Goal: Information Seeking & Learning: Learn about a topic

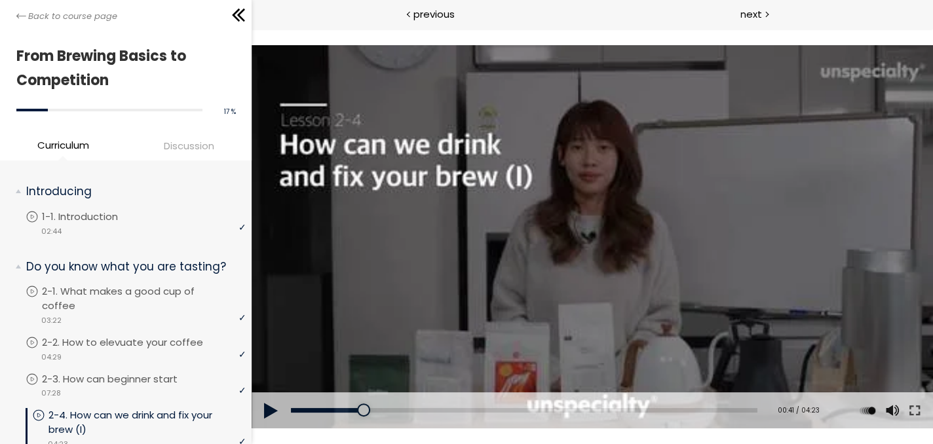
click at [272, 406] on button at bounding box center [271, 410] width 39 height 37
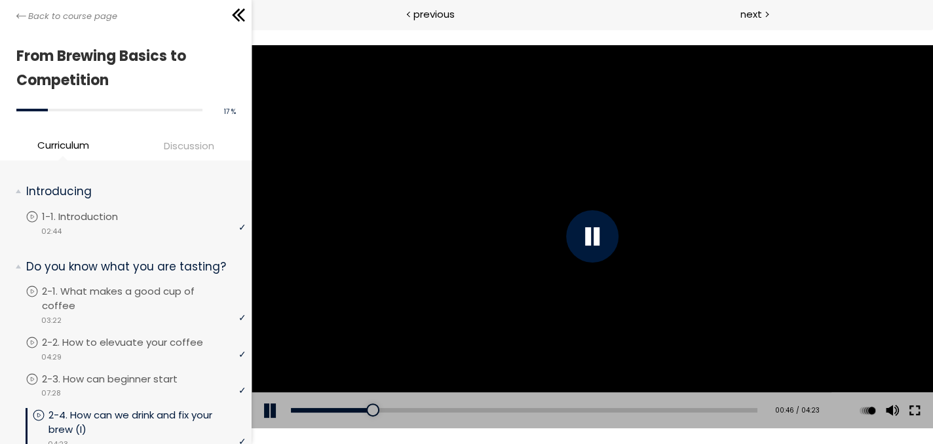
click at [916, 414] on button at bounding box center [915, 410] width 24 height 37
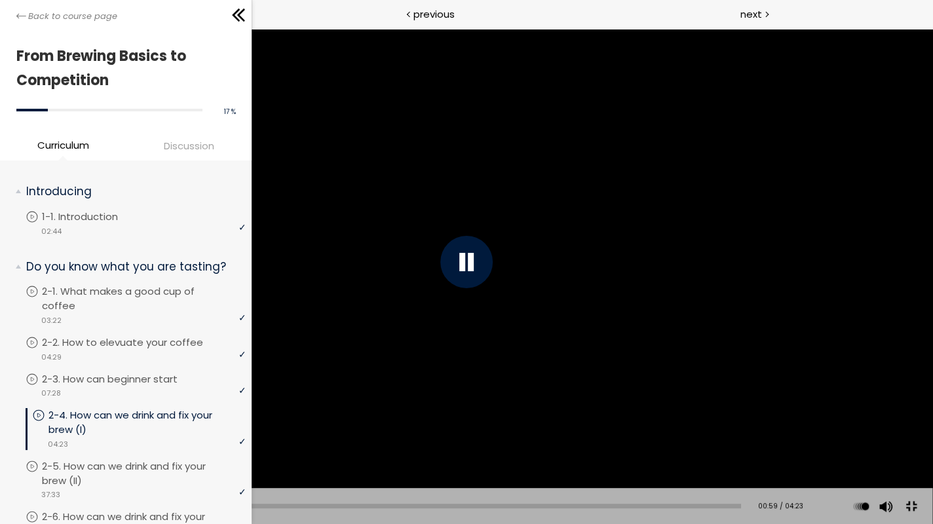
click at [195, 505] on div "00:59" at bounding box center [390, 506] width 701 height 5
click at [201, 505] on div "01:01" at bounding box center [390, 506] width 701 height 5
drag, startPoint x: 201, startPoint y: 505, endPoint x: 178, endPoint y: 481, distance: 33.8
click at [178, 481] on div "Click for sound @keyframes VOLUME_SMALL_WAVE_FLASH { 0% { opacity: 0; } 33% { o…" at bounding box center [467, 262] width 932 height 524
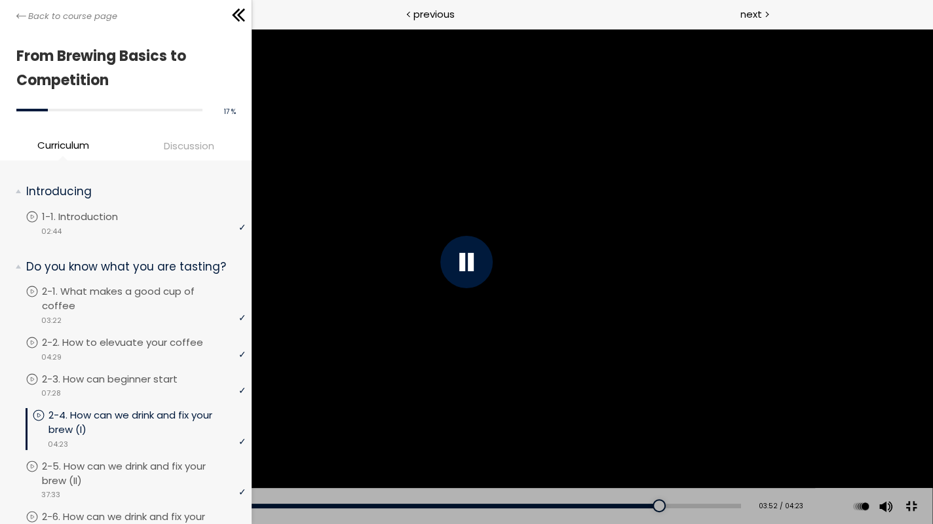
click at [482, 269] on div at bounding box center [466, 262] width 52 height 52
click at [457, 259] on div at bounding box center [467, 262] width 932 height 524
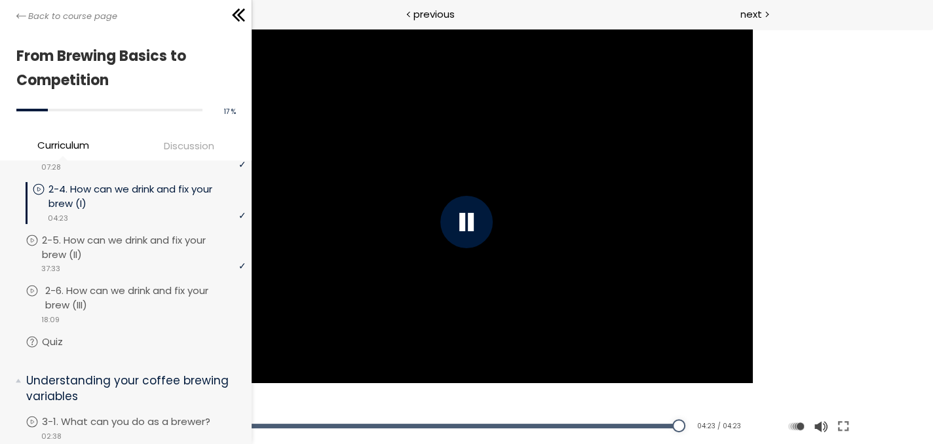
scroll to position [228, 0]
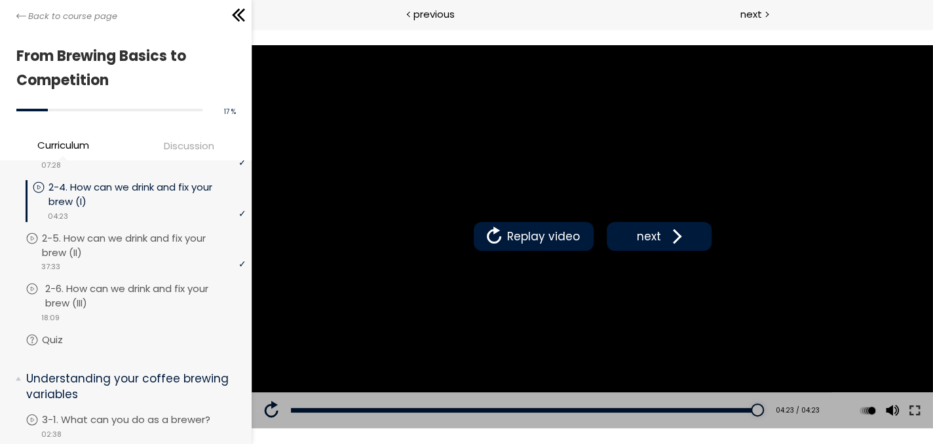
click at [126, 292] on p "2-6. How can we drink and fix your brew (III)" at bounding box center [146, 296] width 203 height 29
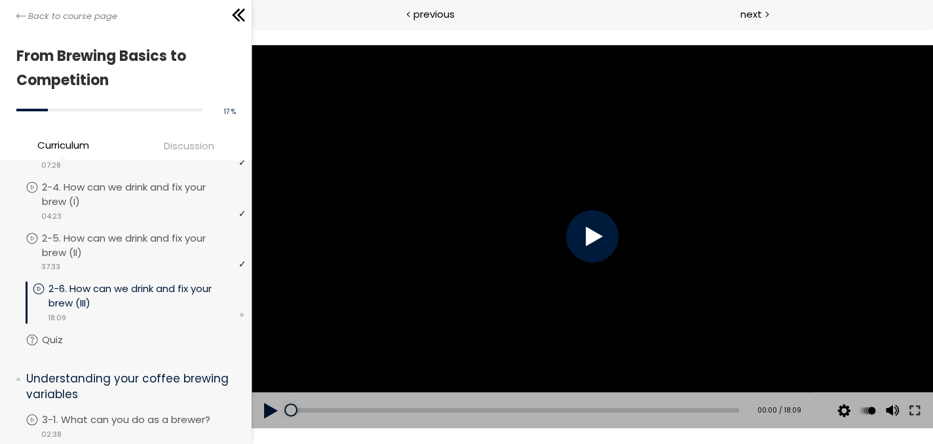
click at [635, 233] on div at bounding box center [592, 236] width 681 height 383
click at [918, 413] on button at bounding box center [915, 410] width 24 height 37
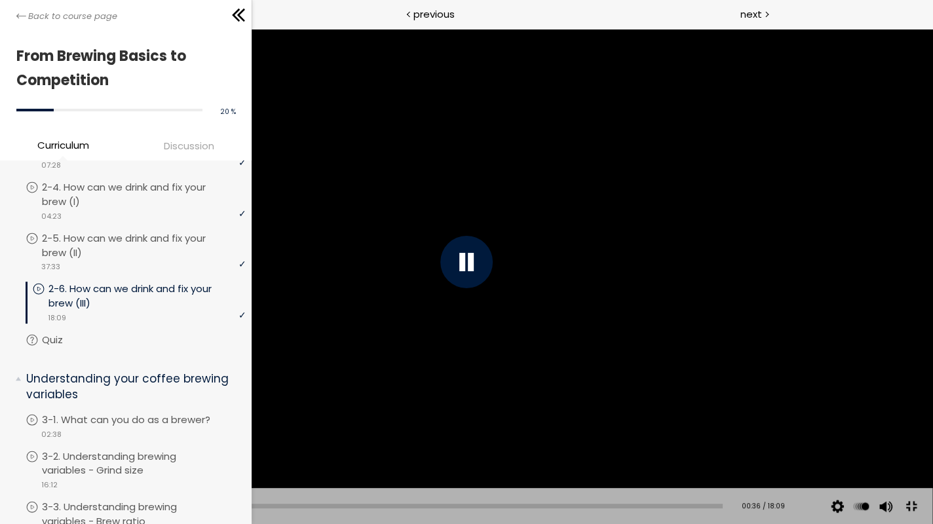
click at [62, 505] on div "00:36" at bounding box center [381, 506] width 683 height 5
click at [840, 343] on div at bounding box center [467, 262] width 932 height 524
click at [14, 516] on button at bounding box center [20, 506] width 39 height 37
click at [724, 396] on div at bounding box center [467, 262] width 932 height 524
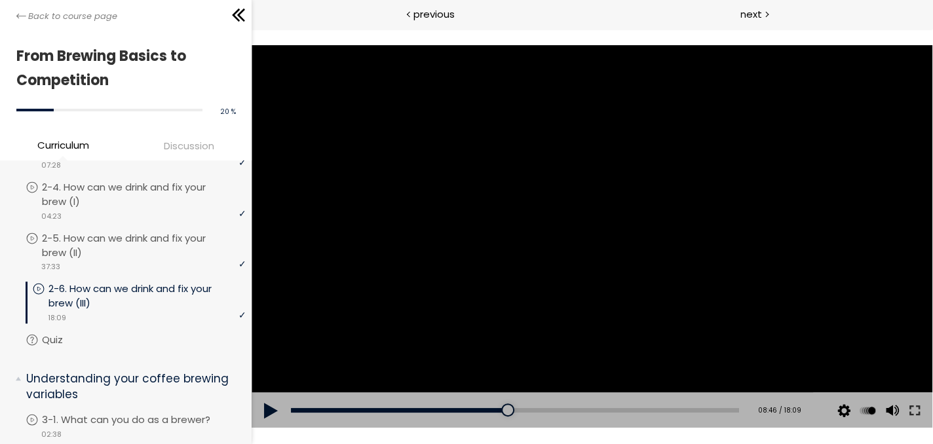
click at [525, 268] on div at bounding box center [592, 236] width 681 height 383
click at [918, 417] on button at bounding box center [915, 410] width 24 height 37
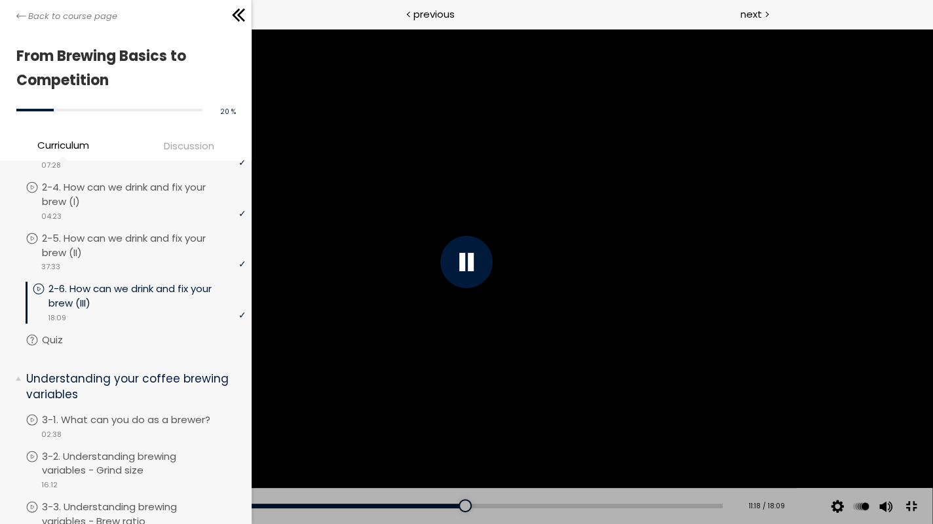
click at [415, 508] on div "Add chapter 11:17" at bounding box center [381, 506] width 683 height 37
click at [419, 501] on div "Add chapter 10:09" at bounding box center [381, 506] width 683 height 37
click at [423, 506] on div "10:25" at bounding box center [381, 506] width 683 height 5
click at [411, 507] on div "10:06" at bounding box center [381, 506] width 683 height 5
click at [399, 507] on div "09:47" at bounding box center [381, 506] width 683 height 5
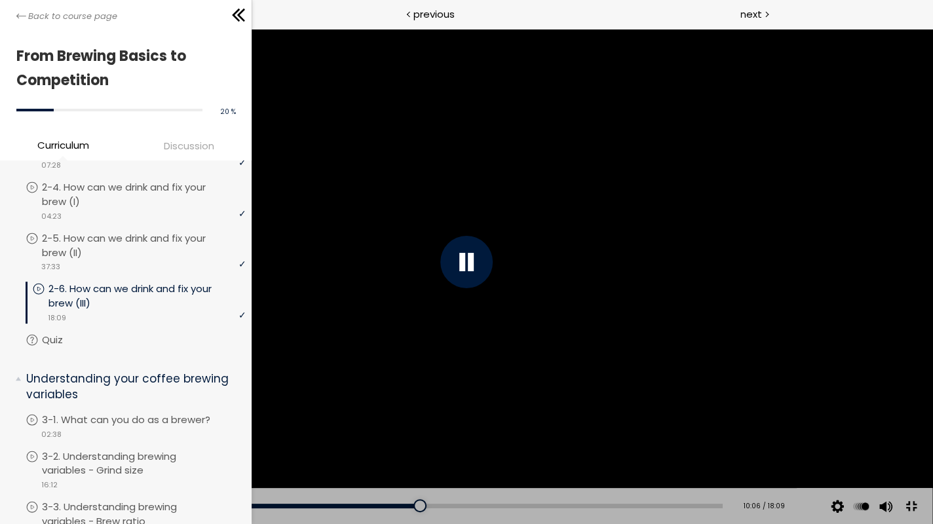
click at [475, 271] on div at bounding box center [466, 262] width 52 height 52
click at [476, 265] on div at bounding box center [467, 262] width 932 height 524
click at [476, 267] on div at bounding box center [466, 262] width 52 height 52
click at [402, 507] on div "10:11" at bounding box center [381, 506] width 683 height 5
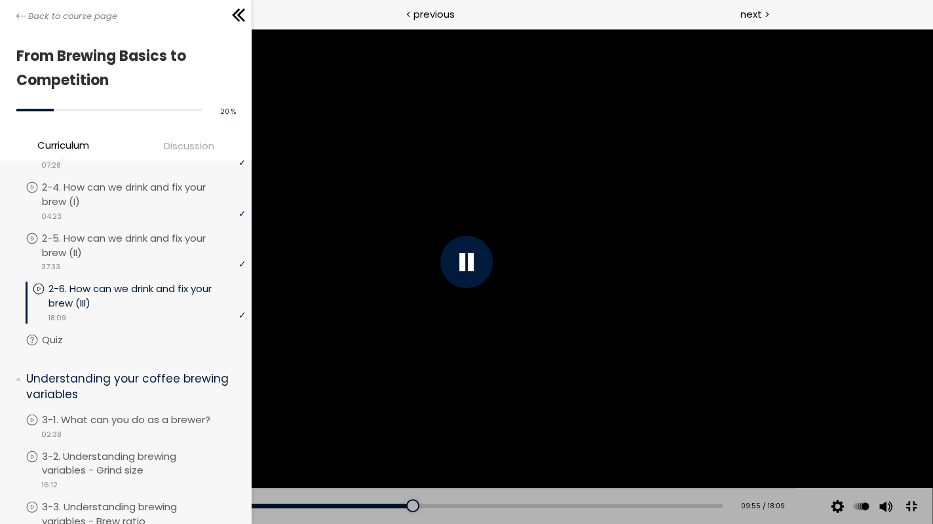
click at [477, 253] on div at bounding box center [466, 262] width 52 height 52
click at [624, 247] on div at bounding box center [467, 262] width 932 height 524
click at [458, 257] on div at bounding box center [466, 262] width 52 height 52
drag, startPoint x: 447, startPoint y: 287, endPoint x: 448, endPoint y: 278, distance: 8.5
click at [448, 280] on div at bounding box center [467, 262] width 932 height 524
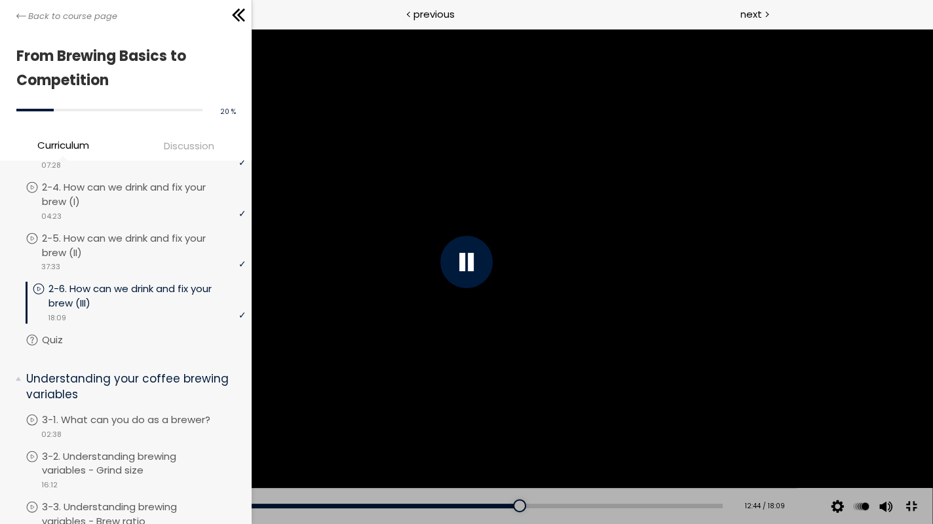
click at [457, 257] on div at bounding box center [466, 262] width 52 height 52
click at [248, 217] on div at bounding box center [467, 262] width 932 height 524
click at [542, 505] on div at bounding box center [548, 505] width 13 height 13
click at [527, 503] on div "Add chapter 13:15" at bounding box center [381, 506] width 683 height 37
click at [524, 507] on div "13:09" at bounding box center [381, 506] width 683 height 5
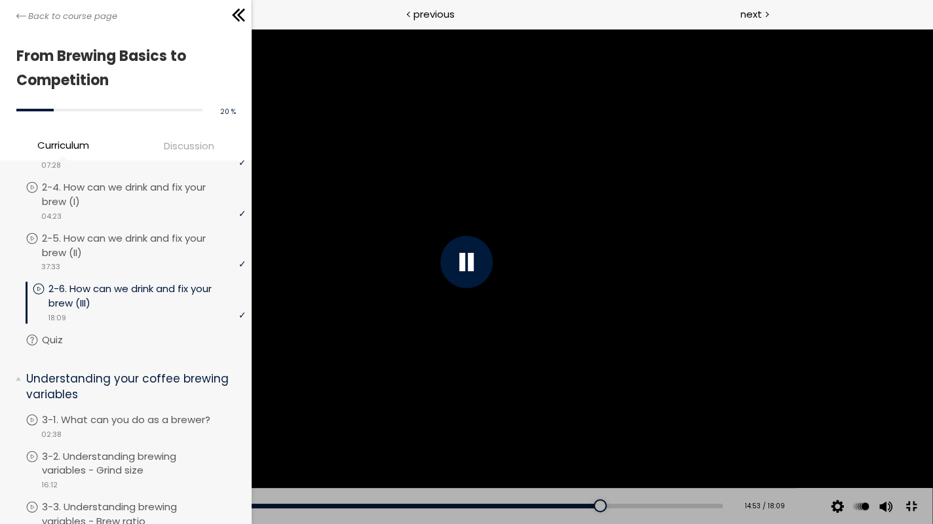
click at [480, 271] on div at bounding box center [466, 262] width 52 height 52
click at [459, 238] on div at bounding box center [467, 262] width 932 height 524
click at [535, 365] on div at bounding box center [467, 262] width 932 height 524
click at [447, 266] on div at bounding box center [467, 262] width 932 height 524
click at [444, 253] on div at bounding box center [466, 262] width 52 height 52
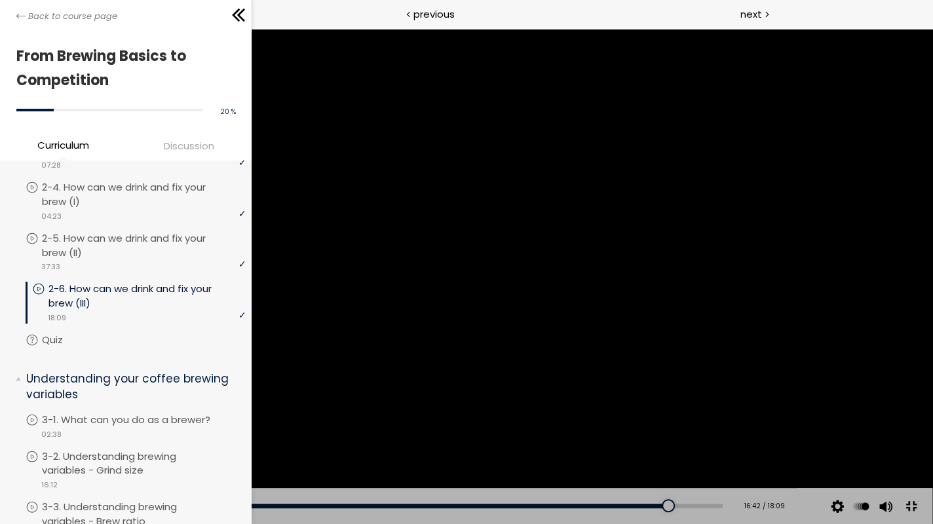
click at [486, 292] on div at bounding box center [467, 262] width 932 height 524
click at [793, 313] on div at bounding box center [467, 262] width 932 height 524
click at [723, 267] on div at bounding box center [467, 262] width 932 height 524
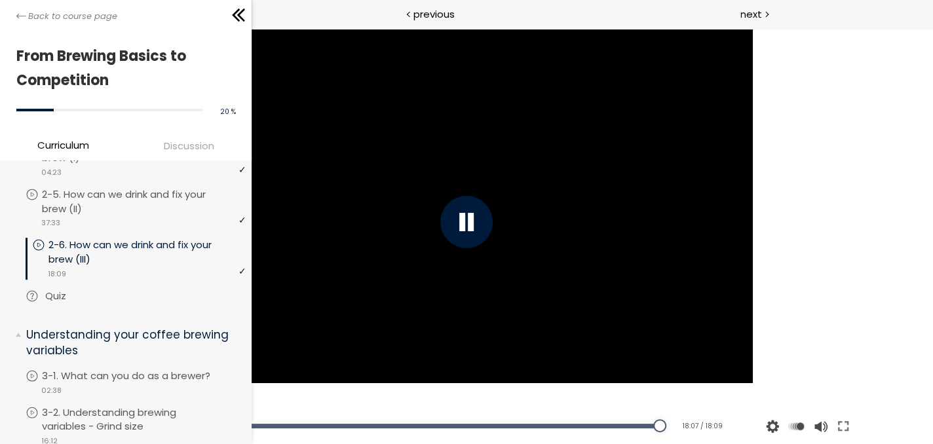
scroll to position [294, 0]
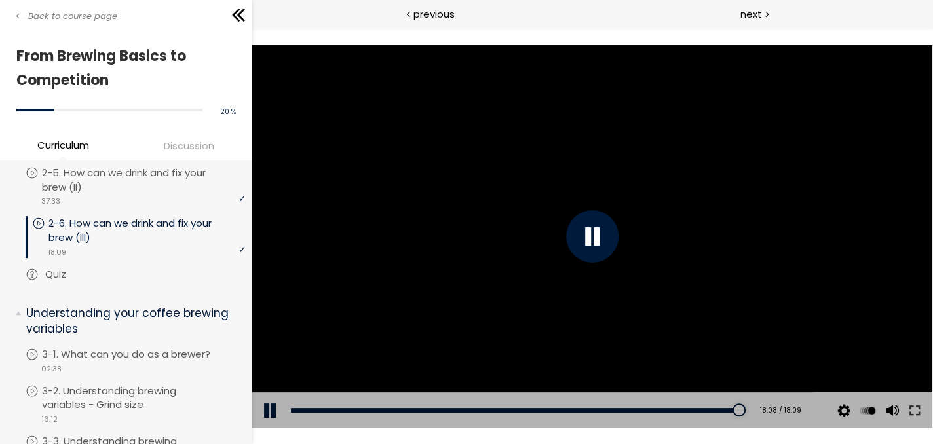
click at [138, 282] on div "Exam" at bounding box center [135, 283] width 219 height 2
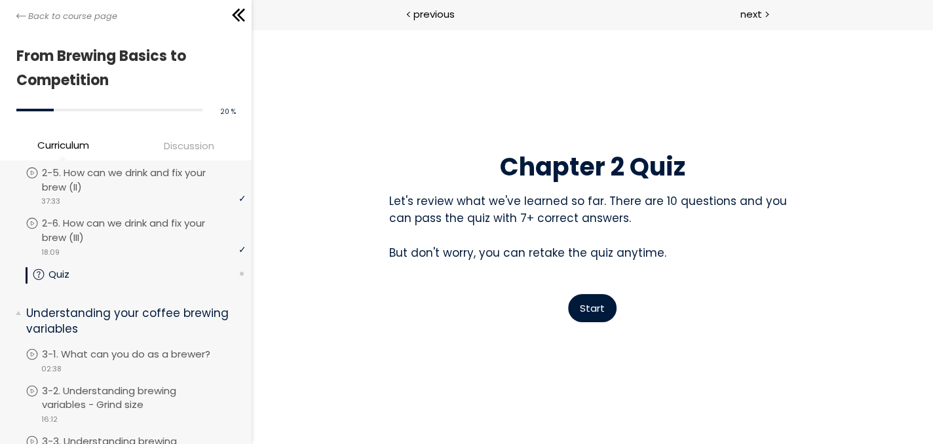
click at [590, 307] on span "Start" at bounding box center [592, 308] width 25 height 14
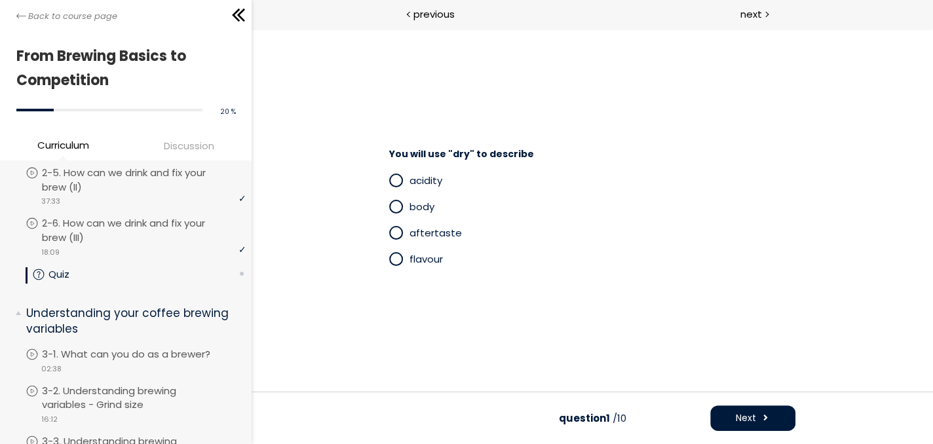
click at [392, 179] on span at bounding box center [396, 180] width 11 height 11
click at [740, 418] on span "Next" at bounding box center [746, 418] width 20 height 14
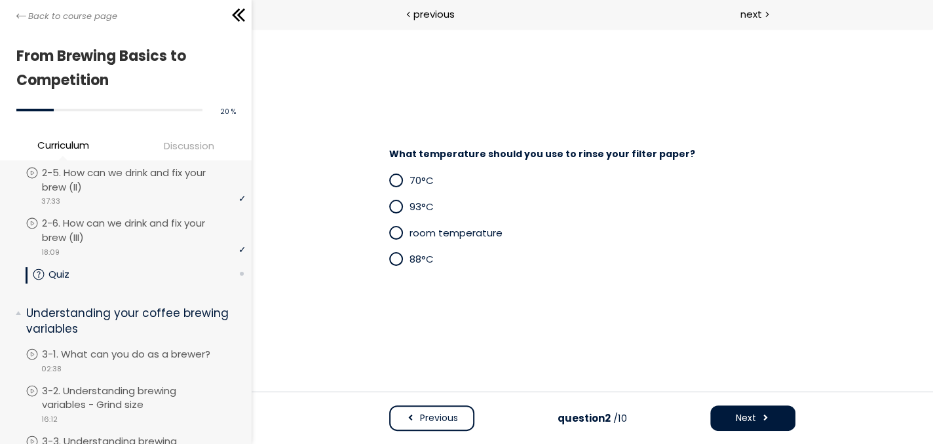
click at [398, 234] on span at bounding box center [396, 232] width 11 height 11
click at [761, 420] on span at bounding box center [765, 418] width 9 height 14
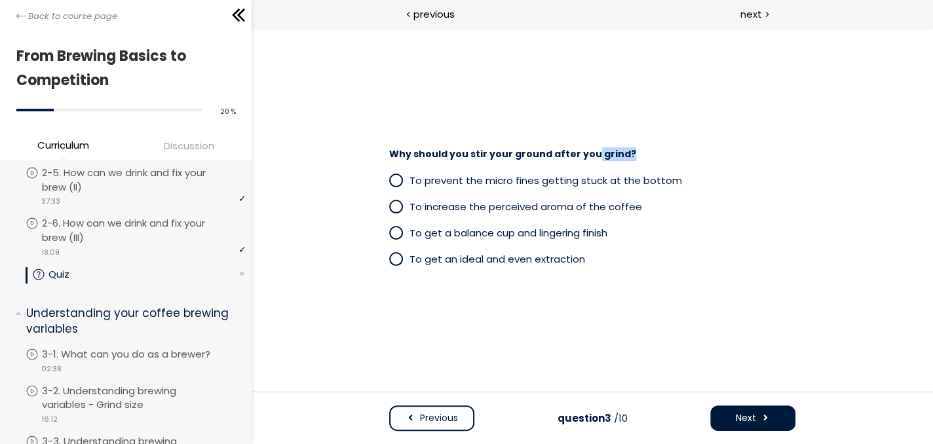
drag, startPoint x: 622, startPoint y: 152, endPoint x: 586, endPoint y: 158, distance: 35.9
click at [586, 158] on h4 "Why should you stir your ground after you grind?" at bounding box center [585, 154] width 393 height 13
copy span "grind?"
drag, startPoint x: 644, startPoint y: 237, endPoint x: 410, endPoint y: 235, distance: 234.6
click at [410, 235] on p "To get a balance cup and lingering finish" at bounding box center [603, 232] width 386 height 15
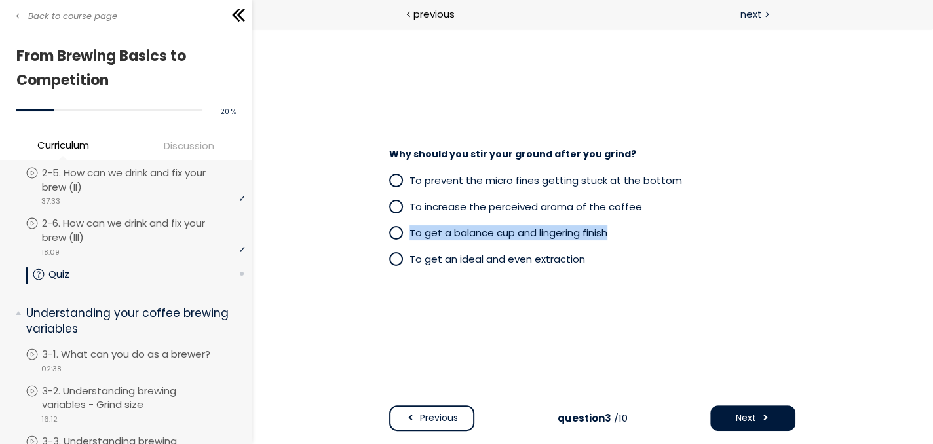
copy span "To get a balance cup and lingering finish"
click at [394, 182] on span at bounding box center [396, 180] width 11 height 11
click at [737, 415] on span "Next" at bounding box center [746, 418] width 20 height 14
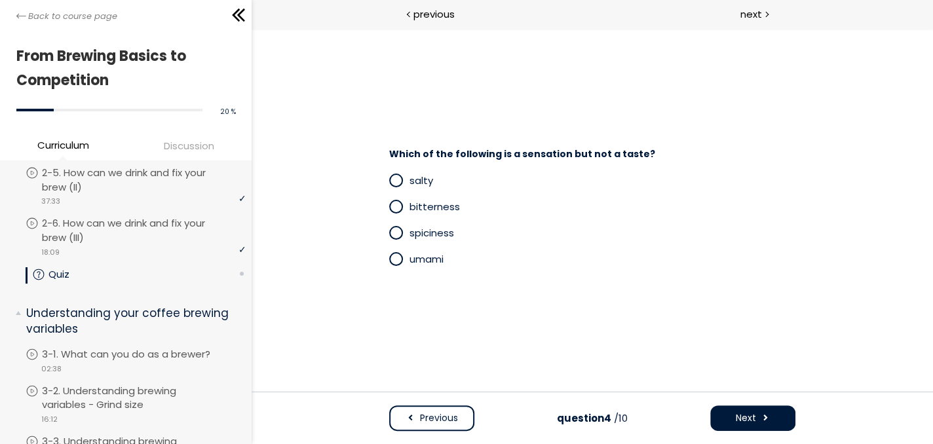
click at [567, 157] on span "Which of the following is a sensation but not a taste?" at bounding box center [522, 153] width 266 height 13
copy div "Which of the following is a sensation but not a taste?"
drag, startPoint x: 461, startPoint y: 234, endPoint x: 409, endPoint y: 233, distance: 51.8
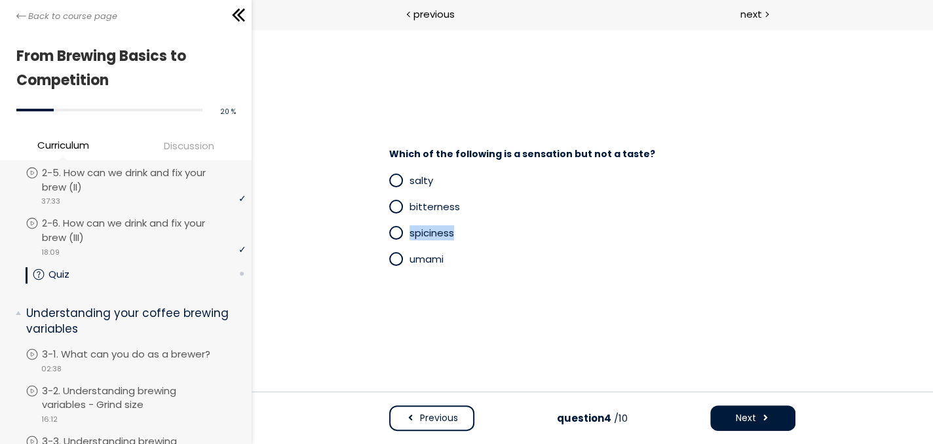
click at [410, 233] on p "spiciness" at bounding box center [603, 232] width 386 height 15
copy span "spiciness"
click at [396, 231] on span at bounding box center [396, 232] width 11 height 11
drag, startPoint x: 461, startPoint y: 259, endPoint x: 410, endPoint y: 258, distance: 51.8
click at [410, 258] on p "umami" at bounding box center [603, 259] width 386 height 15
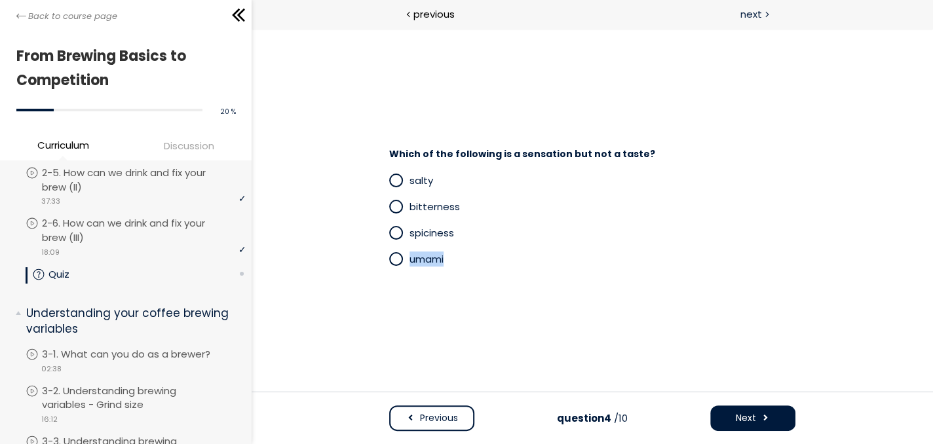
copy span "umami"
click at [754, 413] on span "Next" at bounding box center [746, 418] width 20 height 14
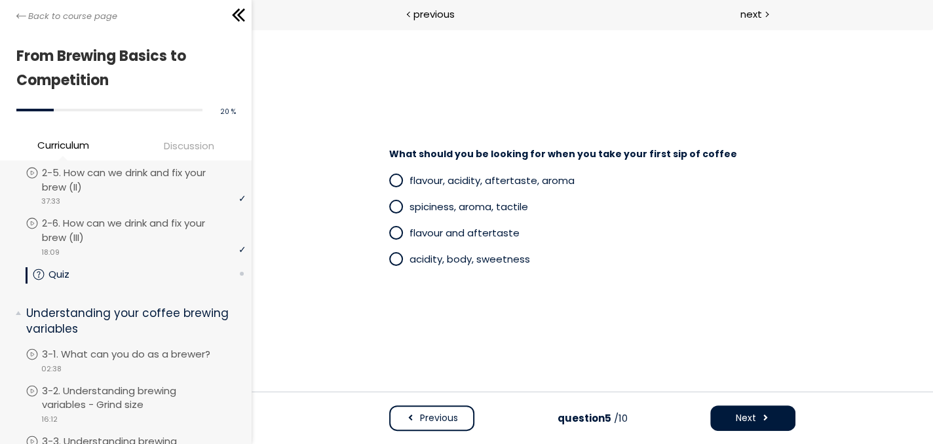
click at [405, 263] on span at bounding box center [399, 259] width 20 height 16
click at [752, 416] on span "Next" at bounding box center [746, 418] width 20 height 14
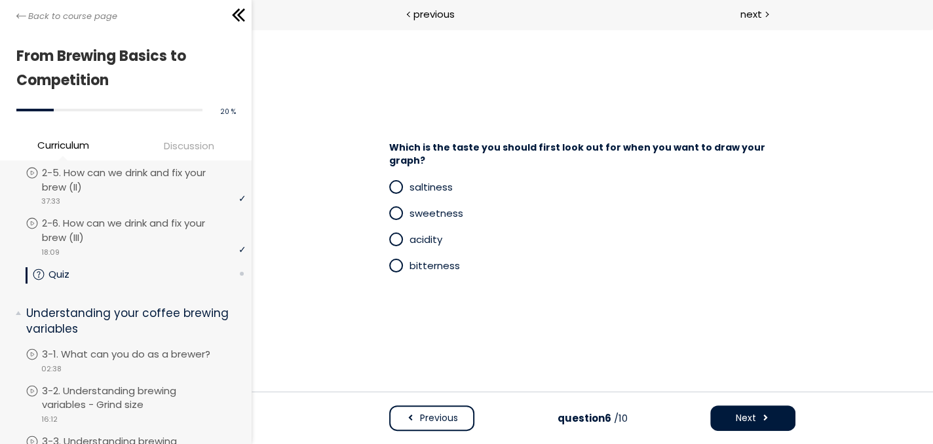
click at [432, 159] on span "Which is the taste you should first look out for when you want to draw your gra…" at bounding box center [577, 154] width 376 height 26
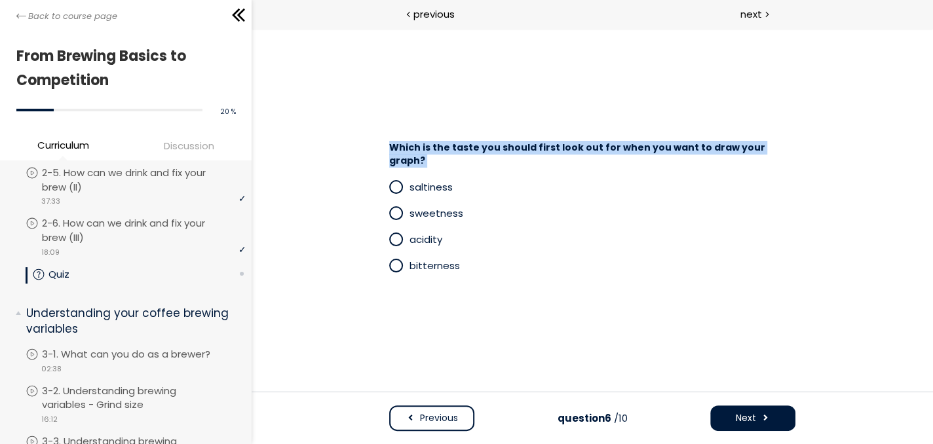
click at [432, 159] on span "Which is the taste you should first look out for when you want to draw your gra…" at bounding box center [577, 154] width 376 height 26
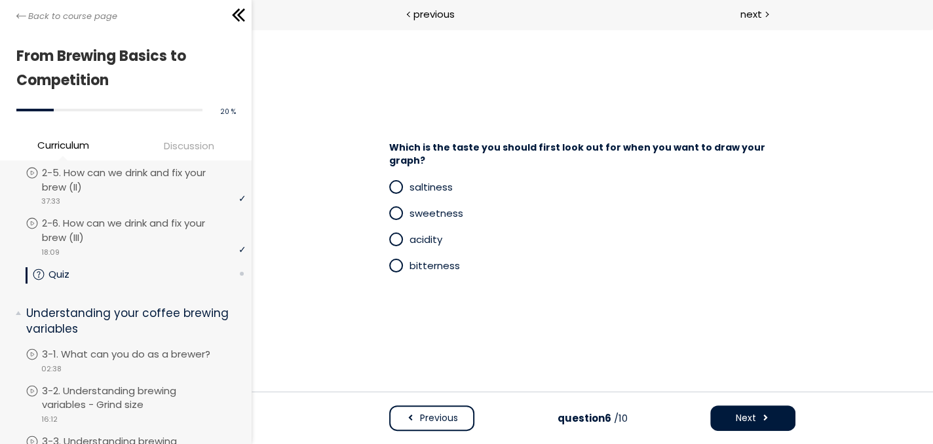
click at [399, 208] on span at bounding box center [396, 213] width 11 height 11
click at [753, 431] on div "Previous question 6 /10 Next" at bounding box center [592, 425] width 432 height 39
click at [748, 421] on span "Next" at bounding box center [746, 418] width 20 height 14
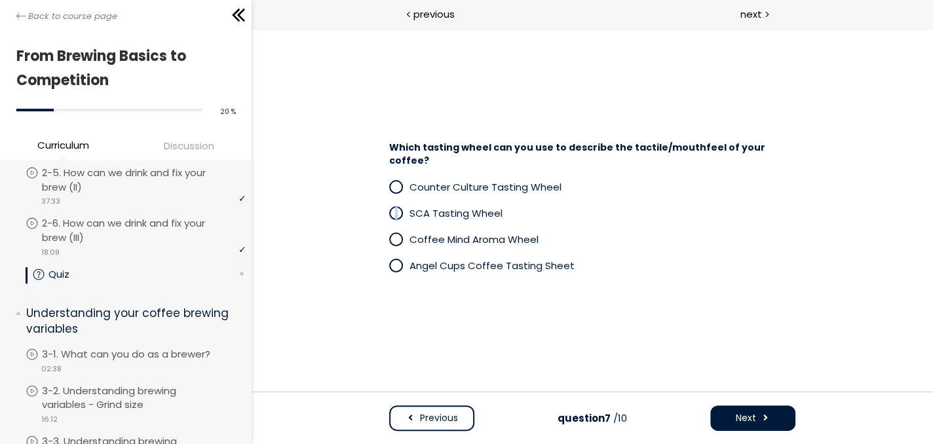
click at [396, 216] on div "SCA Tasting Wheel" at bounding box center [592, 213] width 406 height 26
click at [396, 237] on span at bounding box center [396, 239] width 11 height 11
click at [396, 216] on div "SCA Tasting Wheel" at bounding box center [592, 213] width 406 height 26
click at [395, 208] on span at bounding box center [396, 213] width 11 height 11
click at [706, 265] on p "Angel Cups Coffee Tasting Sheet" at bounding box center [603, 265] width 386 height 15
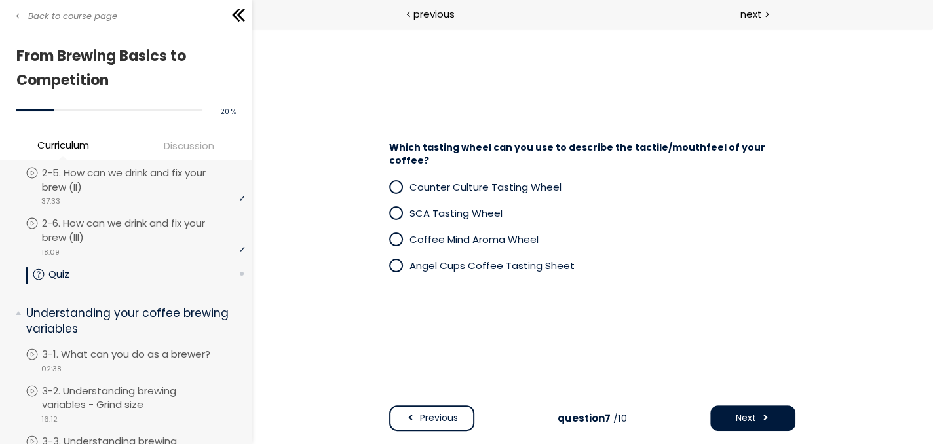
click at [431, 206] on span "SCA Tasting Wheel" at bounding box center [456, 213] width 93 height 14
click at [740, 422] on span "Next" at bounding box center [746, 418] width 20 height 14
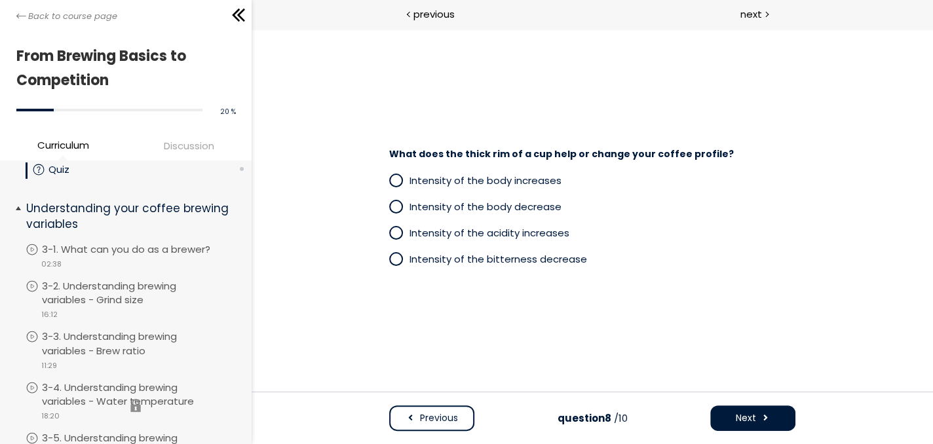
scroll to position [415, 0]
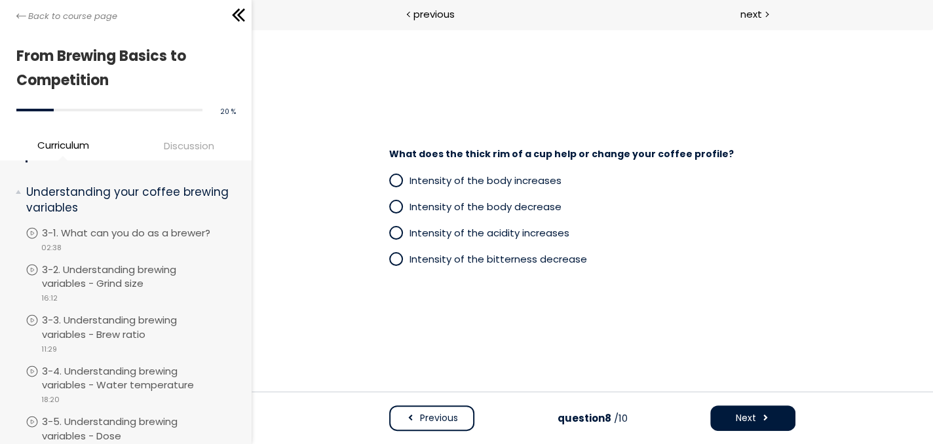
click at [400, 185] on span at bounding box center [396, 180] width 11 height 11
click at [753, 421] on span "Next" at bounding box center [746, 418] width 20 height 14
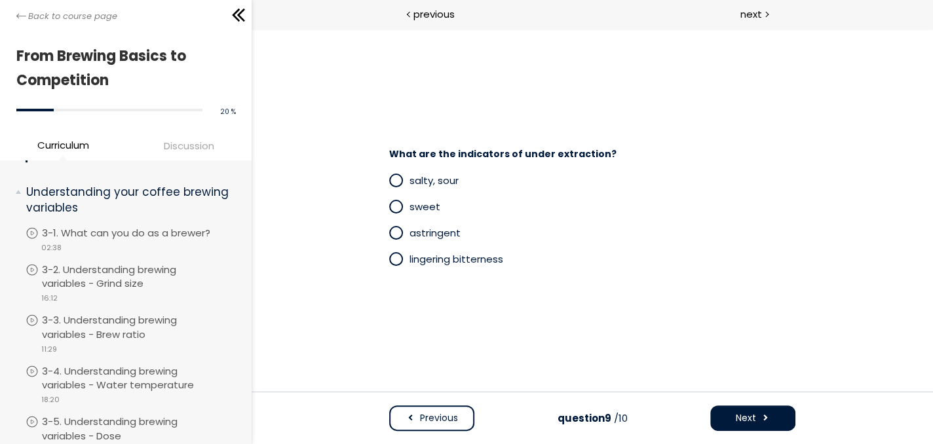
click at [392, 181] on span at bounding box center [396, 180] width 11 height 11
drag, startPoint x: 458, startPoint y: 231, endPoint x: 407, endPoint y: 233, distance: 51.1
click at [407, 233] on label "astringent" at bounding box center [592, 233] width 406 height 16
copy label "astringent"
click at [474, 257] on span "lingering bitterness" at bounding box center [457, 259] width 94 height 14
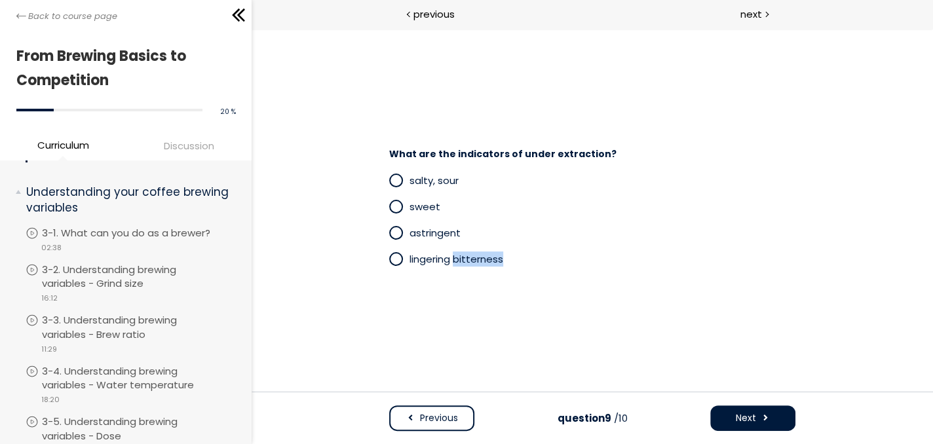
click at [474, 257] on span "lingering bitterness" at bounding box center [457, 259] width 94 height 14
copy div "lingering bitterness"
drag, startPoint x: 579, startPoint y: 111, endPoint x: 619, endPoint y: 43, distance: 78.4
click at [393, 205] on span at bounding box center [396, 206] width 11 height 11
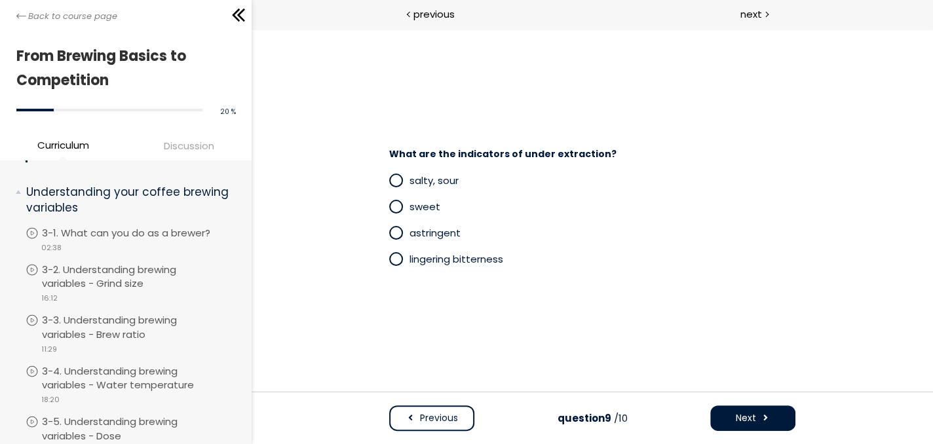
click at [395, 183] on span at bounding box center [396, 180] width 11 height 11
click at [740, 423] on span "Next" at bounding box center [746, 418] width 20 height 14
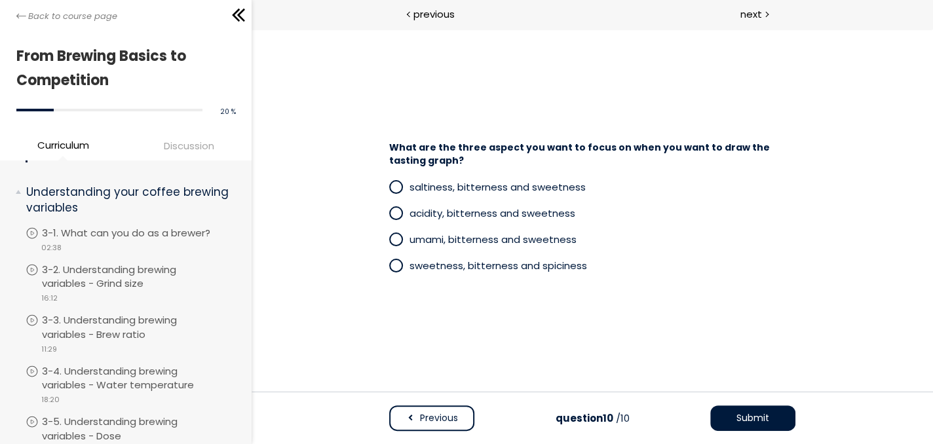
click at [396, 214] on span at bounding box center [396, 213] width 11 height 11
click at [725, 419] on button "Submit" at bounding box center [752, 419] width 85 height 26
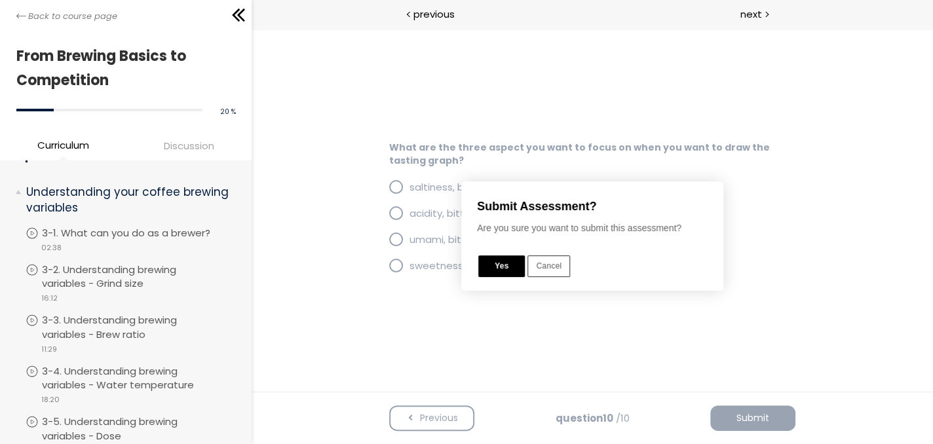
click at [503, 270] on button "Yes" at bounding box center [501, 267] width 47 height 22
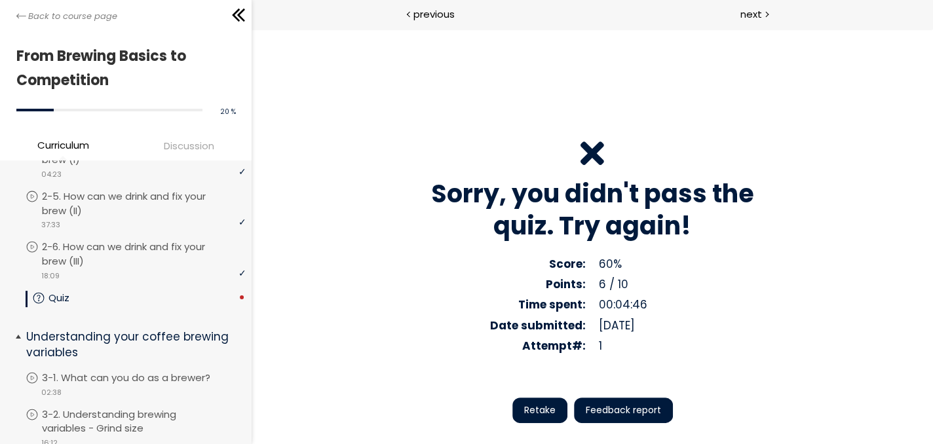
scroll to position [284, 0]
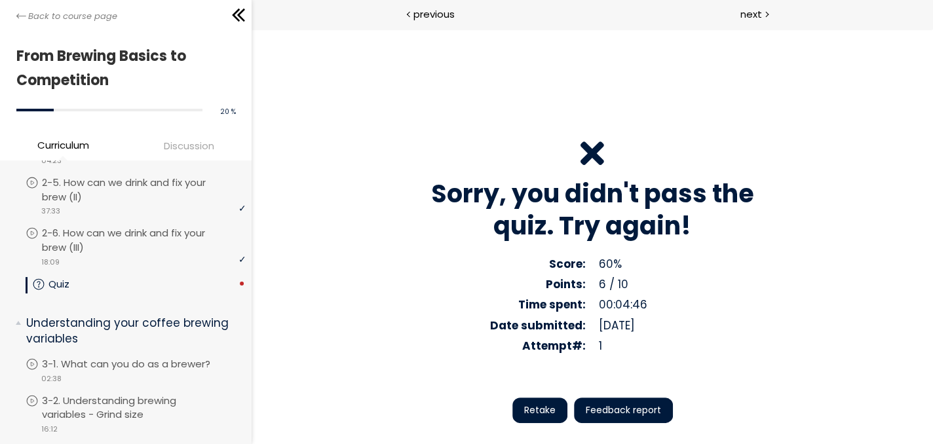
click at [524, 411] on span "Retake" at bounding box center [539, 411] width 31 height 14
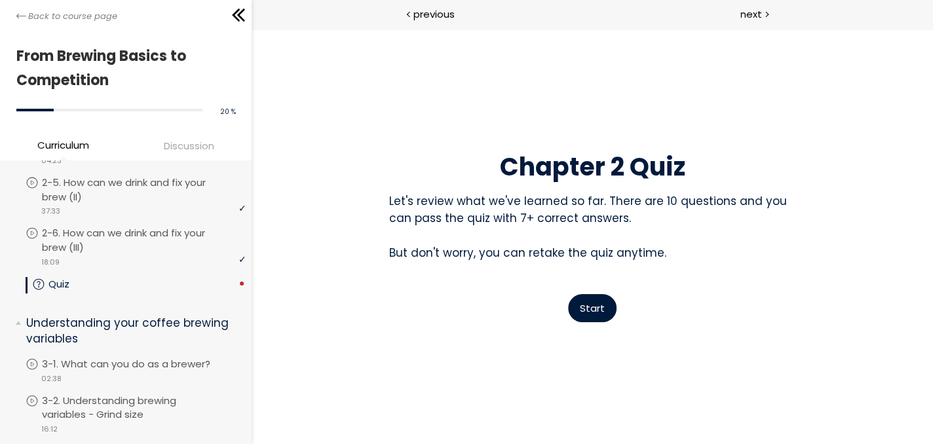
click at [590, 311] on span "Start" at bounding box center [592, 308] width 25 height 14
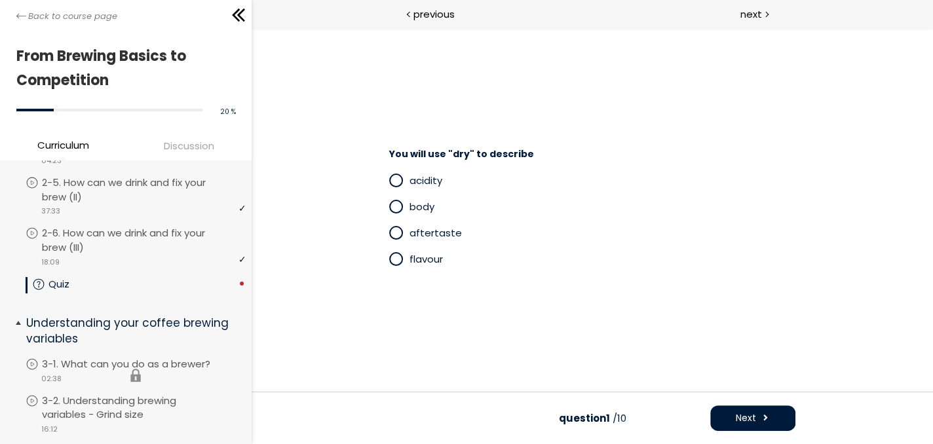
click at [198, 357] on li "You have to complete unit (3-1. What can you do as a [PERSON_NAME]?) in order t…" at bounding box center [135, 375] width 219 height 37
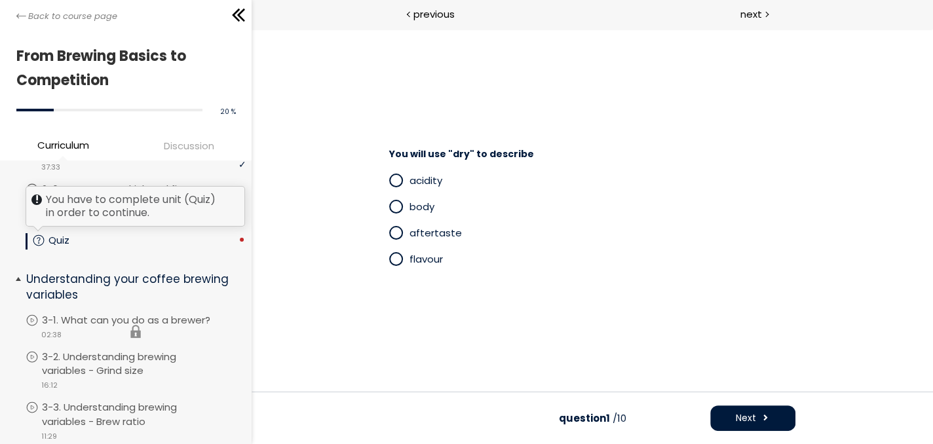
scroll to position [328, 0]
click at [162, 324] on li "You have to complete unit (3-1. What can you do as a [PERSON_NAME]?) in order t…" at bounding box center [135, 331] width 219 height 37
click at [81, 328] on li "You have to complete unit (3-1. What can you do as a [PERSON_NAME]?) in order t…" at bounding box center [135, 331] width 219 height 37
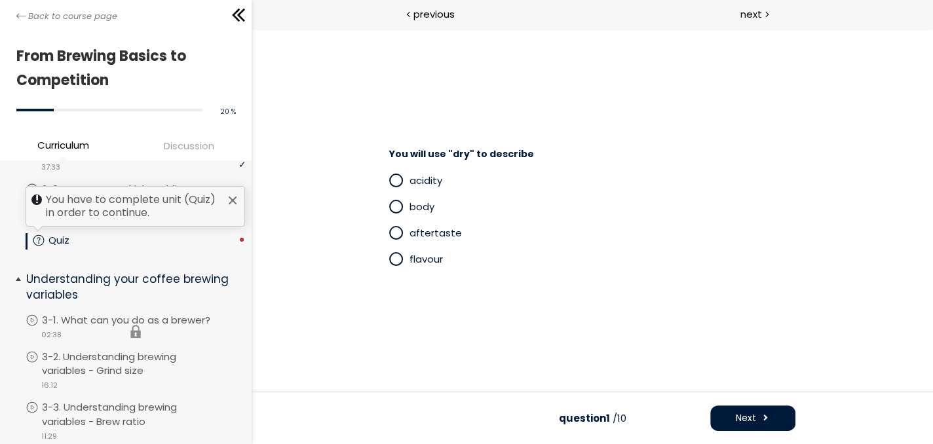
click at [81, 330] on li "You have to complete unit (3-1. What can you do as a [PERSON_NAME]?) in order t…" at bounding box center [135, 331] width 219 height 37
click at [227, 195] on div at bounding box center [232, 200] width 10 height 10
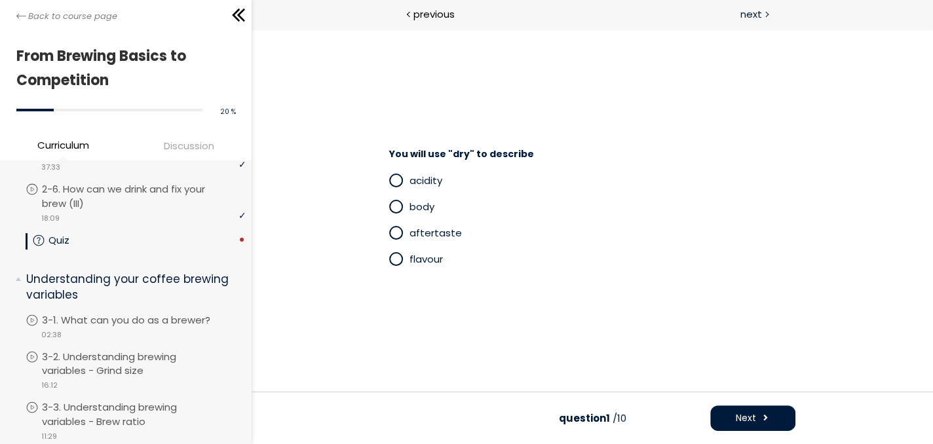
click at [755, 16] on span "next" at bounding box center [751, 14] width 22 height 15
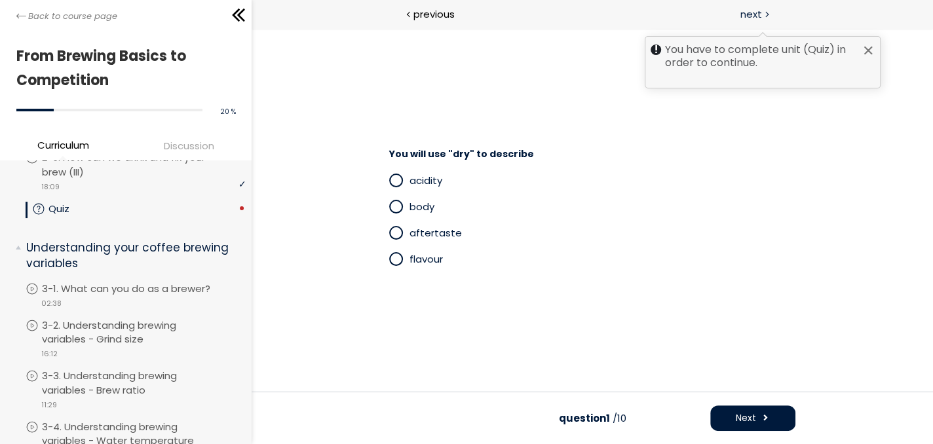
scroll to position [360, 0]
click at [872, 53] on div at bounding box center [868, 50] width 10 height 10
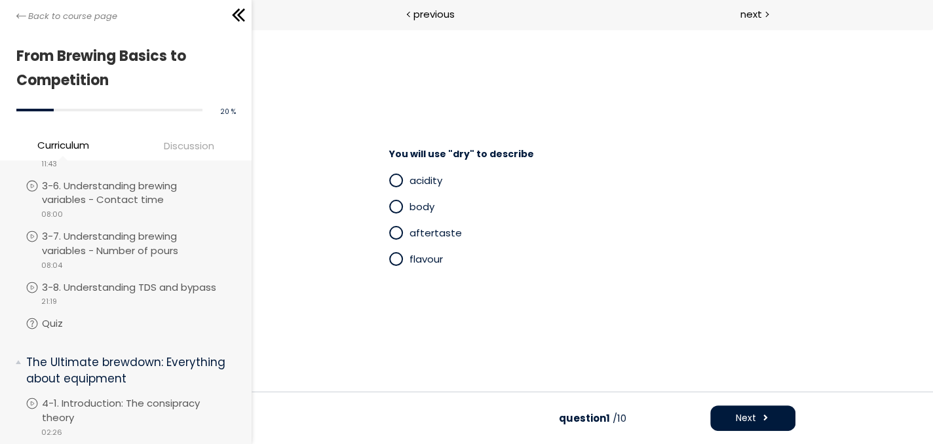
scroll to position [611, 0]
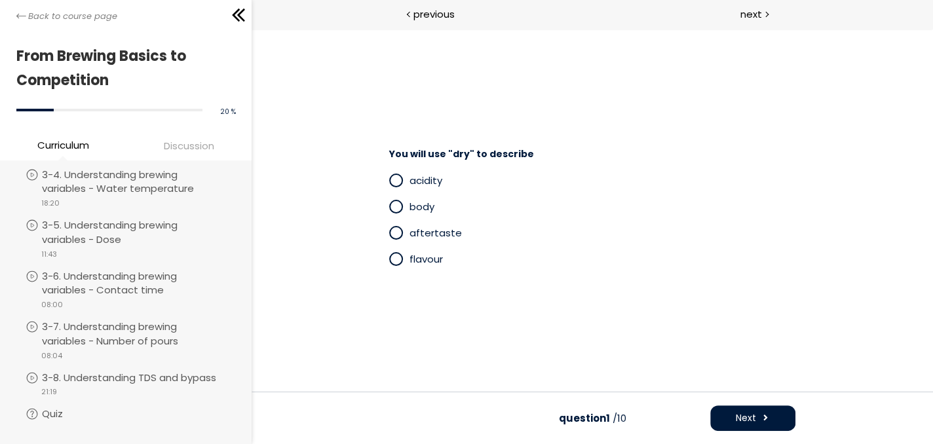
click at [462, 151] on span "You will use "dry" to describe" at bounding box center [461, 153] width 145 height 13
click at [448, 256] on p "flavour" at bounding box center [603, 259] width 386 height 15
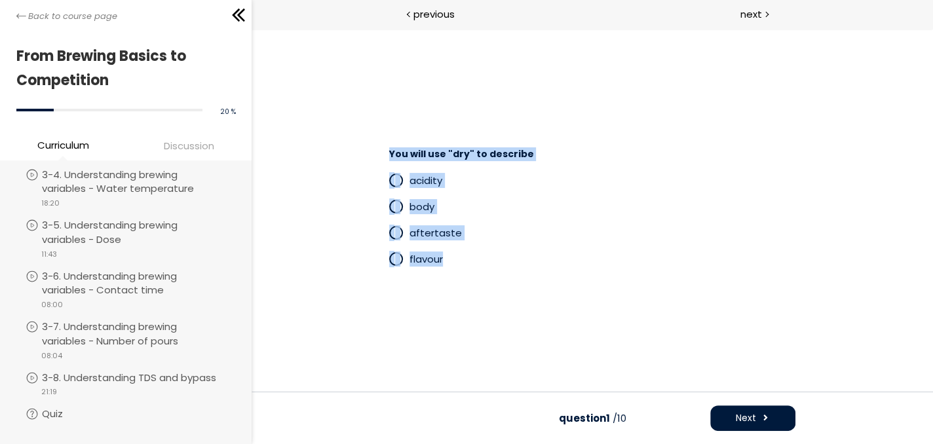
drag, startPoint x: 442, startPoint y: 261, endPoint x: 385, endPoint y: 149, distance: 125.4
click at [385, 149] on div "You will use "dry" to describe acidity body aftertaste flavour" at bounding box center [592, 211] width 432 height 138
copy div "You will use "dry" to describe acidity body aftertaste flavour"
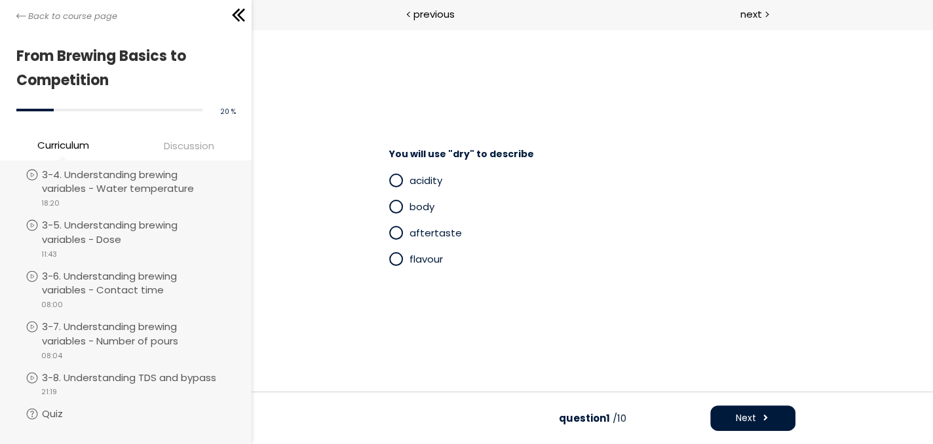
click at [619, 311] on div "You will use "dry" to describe acidity body aftertaste flavour" at bounding box center [592, 210] width 603 height 284
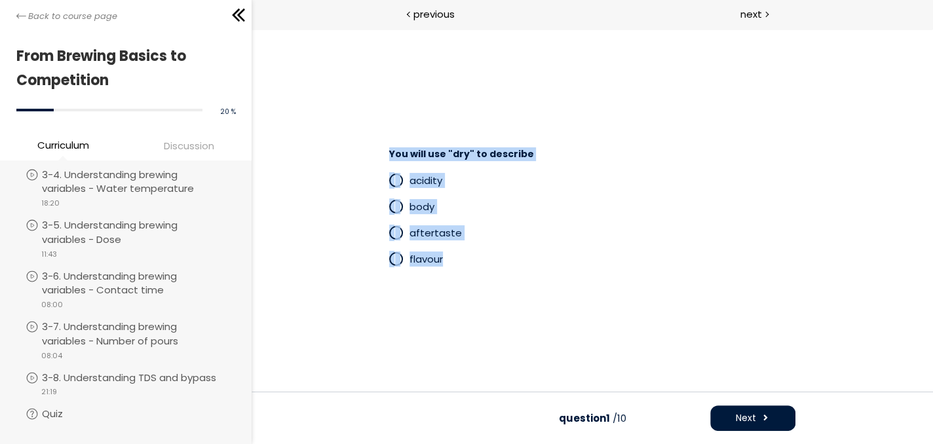
drag, startPoint x: 446, startPoint y: 261, endPoint x: 388, endPoint y: 153, distance: 123.4
click at [388, 153] on div "You will use "dry" to describe acidity body aftertaste flavour" at bounding box center [592, 211] width 432 height 138
copy div "You will use "dry" to describe acidity body aftertaste flavour"
click at [509, 261] on p "flavour" at bounding box center [603, 259] width 386 height 15
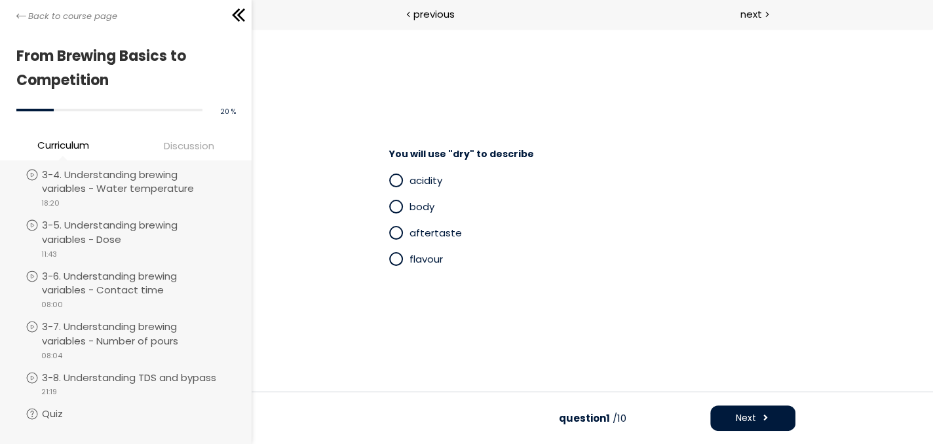
click at [394, 211] on span at bounding box center [396, 206] width 11 height 11
click at [746, 421] on span "Next" at bounding box center [746, 418] width 20 height 14
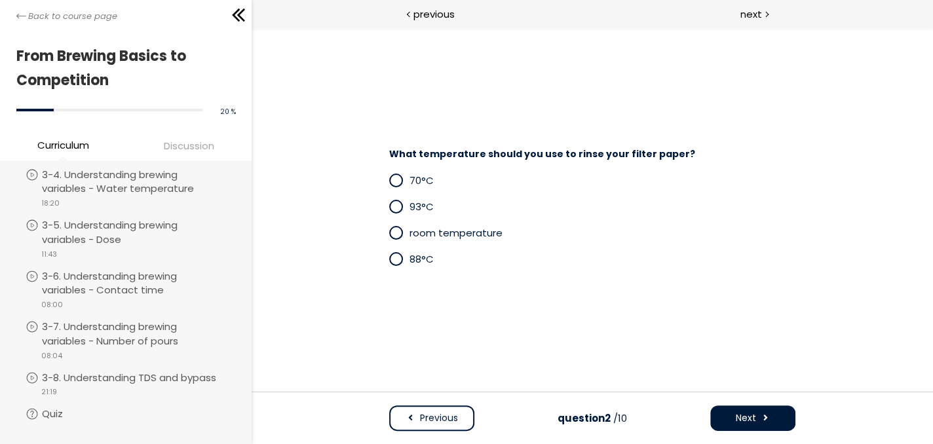
drag, startPoint x: 391, startPoint y: 236, endPoint x: 411, endPoint y: 240, distance: 20.2
click at [391, 237] on span at bounding box center [396, 232] width 11 height 11
click at [744, 420] on span "Next" at bounding box center [746, 418] width 20 height 14
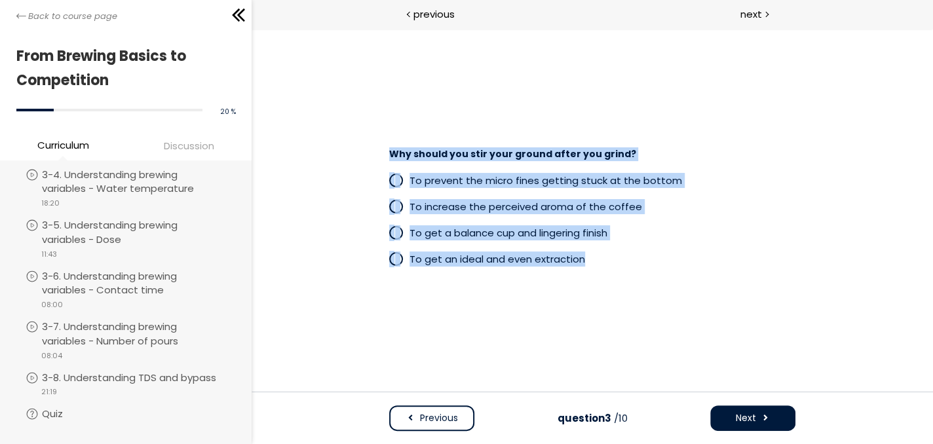
drag, startPoint x: 600, startPoint y: 257, endPoint x: 381, endPoint y: 151, distance: 243.2
click at [381, 151] on div "Why should you stir your ground after you grind? To prevent the micro fines get…" at bounding box center [592, 211] width 432 height 138
copy div "Why should you stir your ground after you grind? To prevent the micro fines get…"
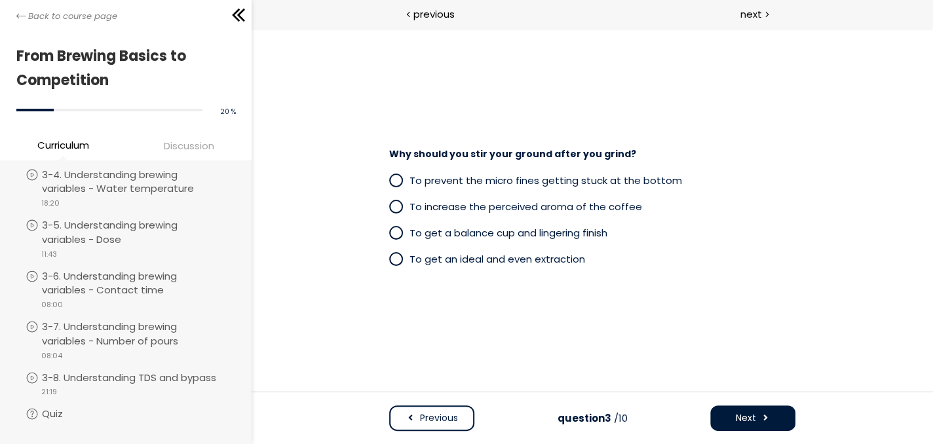
click at [451, 330] on div "Why should you stir your ground after you grind? To prevent the micro fines get…" at bounding box center [592, 210] width 603 height 284
click at [400, 263] on span at bounding box center [396, 259] width 11 height 11
click at [748, 414] on span "Next" at bounding box center [746, 418] width 20 height 14
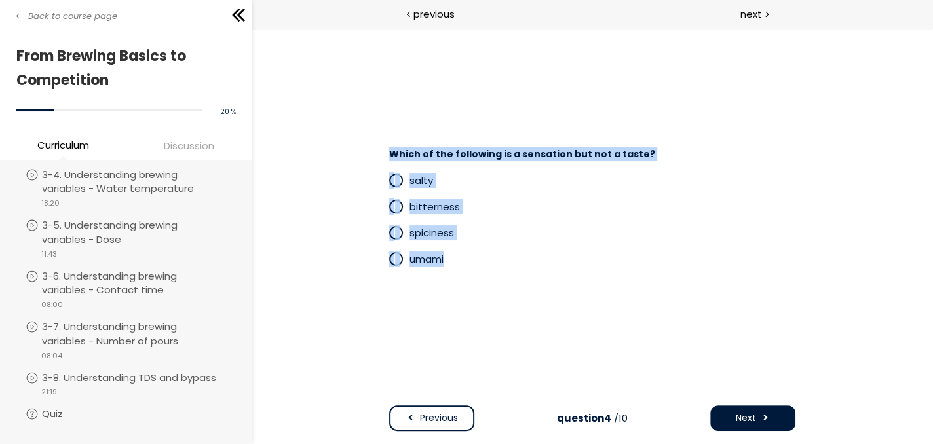
drag, startPoint x: 477, startPoint y: 259, endPoint x: 389, endPoint y: 147, distance: 142.7
click at [388, 149] on div "Which of the following is a sensation but not a taste? salty bitterness spicine…" at bounding box center [592, 211] width 432 height 138
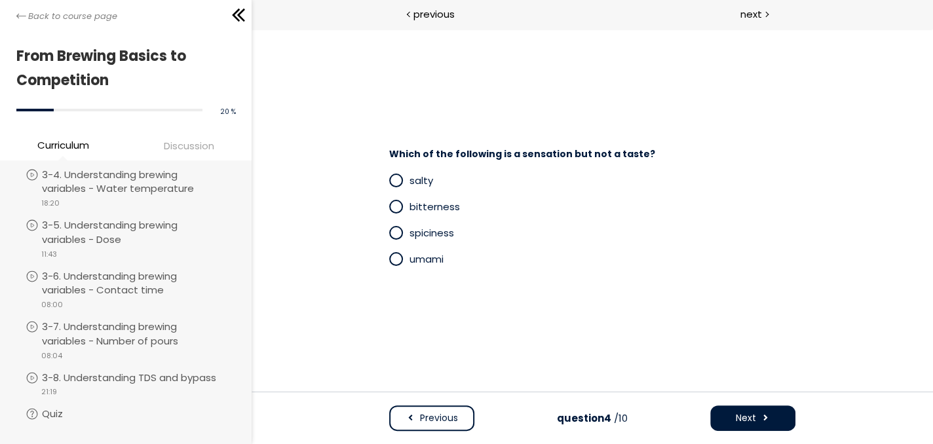
click at [482, 320] on div "Which of the following is a sensation but not a taste? salty bitterness spicine…" at bounding box center [592, 210] width 603 height 284
click at [396, 237] on span at bounding box center [396, 232] width 11 height 11
click at [730, 417] on button "Next" at bounding box center [752, 419] width 85 height 26
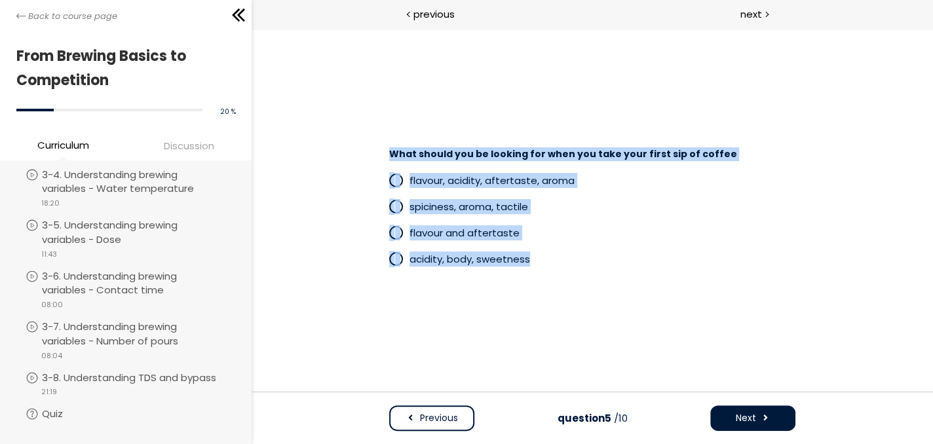
drag, startPoint x: 539, startPoint y: 261, endPoint x: 389, endPoint y: 146, distance: 189.4
click at [389, 146] on div "What should you be looking for when you take your first sip of coffee flavour, …" at bounding box center [592, 211] width 432 height 138
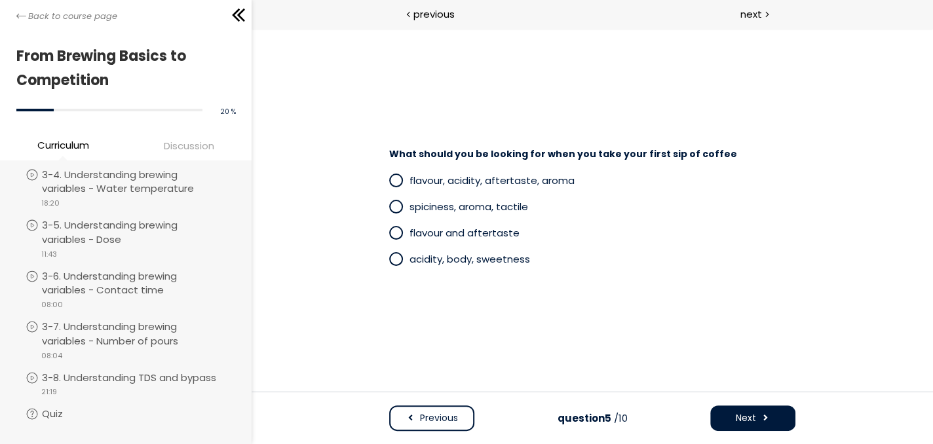
click at [448, 307] on div "What should you be looking for when you take your first sip of coffee flavour, …" at bounding box center [592, 210] width 603 height 284
click at [390, 267] on label "acidity, body, sweetness" at bounding box center [592, 259] width 406 height 16
click at [729, 413] on button "Next" at bounding box center [752, 419] width 85 height 26
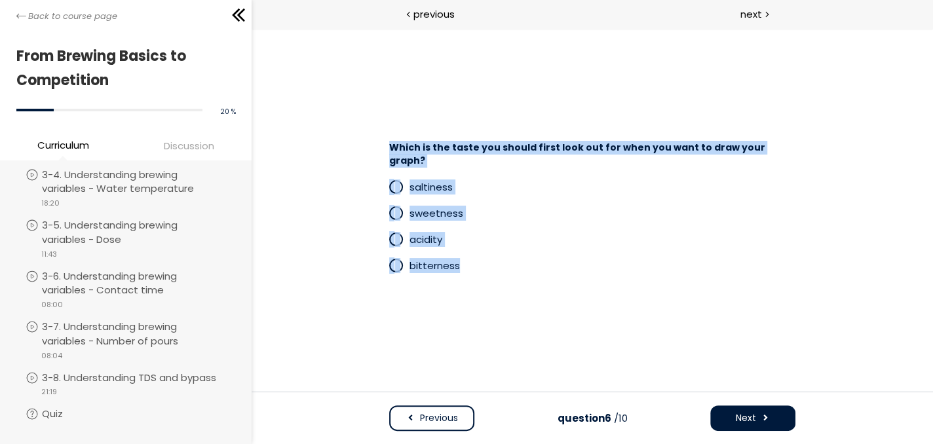
drag, startPoint x: 483, startPoint y: 263, endPoint x: 387, endPoint y: 143, distance: 153.8
click at [387, 143] on div "Which is the taste you should first look out for when you want to draw your gra…" at bounding box center [592, 210] width 432 height 150
click at [395, 234] on span at bounding box center [396, 239] width 11 height 11
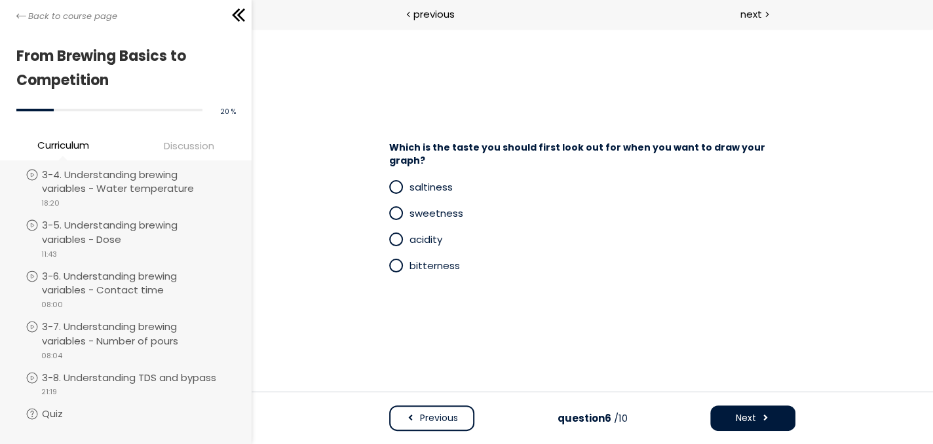
click at [749, 419] on span "Next" at bounding box center [746, 418] width 20 height 14
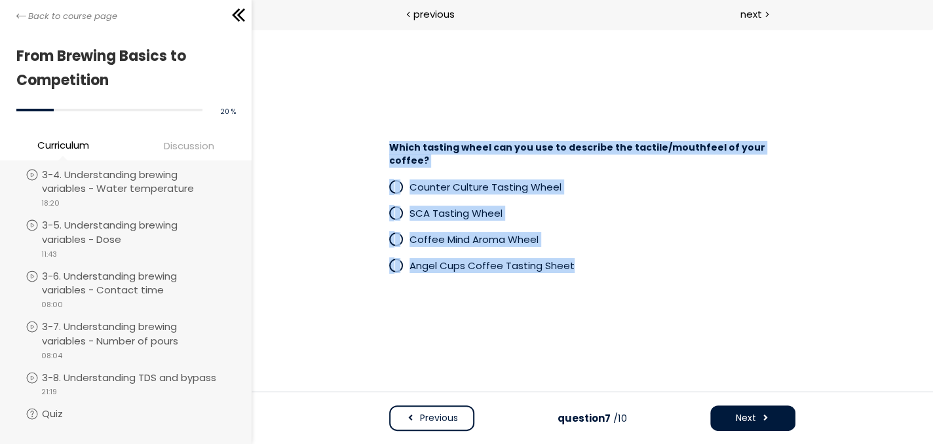
drag, startPoint x: 597, startPoint y: 267, endPoint x: 383, endPoint y: 146, distance: 245.8
click at [383, 146] on div "Which tasting wheel can you use to describe the tactile/mouthfeel of your coffe…" at bounding box center [592, 210] width 432 height 150
click at [394, 234] on span at bounding box center [396, 239] width 11 height 11
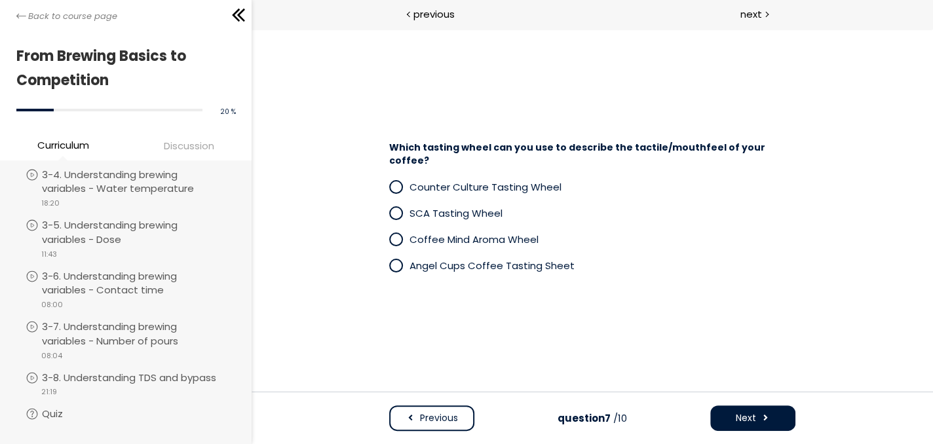
click at [724, 404] on div "Previous question 7 /10 Next" at bounding box center [592, 418] width 681 height 52
click at [738, 416] on span "Next" at bounding box center [746, 418] width 20 height 14
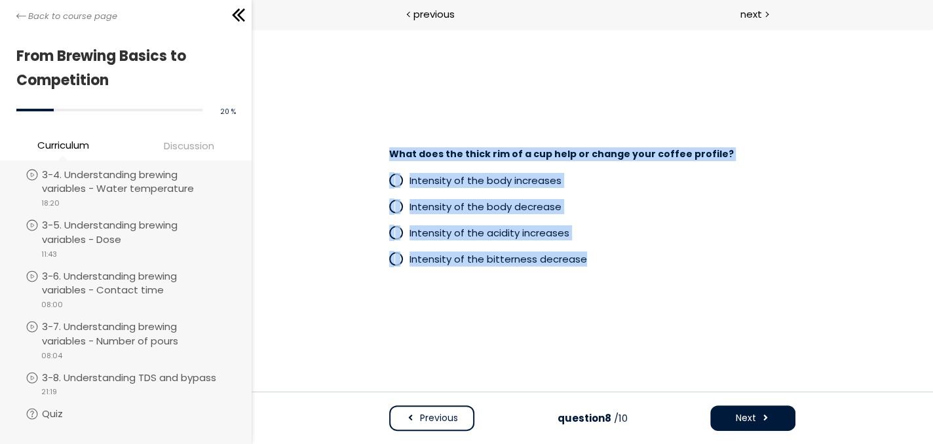
drag, startPoint x: 601, startPoint y: 263, endPoint x: 389, endPoint y: 150, distance: 241.2
click at [389, 150] on div "What does the thick rim of a cup help or change your coffee profile? Intensity …" at bounding box center [592, 211] width 432 height 138
click at [345, 189] on div "What does the thick rim of a cup help or change your coffee profile? Intensity …" at bounding box center [592, 211] width 570 height 138
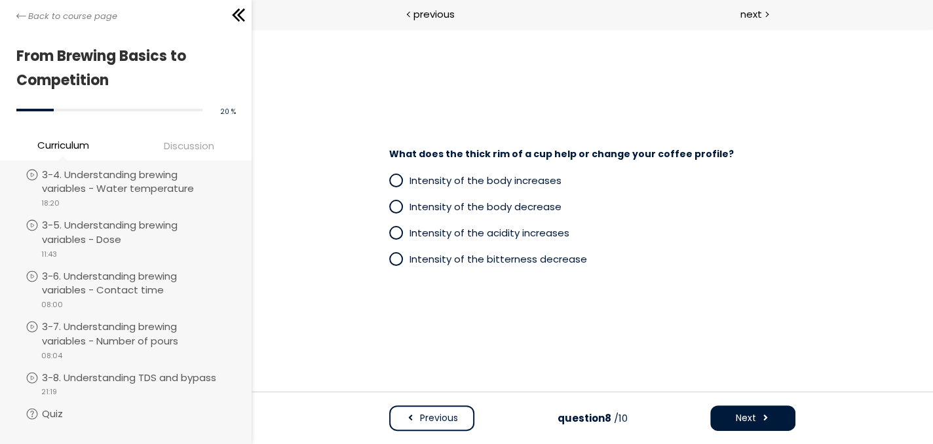
click at [393, 180] on span at bounding box center [396, 180] width 11 height 11
click at [729, 412] on button "Next" at bounding box center [752, 419] width 85 height 26
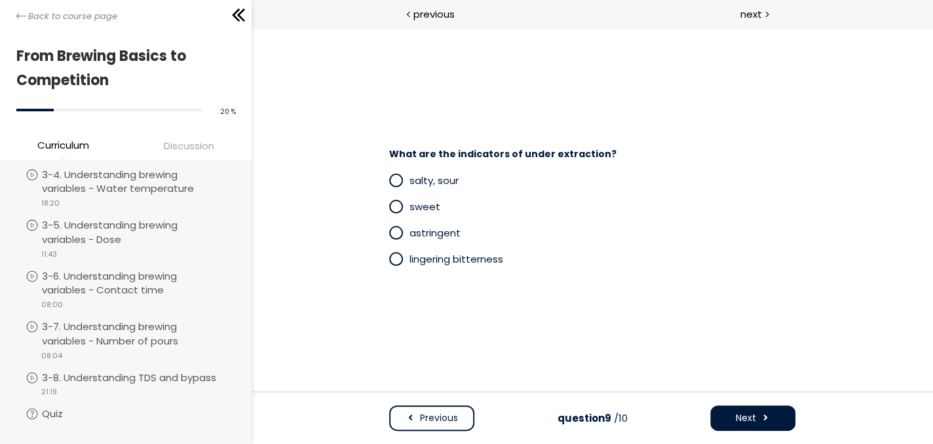
click at [394, 180] on span at bounding box center [396, 180] width 11 height 11
drag, startPoint x: 411, startPoint y: 231, endPoint x: 465, endPoint y: 232, distance: 53.1
click at [465, 232] on p "astringent" at bounding box center [603, 232] width 386 height 15
click at [736, 424] on span "Next" at bounding box center [746, 418] width 20 height 14
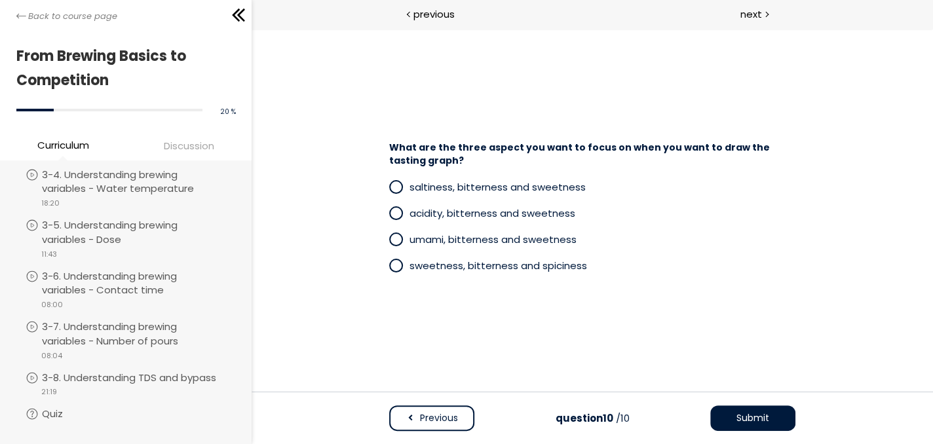
click at [392, 206] on span at bounding box center [399, 213] width 20 height 16
click at [734, 420] on button "Submit" at bounding box center [752, 419] width 85 height 26
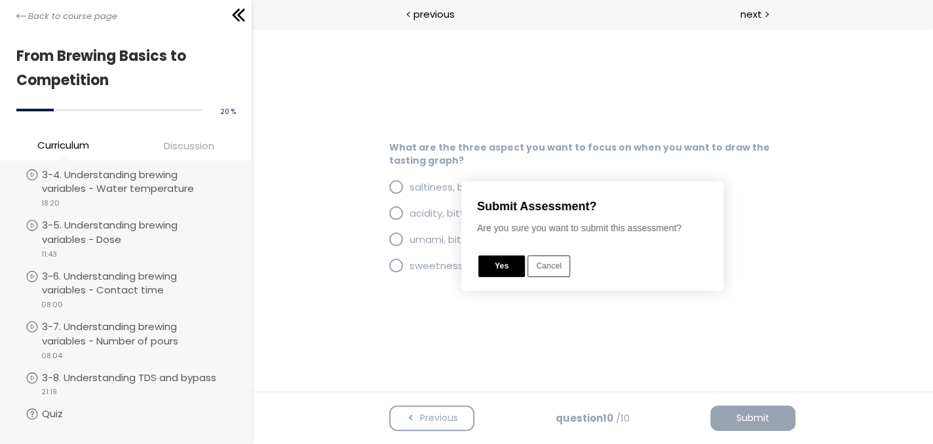
click at [499, 269] on button "Yes" at bounding box center [501, 267] width 47 height 22
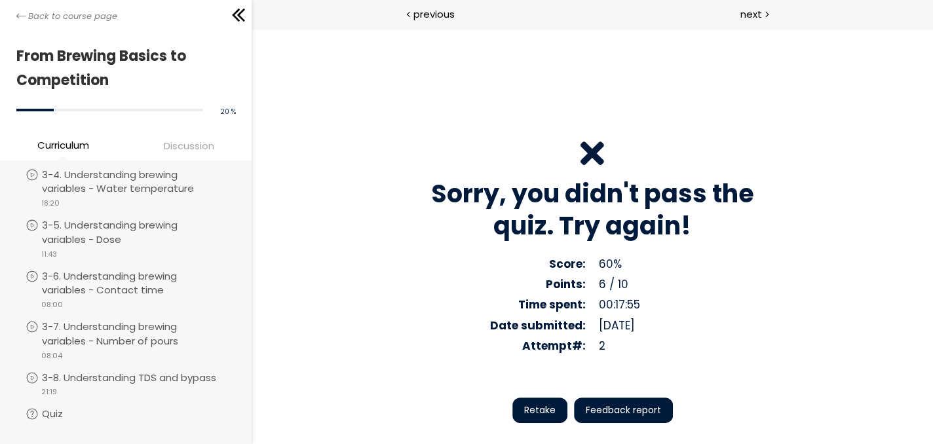
scroll to position [79, 0]
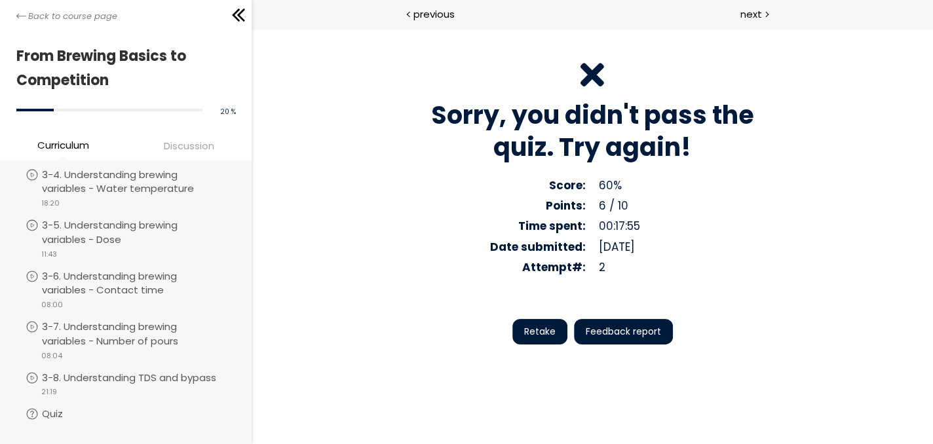
click at [615, 327] on span "Feedback report" at bounding box center [623, 332] width 75 height 14
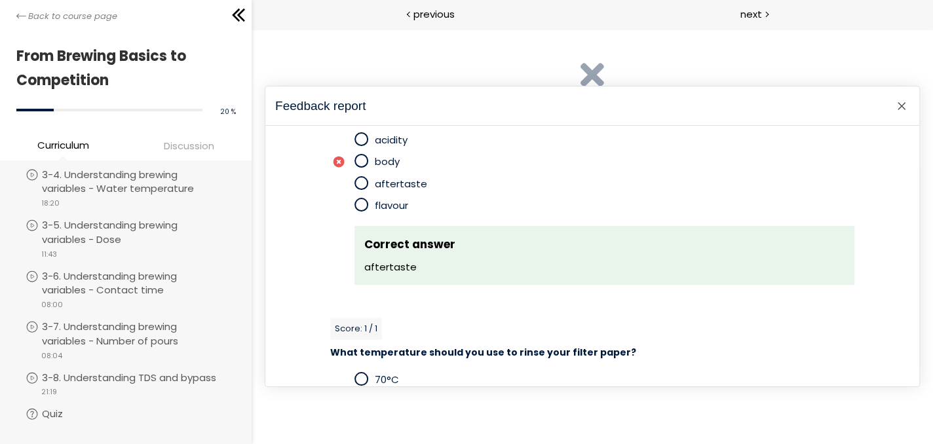
scroll to position [0, 0]
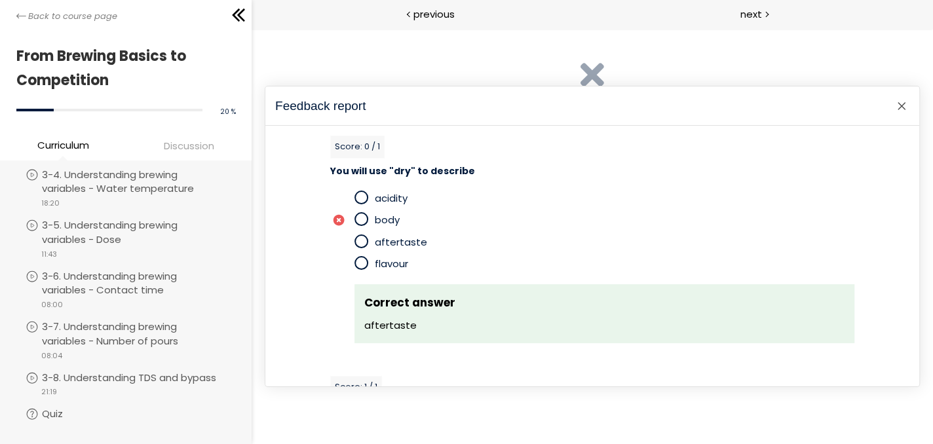
click at [902, 105] on div at bounding box center [902, 106] width 16 height 16
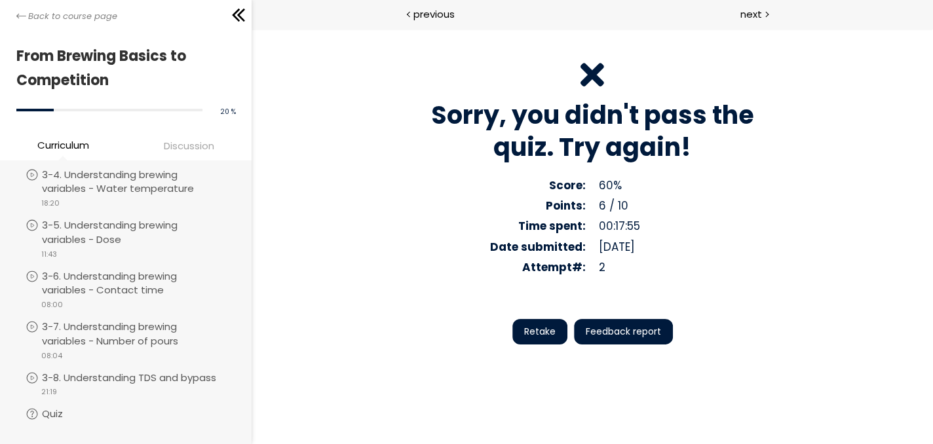
click at [542, 330] on span "Retake" at bounding box center [539, 332] width 31 height 14
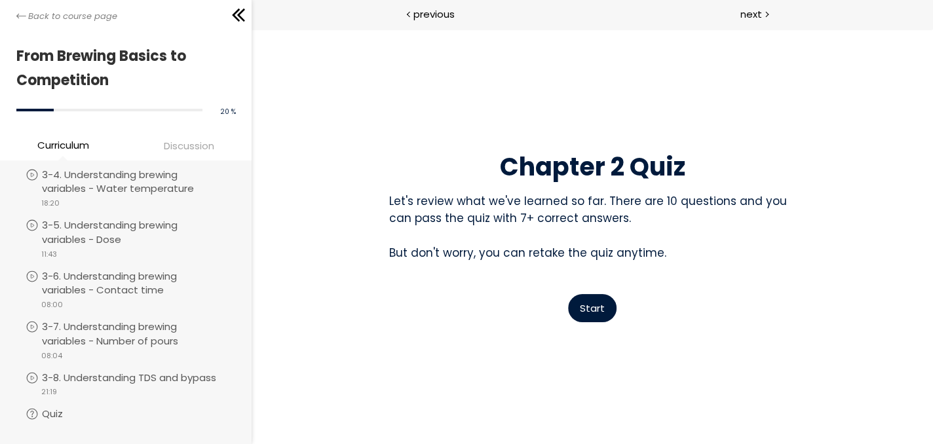
click at [591, 311] on span "Start" at bounding box center [592, 308] width 25 height 14
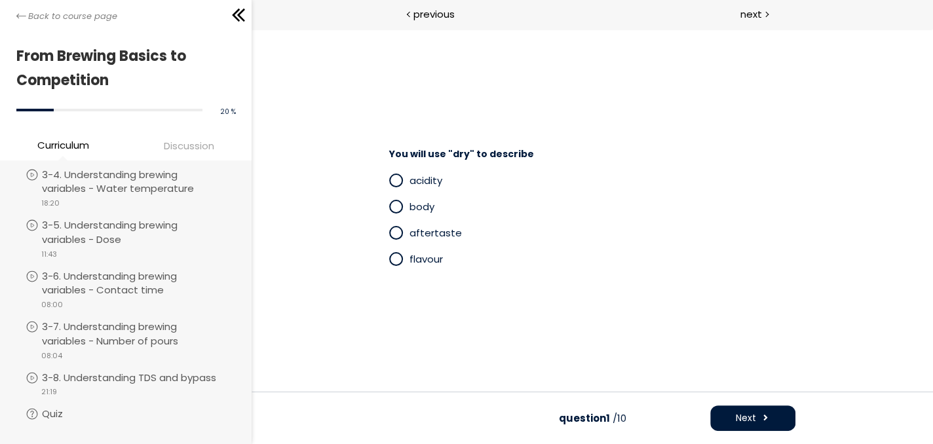
click at [396, 233] on span at bounding box center [396, 232] width 11 height 11
click at [748, 425] on span "Next" at bounding box center [746, 418] width 20 height 14
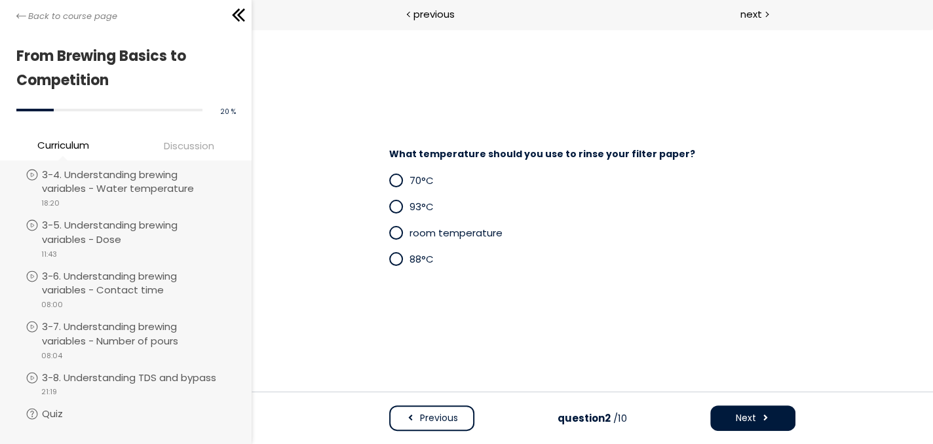
click at [404, 230] on span at bounding box center [399, 233] width 20 height 16
click at [744, 418] on span "Next" at bounding box center [746, 418] width 20 height 14
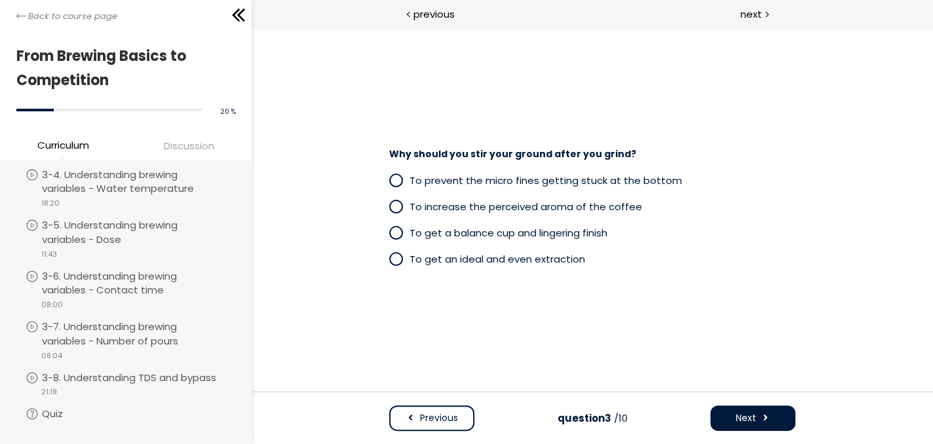
click at [398, 182] on span at bounding box center [396, 180] width 11 height 11
click at [763, 418] on span at bounding box center [765, 418] width 9 height 14
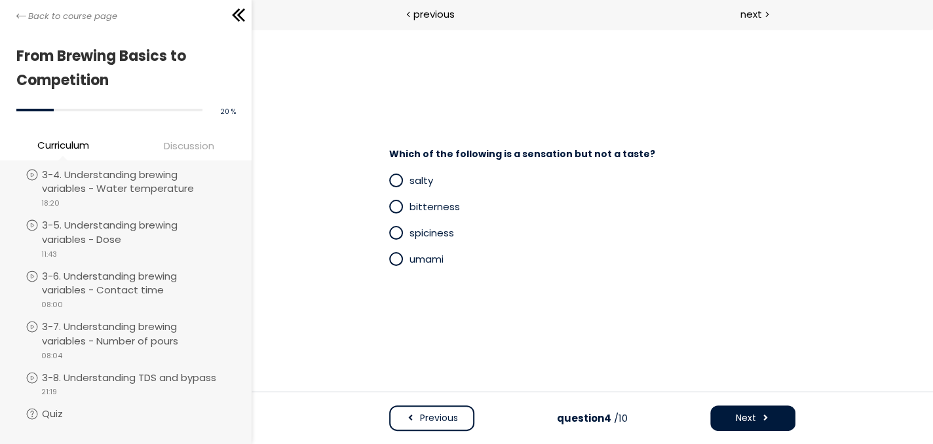
click at [398, 234] on span at bounding box center [396, 232] width 11 height 11
click at [734, 419] on button "Next" at bounding box center [752, 419] width 85 height 26
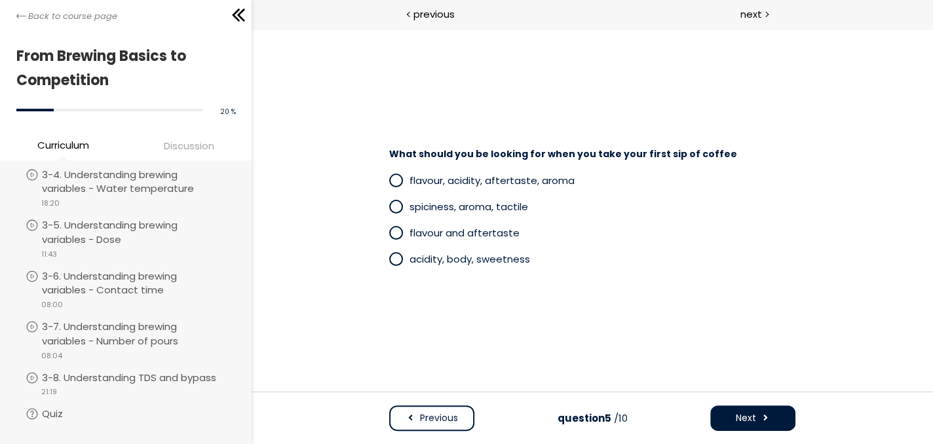
click at [402, 231] on span at bounding box center [396, 233] width 14 height 14
click at [737, 427] on button "Next" at bounding box center [752, 419] width 85 height 26
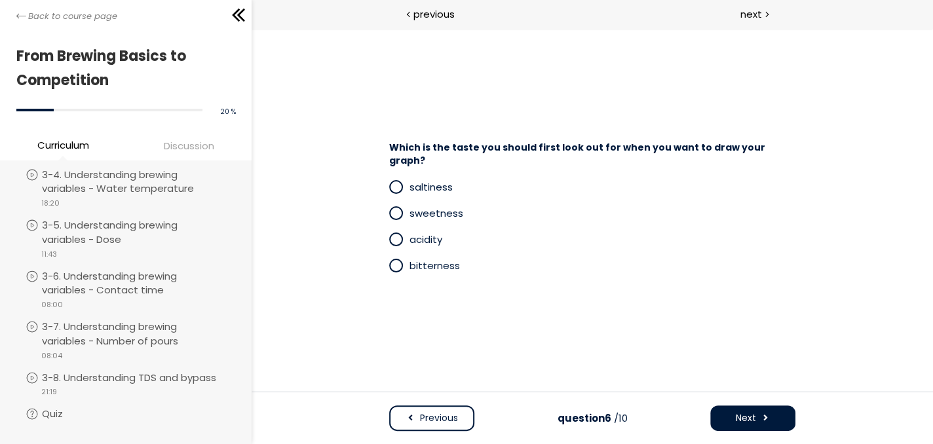
click at [395, 208] on span at bounding box center [396, 213] width 11 height 11
click at [400, 235] on span at bounding box center [396, 239] width 11 height 11
click at [733, 420] on button "Next" at bounding box center [752, 419] width 85 height 26
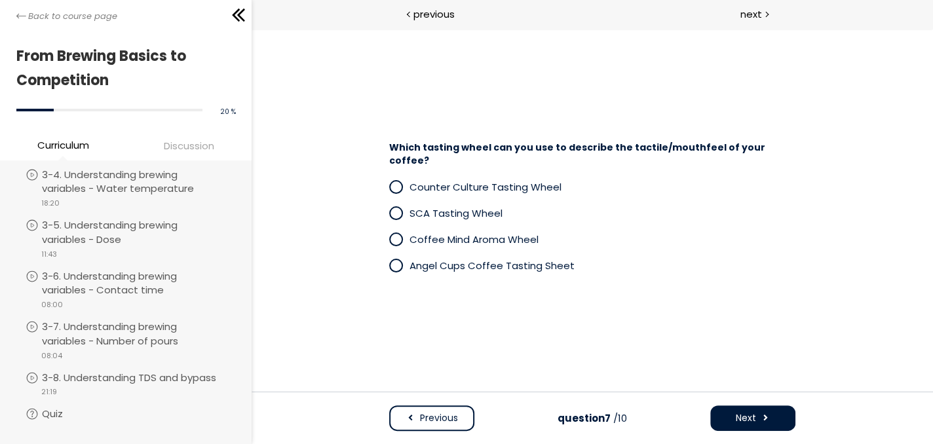
click at [389, 182] on span at bounding box center [396, 187] width 14 height 14
click at [731, 417] on button "Next" at bounding box center [752, 419] width 85 height 26
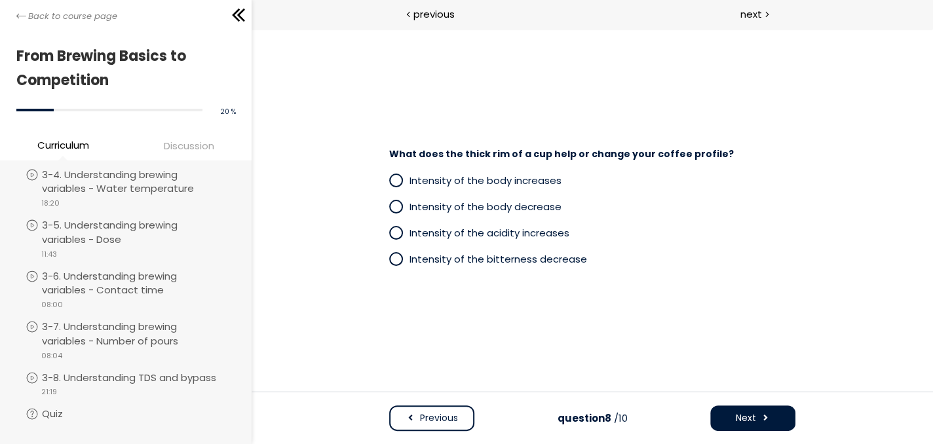
click at [389, 184] on span at bounding box center [389, 180] width 0 height 16
click at [739, 412] on span "Next" at bounding box center [746, 418] width 20 height 14
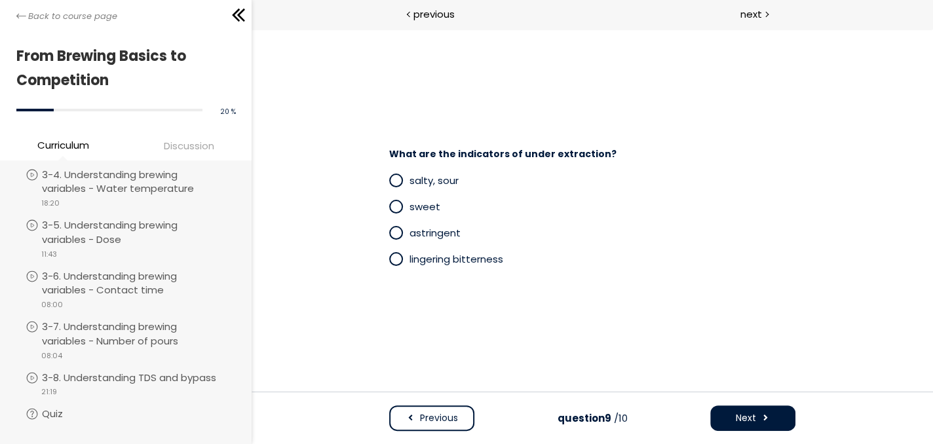
click at [395, 178] on span at bounding box center [396, 180] width 11 height 11
click at [726, 412] on button "Next" at bounding box center [752, 419] width 85 height 26
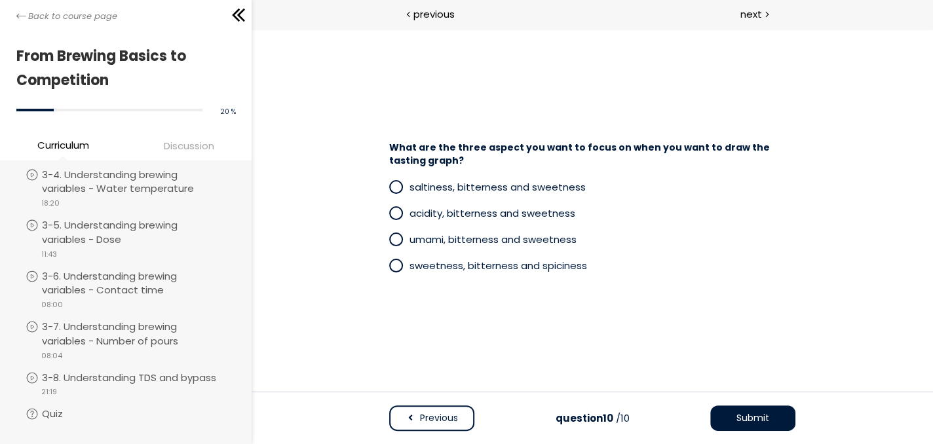
click at [391, 271] on span at bounding box center [396, 265] width 11 height 11
click at [396, 212] on span at bounding box center [396, 213] width 11 height 11
click at [758, 425] on span "Submit" at bounding box center [752, 418] width 33 height 14
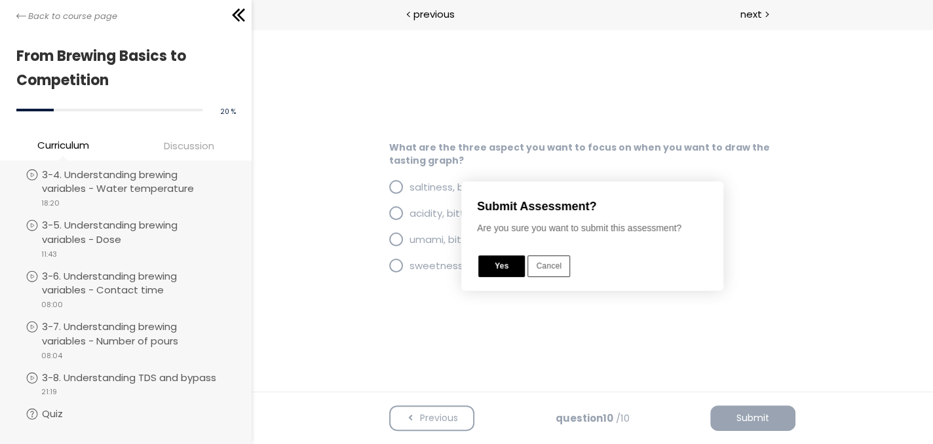
click at [506, 268] on button "Yes" at bounding box center [501, 267] width 47 height 22
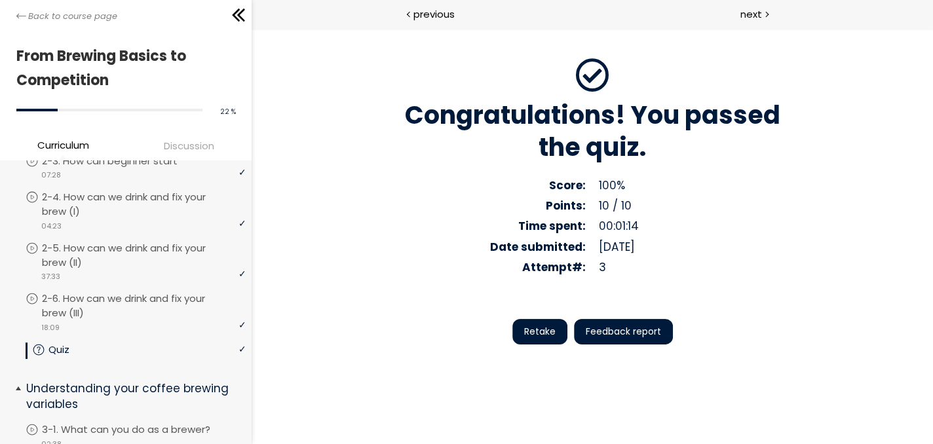
scroll to position [349, 0]
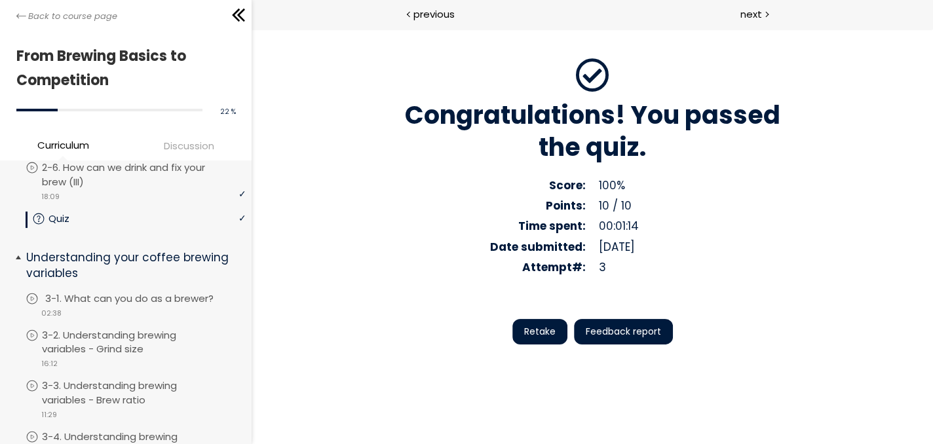
click at [162, 306] on div "video 02:38" at bounding box center [135, 312] width 219 height 13
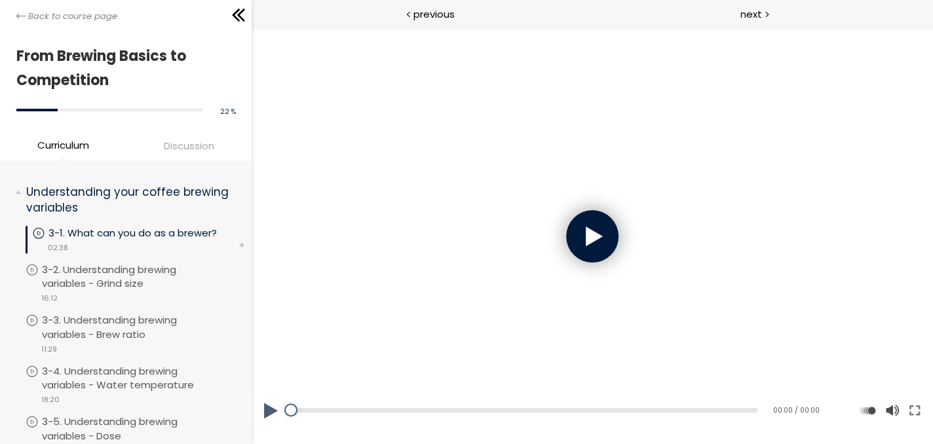
click at [586, 240] on div at bounding box center [592, 236] width 52 height 52
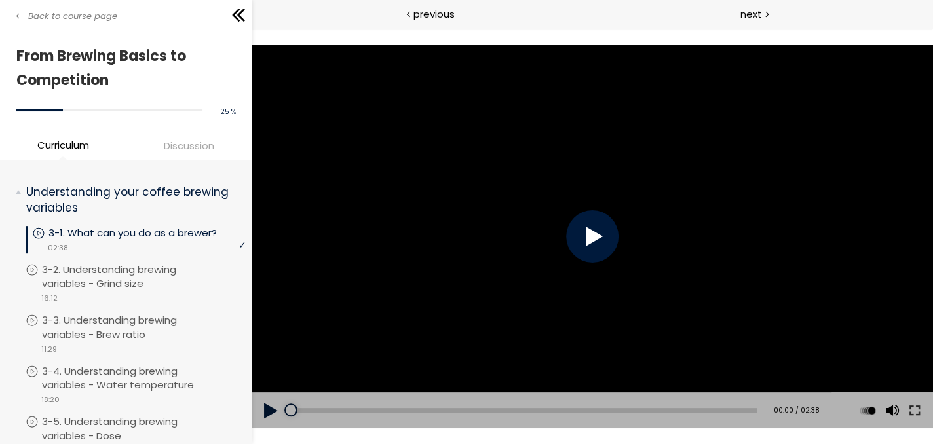
click at [606, 231] on div at bounding box center [592, 236] width 52 height 52
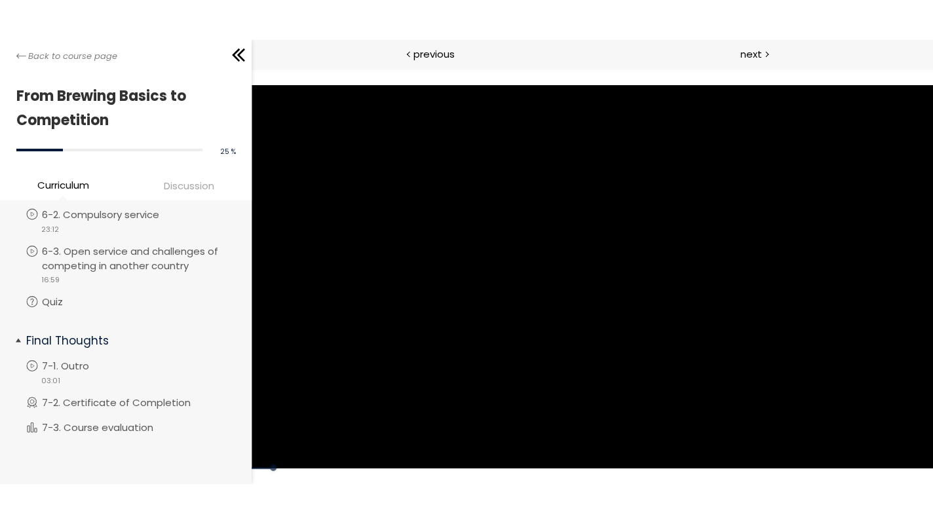
scroll to position [1608, 0]
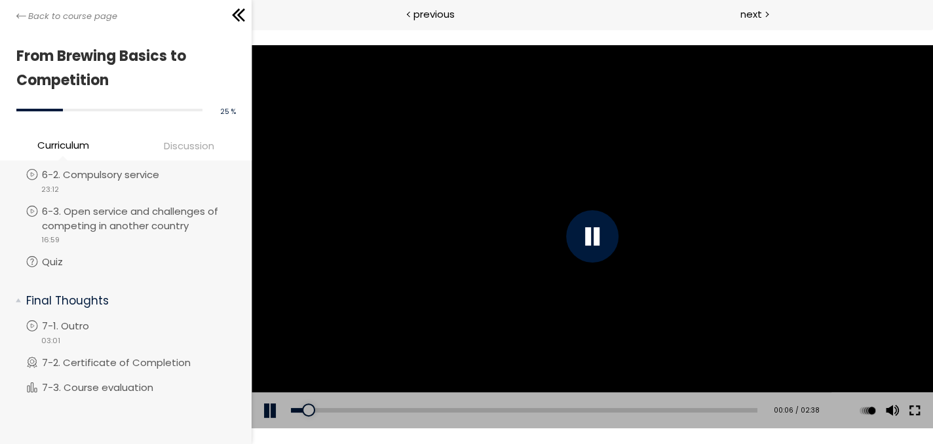
click at [912, 411] on button at bounding box center [915, 410] width 24 height 37
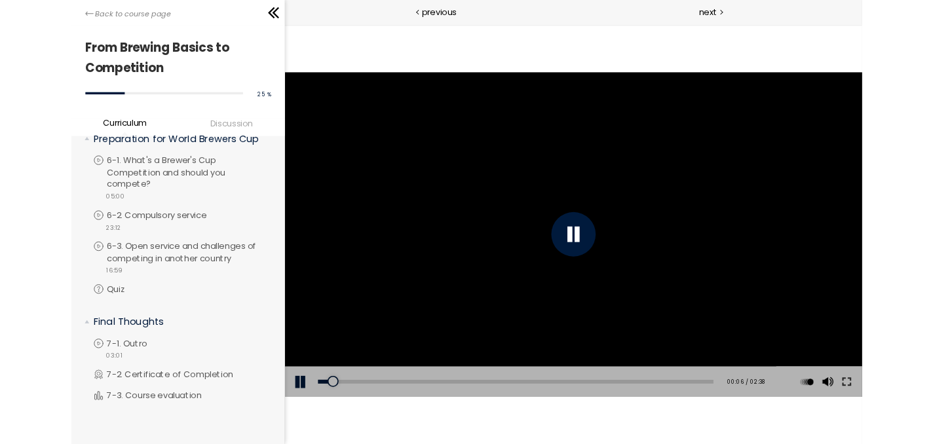
scroll to position [1529, 0]
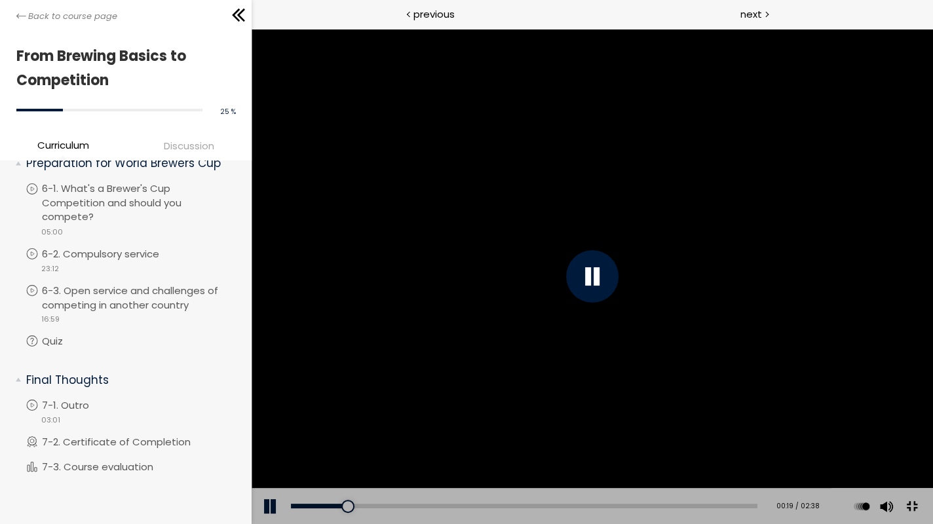
click at [933, 384] on div at bounding box center [592, 276] width 681 height 495
click at [906, 362] on div at bounding box center [592, 276] width 681 height 495
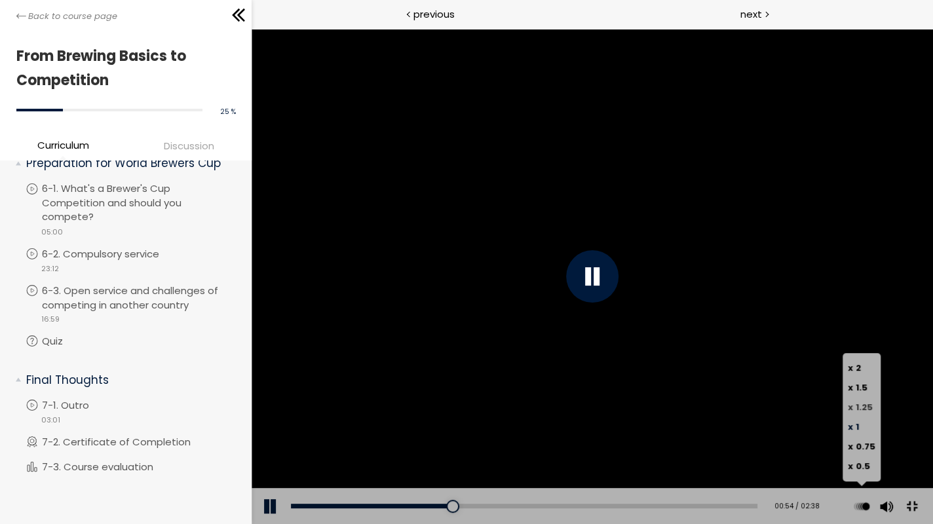
click at [873, 413] on span "1.25" at bounding box center [864, 407] width 17 height 12
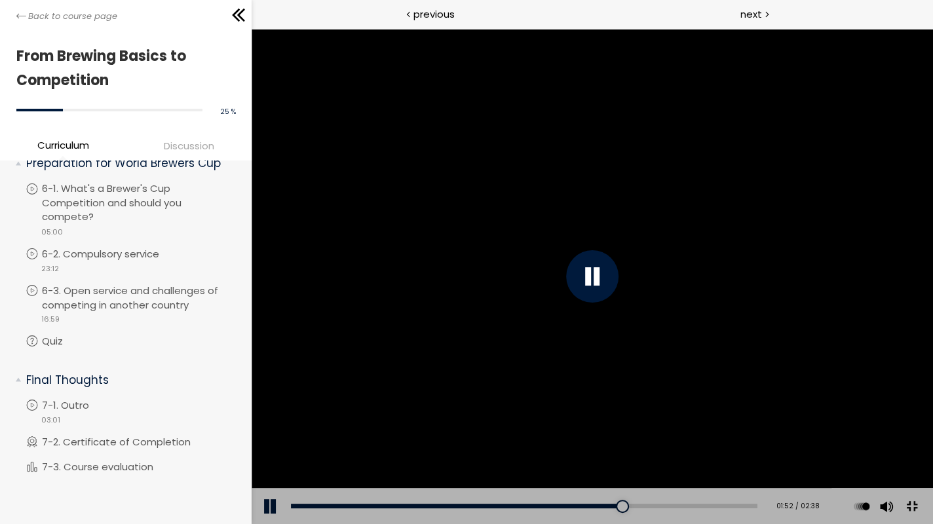
click at [933, 387] on div at bounding box center [592, 276] width 681 height 495
click at [933, 378] on div at bounding box center [592, 276] width 681 height 495
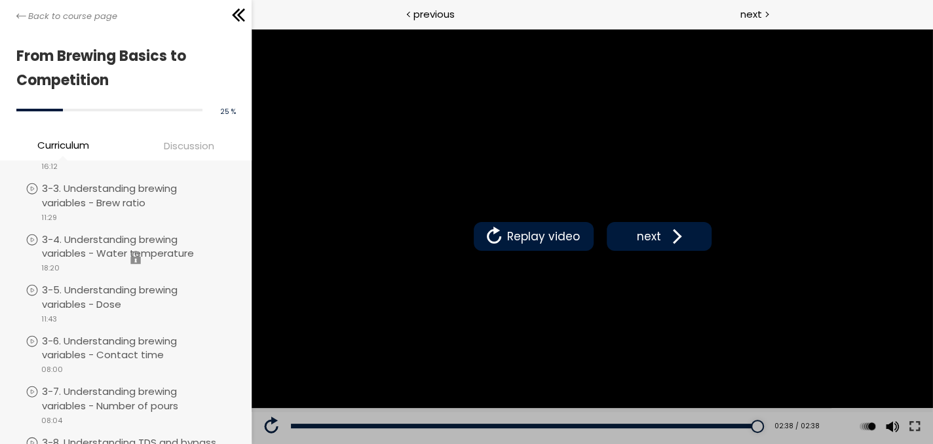
scroll to position [415, 0]
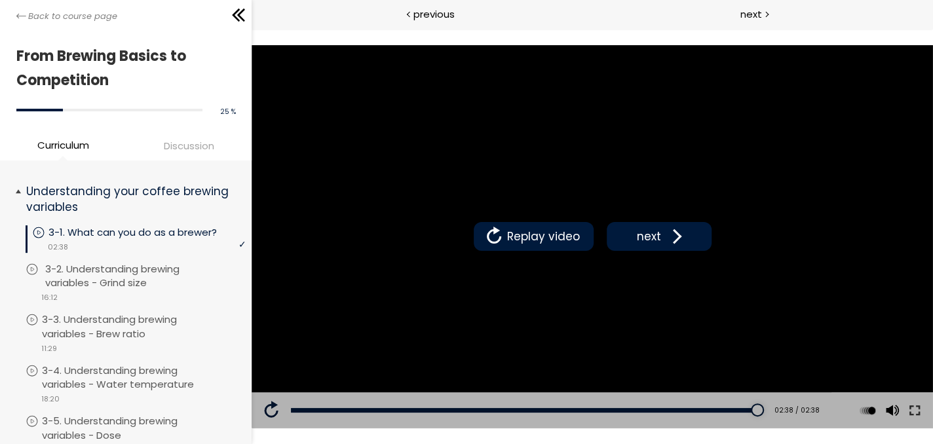
click at [192, 291] on p "3-2. Understanding brewing variables - Grind size" at bounding box center [146, 276] width 203 height 29
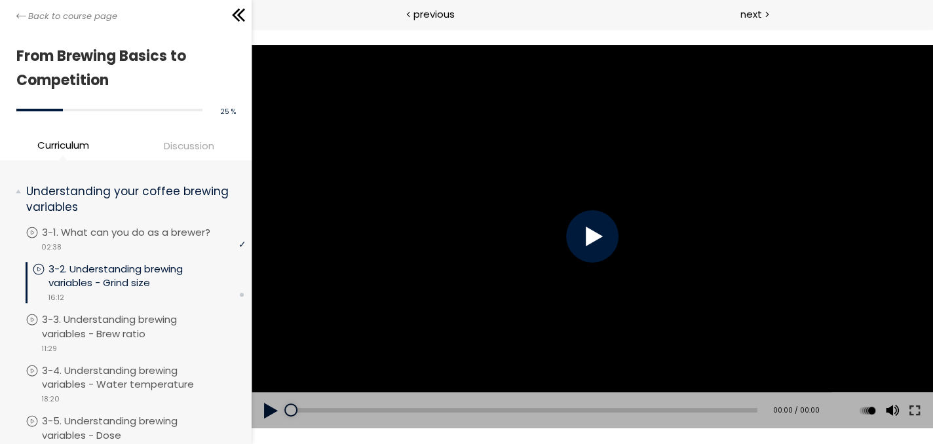
click at [597, 235] on div at bounding box center [592, 236] width 52 height 52
click at [589, 237] on div at bounding box center [592, 236] width 52 height 52
click at [907, 413] on button at bounding box center [915, 410] width 24 height 37
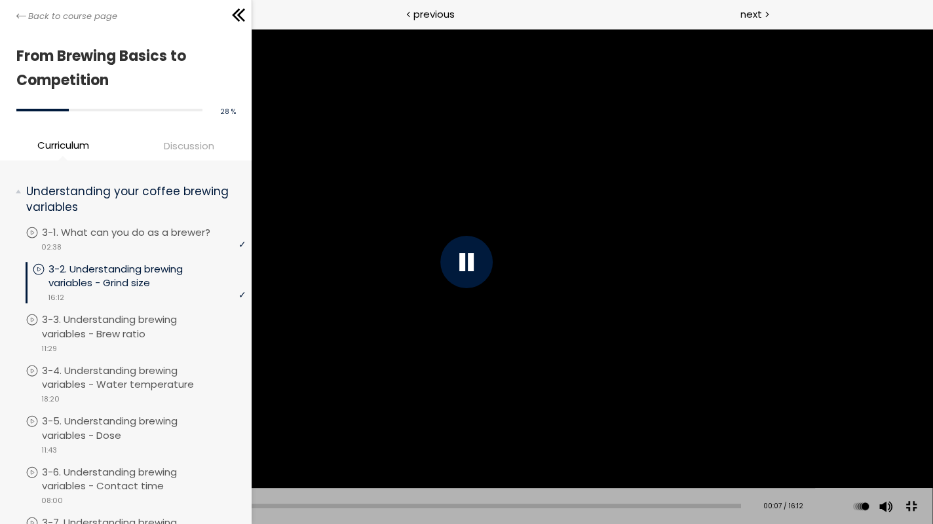
click at [693, 365] on div at bounding box center [467, 262] width 932 height 524
click at [669, 339] on div at bounding box center [467, 262] width 932 height 524
drag, startPoint x: 56, startPoint y: 506, endPoint x: 35, endPoint y: 505, distance: 20.4
click at [35, 505] on div at bounding box center [39, 505] width 13 height 13
click at [868, 387] on label "x 1.5" at bounding box center [861, 388] width 28 height 20
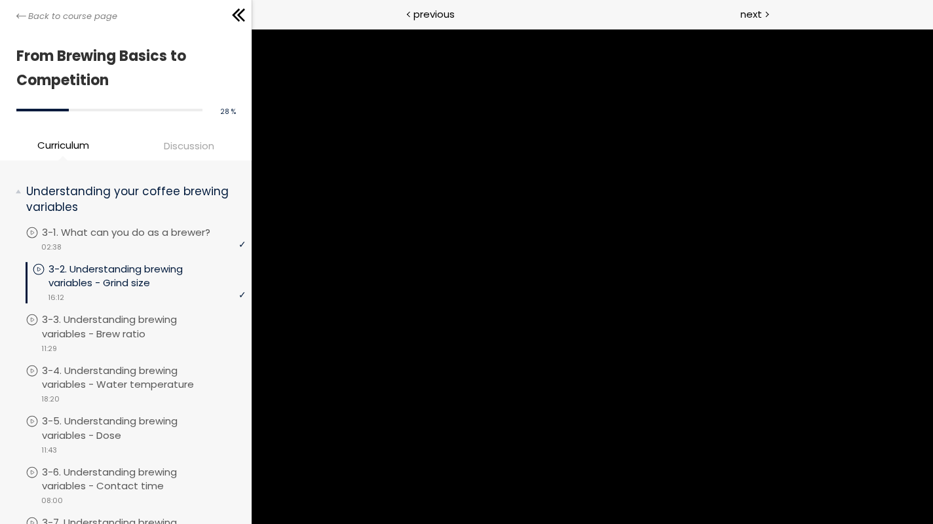
click at [725, 430] on div at bounding box center [467, 262] width 932 height 524
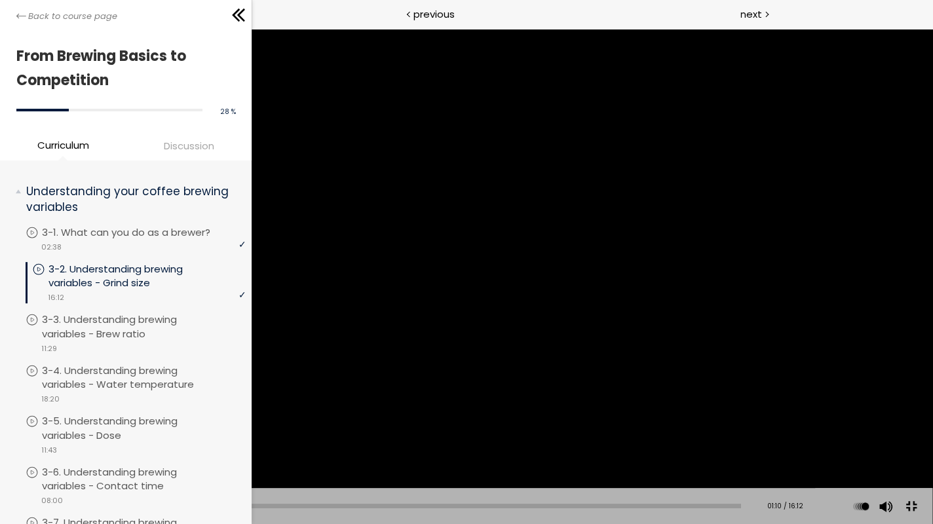
click at [708, 288] on div at bounding box center [467, 262] width 932 height 524
click at [227, 505] on div at bounding box center [229, 505] width 13 height 13
click at [221, 505] on div "04:15" at bounding box center [390, 506] width 701 height 5
click at [219, 505] on div at bounding box center [225, 505] width 13 height 13
click at [210, 506] on div "04:00" at bounding box center [390, 506] width 701 height 5
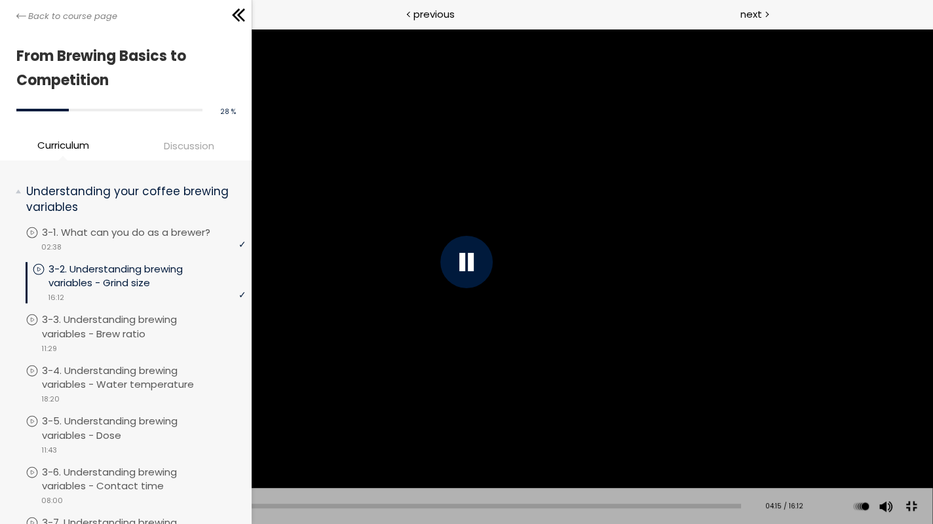
click at [168, 504] on div "03:02" at bounding box center [390, 506] width 701 height 5
click at [62, 508] on div "00:32" at bounding box center [390, 506] width 701 height 5
drag, startPoint x: 61, startPoint y: 506, endPoint x: 41, endPoint y: 506, distance: 20.3
click at [41, 506] on div at bounding box center [42, 505] width 13 height 13
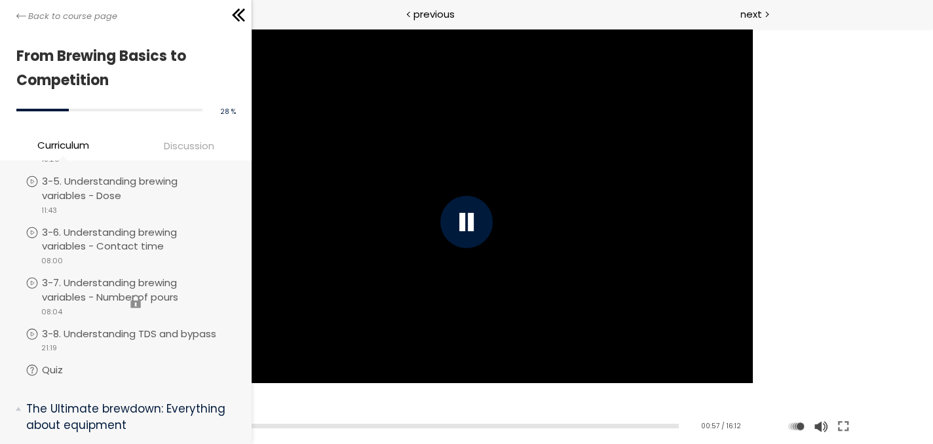
scroll to position [677, 0]
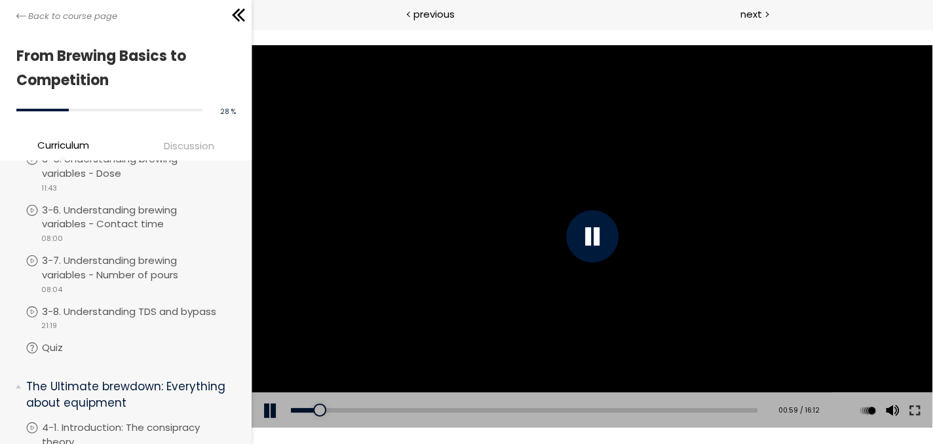
drag, startPoint x: 922, startPoint y: 413, endPoint x: 1174, endPoint y: 499, distance: 266.7
click at [922, 413] on button at bounding box center [915, 410] width 24 height 37
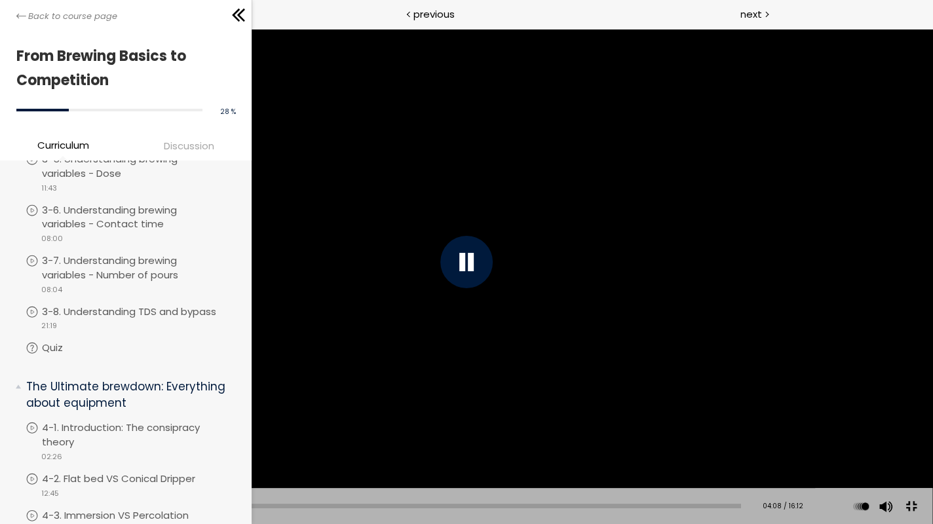
click at [478, 258] on div at bounding box center [466, 262] width 52 height 52
click at [478, 254] on div at bounding box center [466, 262] width 52 height 52
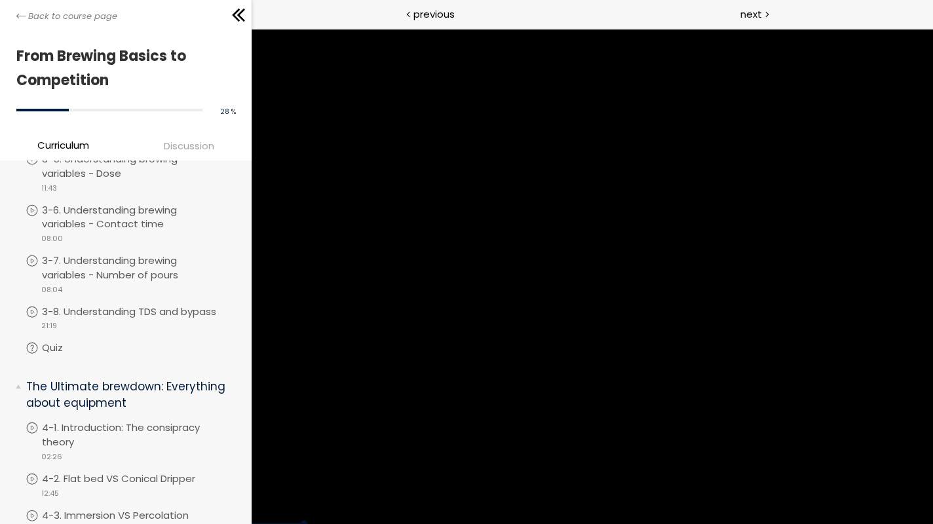
click at [472, 260] on div at bounding box center [467, 262] width 932 height 524
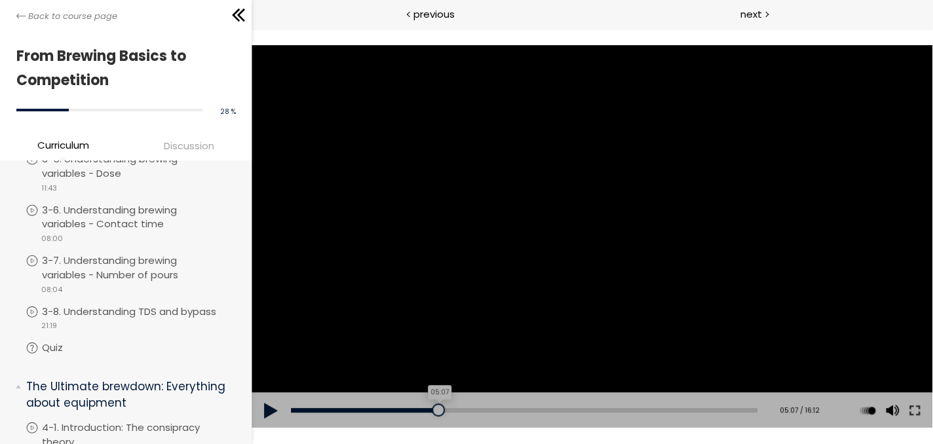
click at [436, 411] on div at bounding box center [438, 410] width 13 height 13
click at [265, 411] on button at bounding box center [271, 410] width 39 height 37
click at [267, 408] on button at bounding box center [271, 410] width 39 height 37
click at [437, 302] on div at bounding box center [592, 236] width 681 height 383
click at [921, 409] on button at bounding box center [915, 410] width 24 height 37
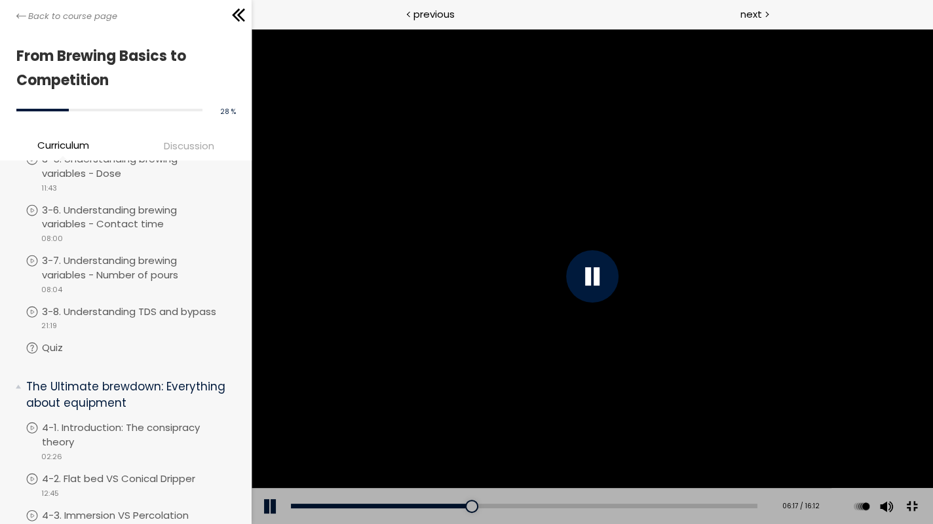
click at [721, 439] on div at bounding box center [592, 276] width 681 height 495
click at [710, 441] on div at bounding box center [592, 276] width 681 height 495
click at [710, 450] on div at bounding box center [592, 276] width 681 height 495
click at [708, 449] on div at bounding box center [592, 276] width 681 height 495
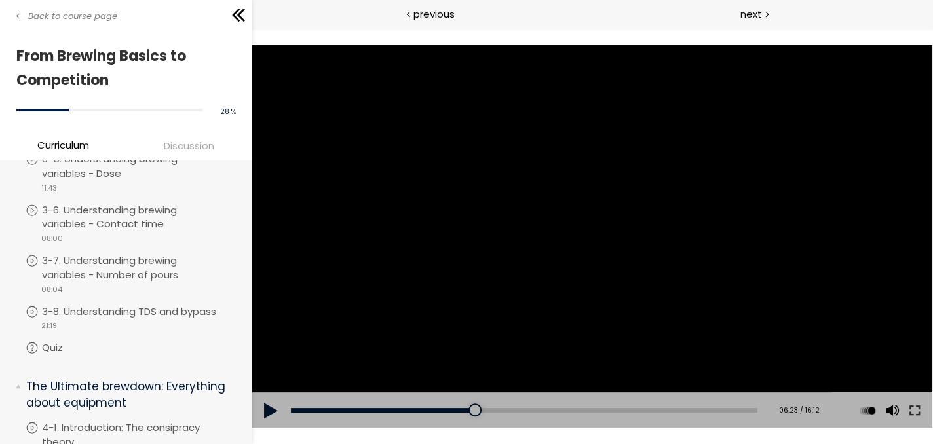
click at [409, 271] on div at bounding box center [592, 236] width 681 height 383
click at [451, 408] on div "05:38" at bounding box center [524, 410] width 467 height 5
click at [418, 408] on div "04:28" at bounding box center [524, 410] width 467 height 5
click at [401, 410] on div "03:52" at bounding box center [524, 410] width 467 height 5
click at [392, 410] on div "03:36" at bounding box center [524, 410] width 467 height 5
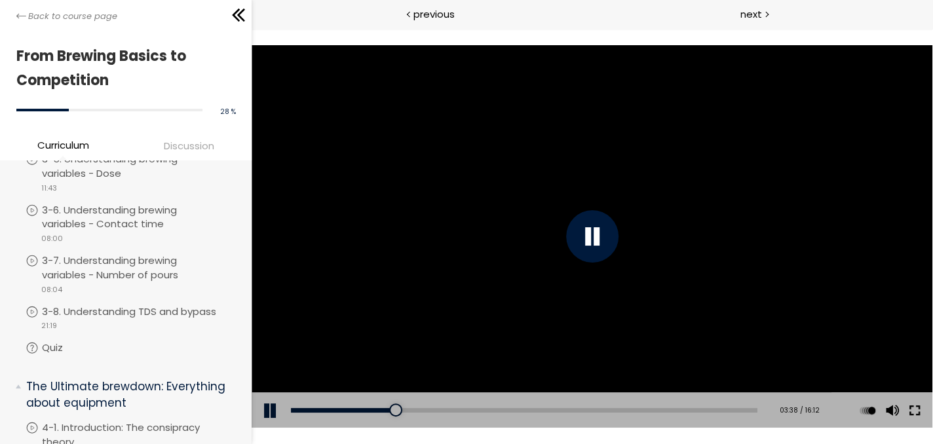
click at [917, 417] on button at bounding box center [915, 410] width 24 height 37
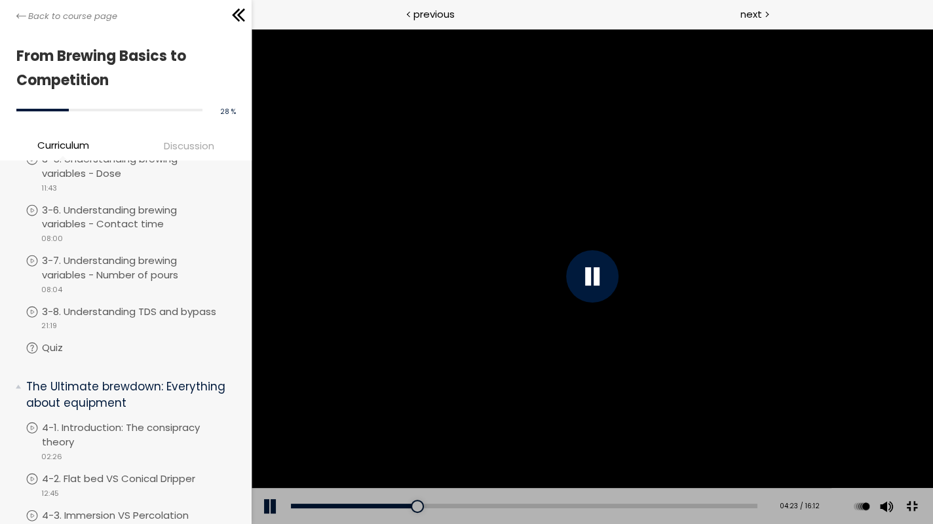
click at [933, 334] on div at bounding box center [592, 276] width 681 height 495
click at [873, 340] on div at bounding box center [592, 276] width 681 height 495
click at [425, 513] on div at bounding box center [417, 506] width 13 height 13
click at [621, 383] on div at bounding box center [592, 276] width 681 height 495
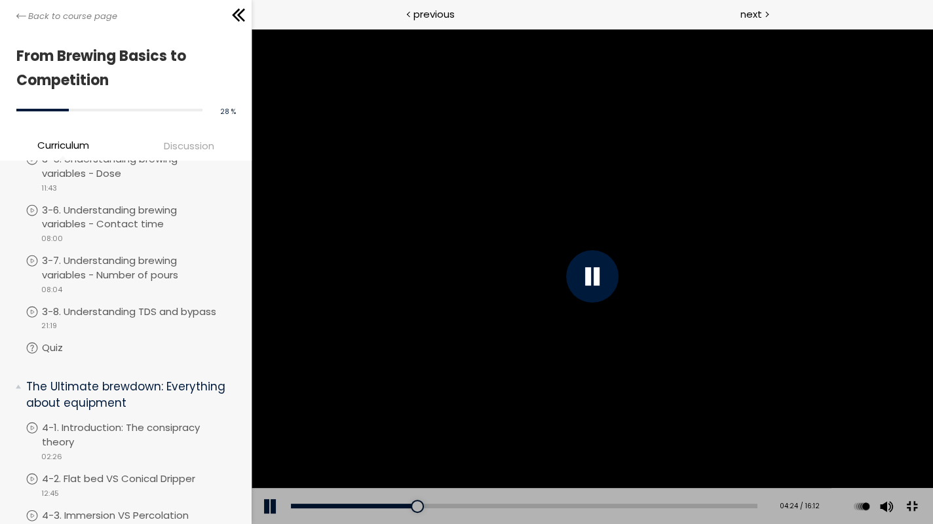
drag, startPoint x: 622, startPoint y: 390, endPoint x: 613, endPoint y: 399, distance: 13.0
click at [622, 390] on div at bounding box center [592, 276] width 681 height 495
click at [421, 513] on div at bounding box center [414, 506] width 13 height 13
click at [534, 403] on div at bounding box center [592, 276] width 681 height 495
click at [567, 393] on div at bounding box center [592, 276] width 681 height 495
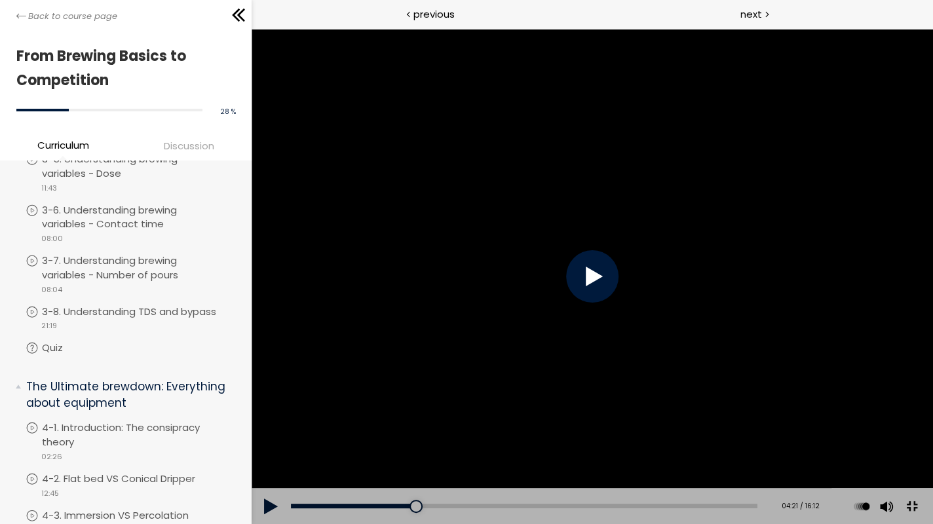
click at [565, 394] on div at bounding box center [592, 276] width 681 height 495
click at [425, 513] on div at bounding box center [417, 506] width 13 height 13
click at [470, 508] on div "04:12" at bounding box center [524, 506] width 467 height 5
click at [552, 390] on div at bounding box center [592, 276] width 681 height 495
click at [550, 394] on div at bounding box center [592, 276] width 681 height 495
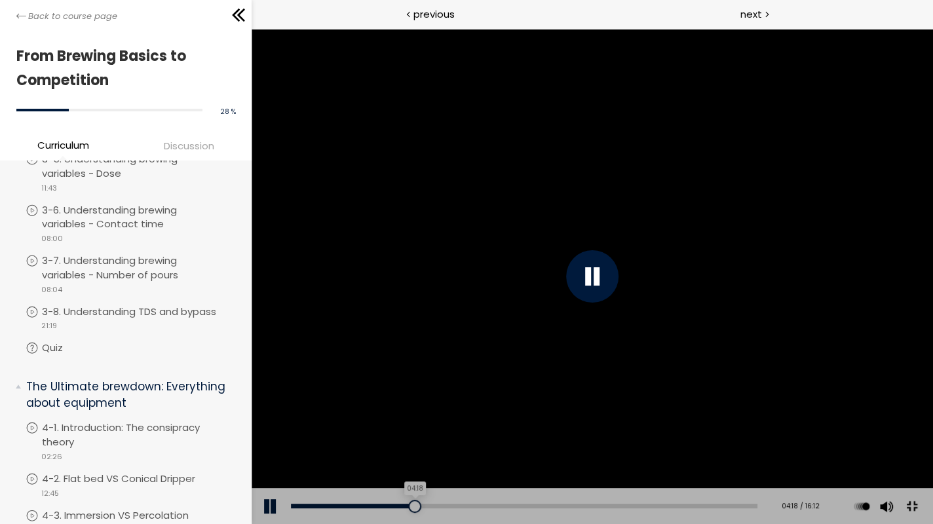
click at [421, 513] on div at bounding box center [414, 506] width 13 height 13
click at [467, 508] on div "04:08" at bounding box center [524, 506] width 467 height 5
click at [569, 420] on div at bounding box center [592, 276] width 681 height 495
click at [571, 414] on div at bounding box center [592, 276] width 681 height 495
click at [596, 404] on div at bounding box center [592, 276] width 681 height 495
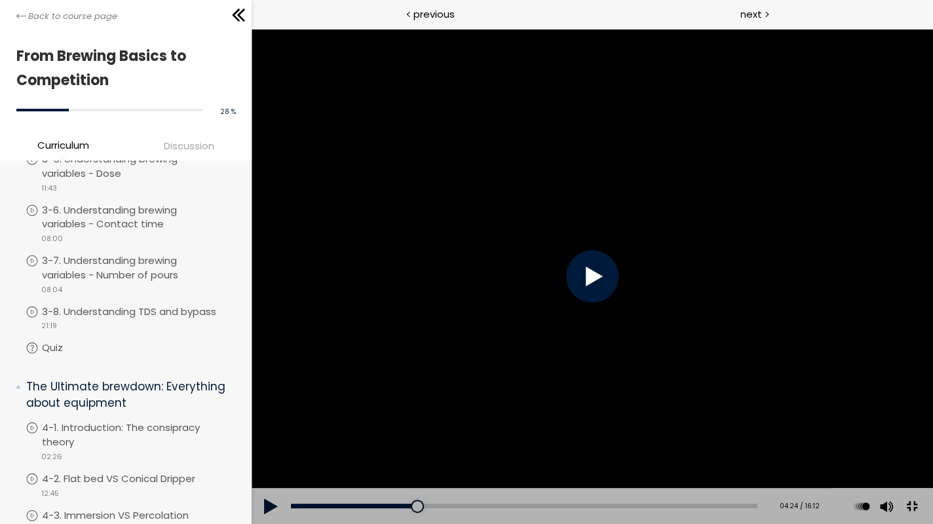
click at [637, 406] on div at bounding box center [592, 276] width 681 height 495
click at [933, 445] on div at bounding box center [592, 276] width 681 height 495
click at [933, 432] on div at bounding box center [592, 276] width 681 height 495
click at [933, 444] on div at bounding box center [592, 276] width 681 height 495
click at [933, 450] on div at bounding box center [592, 276] width 681 height 495
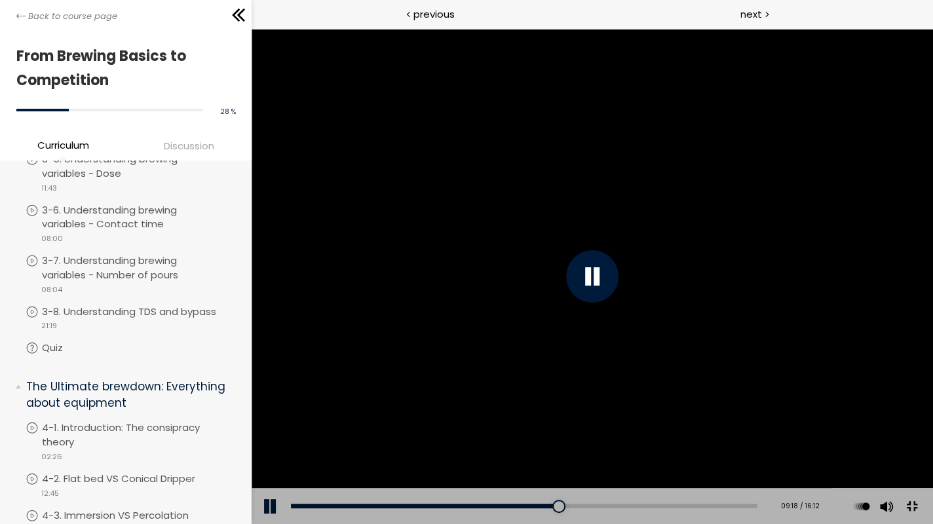
click at [933, 416] on div at bounding box center [592, 276] width 681 height 495
click at [933, 417] on div at bounding box center [592, 276] width 681 height 495
click at [933, 450] on div at bounding box center [592, 276] width 681 height 495
click at [933, 447] on div at bounding box center [592, 276] width 681 height 495
click at [933, 446] on div at bounding box center [592, 276] width 681 height 495
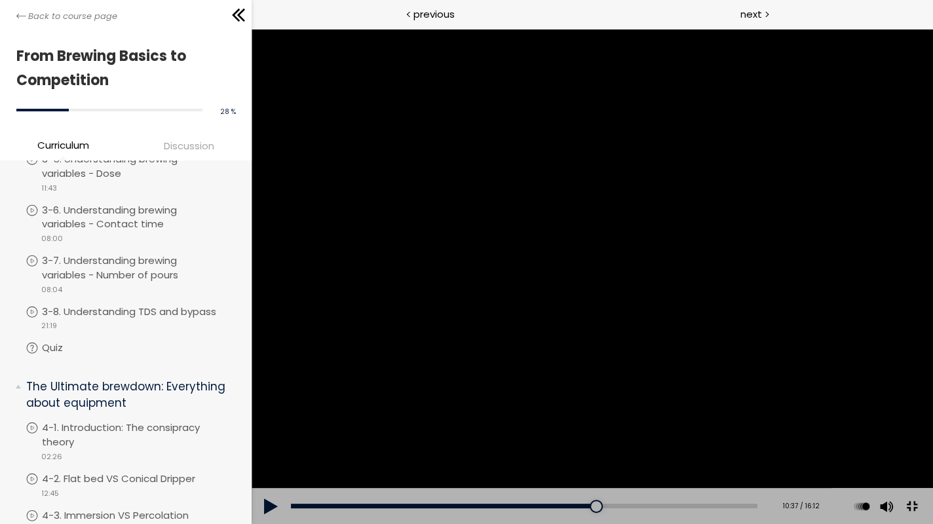
click at [875, 342] on div at bounding box center [592, 276] width 681 height 495
click at [933, 439] on div at bounding box center [592, 276] width 681 height 495
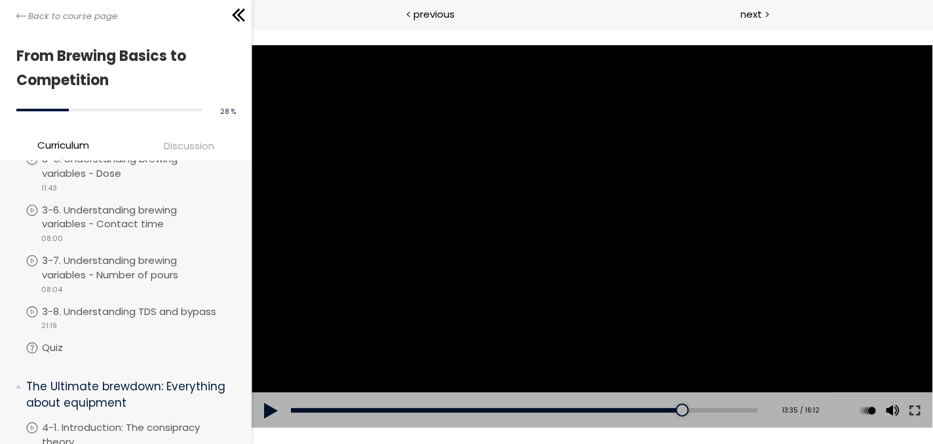
click at [626, 252] on div at bounding box center [592, 236] width 681 height 383
click at [908, 411] on button at bounding box center [915, 410] width 24 height 37
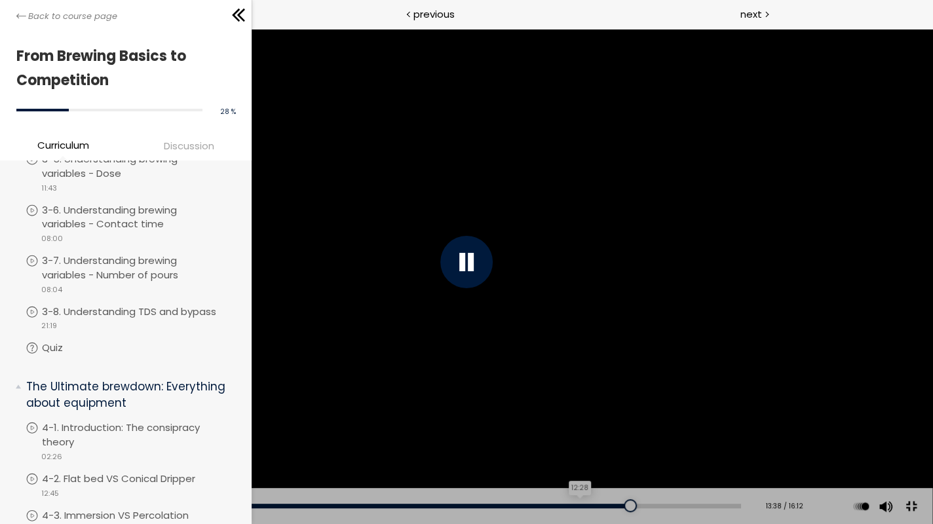
click at [571, 507] on div "12:28" at bounding box center [390, 506] width 701 height 5
click at [563, 505] on div "12:18" at bounding box center [390, 506] width 701 height 5
click at [656, 430] on div at bounding box center [467, 262] width 932 height 524
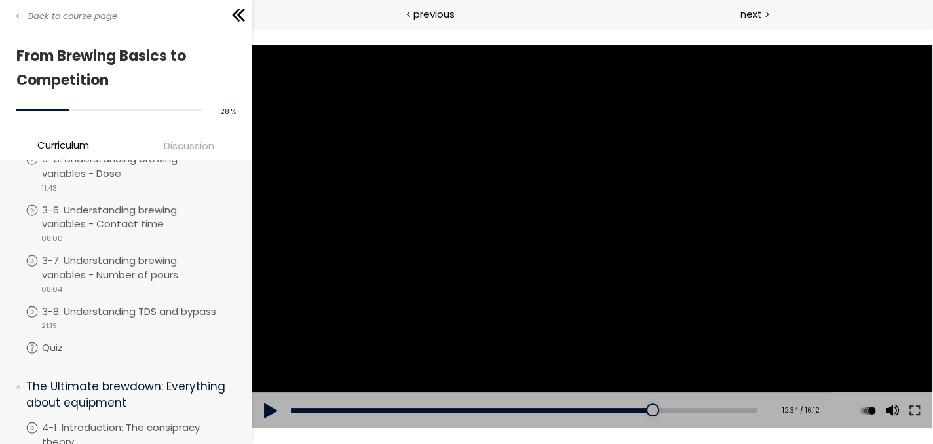
click at [446, 214] on div at bounding box center [592, 236] width 681 height 383
click at [663, 336] on div at bounding box center [592, 236] width 681 height 383
click at [585, 237] on div at bounding box center [592, 236] width 52 height 52
click at [909, 411] on button at bounding box center [915, 410] width 24 height 37
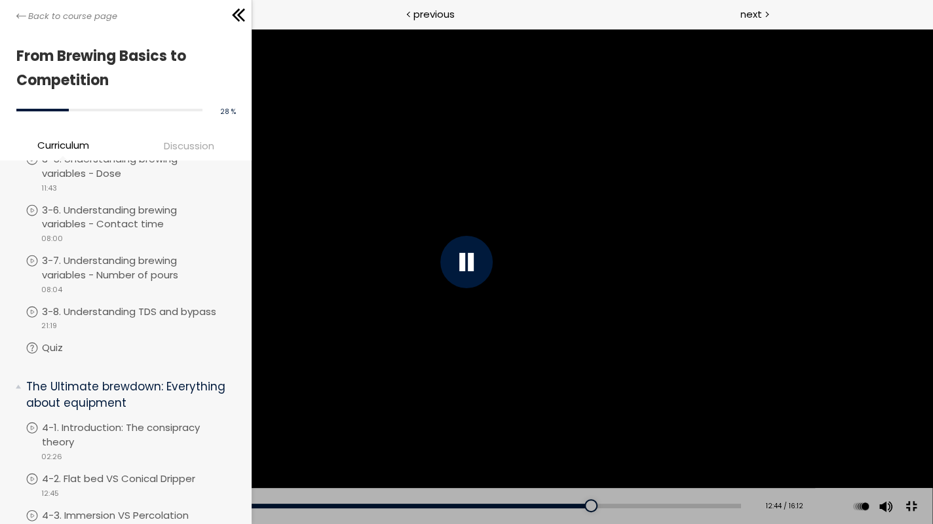
click at [626, 375] on div at bounding box center [467, 262] width 932 height 524
click at [622, 372] on div at bounding box center [467, 262] width 932 height 524
click at [670, 409] on div at bounding box center [467, 262] width 932 height 524
click at [595, 413] on div at bounding box center [467, 262] width 932 height 524
click at [638, 506] on div "14:00" at bounding box center [390, 506] width 701 height 5
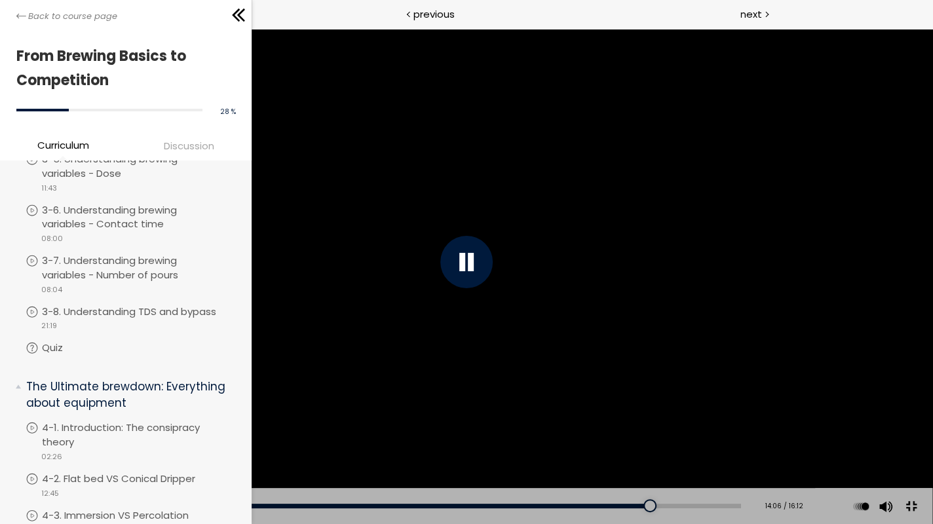
click at [461, 267] on div at bounding box center [466, 262] width 52 height 52
click at [425, 236] on div at bounding box center [467, 262] width 932 height 524
click at [433, 246] on div at bounding box center [467, 262] width 932 height 524
click at [696, 507] on div at bounding box center [702, 505] width 13 height 13
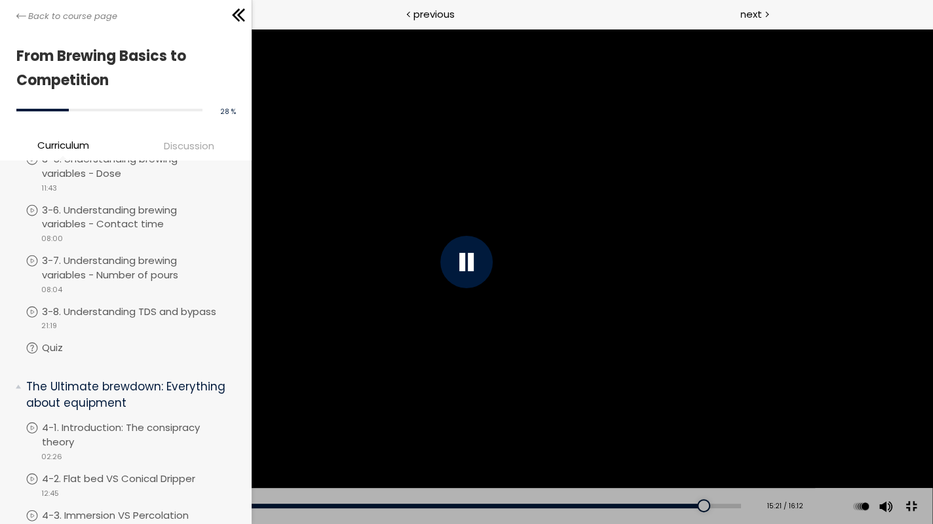
click at [632, 444] on div at bounding box center [467, 262] width 932 height 524
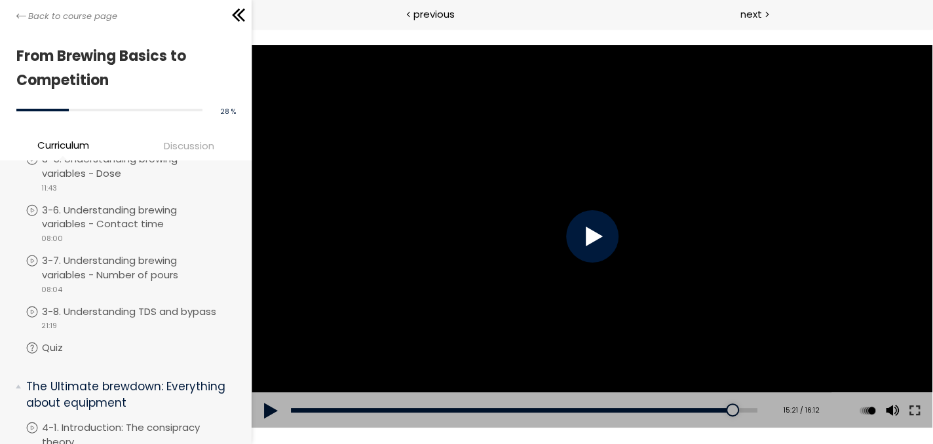
click at [588, 223] on div at bounding box center [592, 236] width 52 height 52
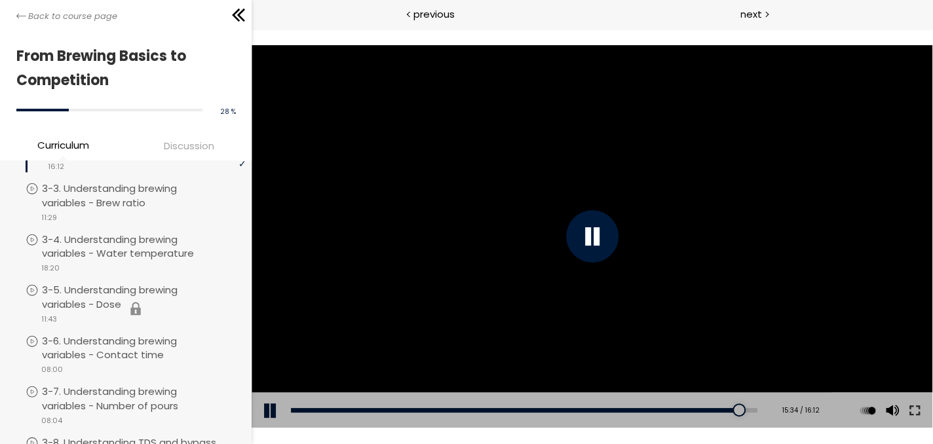
scroll to position [415, 0]
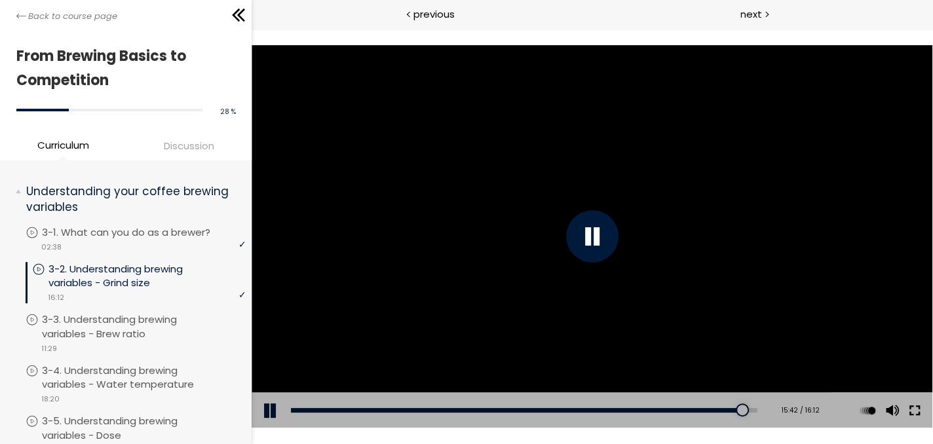
click at [921, 413] on button at bounding box center [915, 410] width 24 height 37
click at [141, 326] on p "3-3. Understanding brewing variables - Brew ratio" at bounding box center [146, 327] width 203 height 29
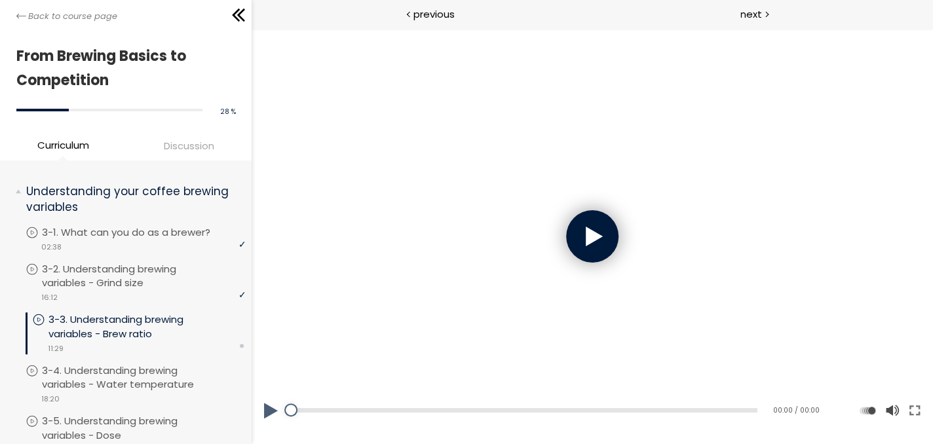
click at [573, 229] on div at bounding box center [592, 236] width 52 height 52
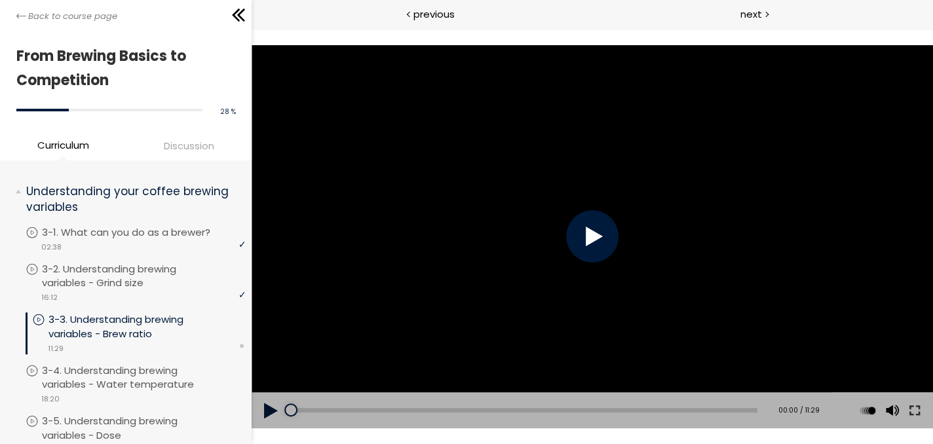
click at [600, 235] on div at bounding box center [592, 236] width 52 height 52
click at [914, 418] on button at bounding box center [915, 410] width 24 height 37
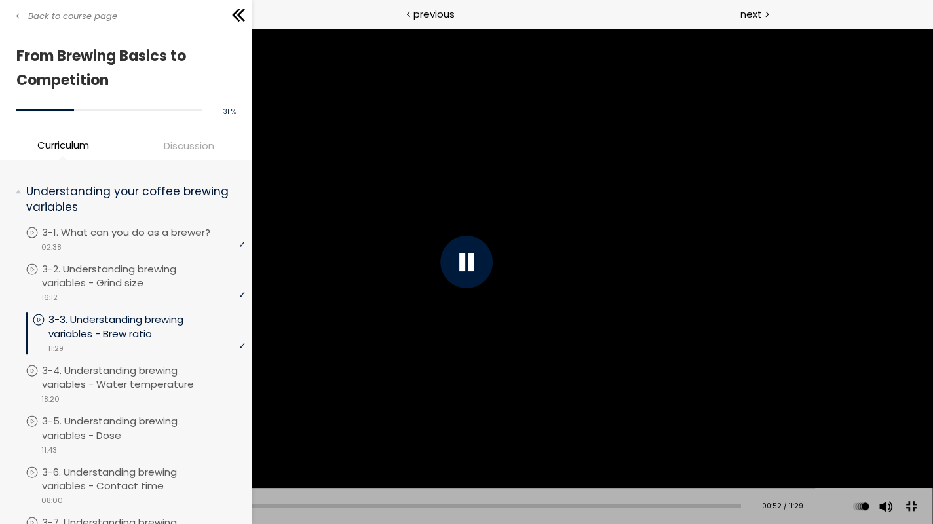
click at [760, 391] on div at bounding box center [467, 262] width 932 height 524
click at [507, 284] on div at bounding box center [467, 262] width 932 height 524
click at [865, 405] on span "1.25" at bounding box center [863, 407] width 17 height 12
click at [809, 421] on div at bounding box center [467, 262] width 932 height 524
click at [681, 338] on div at bounding box center [467, 262] width 932 height 524
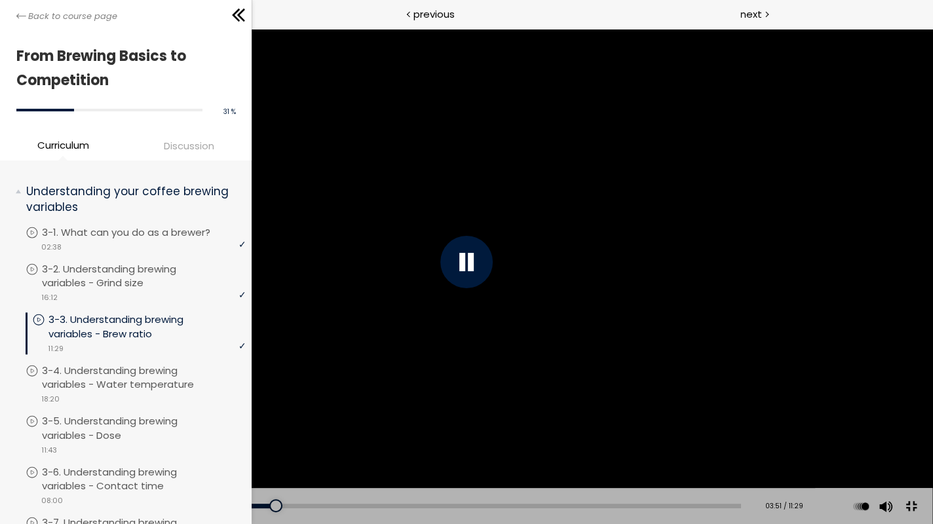
click at [691, 328] on div at bounding box center [467, 262] width 932 height 524
click at [601, 304] on div at bounding box center [467, 262] width 932 height 524
click at [302, 508] on div "Add chapter 04:22" at bounding box center [390, 506] width 701 height 37
click at [305, 507] on div "04:25" at bounding box center [390, 506] width 701 height 5
click at [284, 506] on div "04:05" at bounding box center [390, 506] width 701 height 5
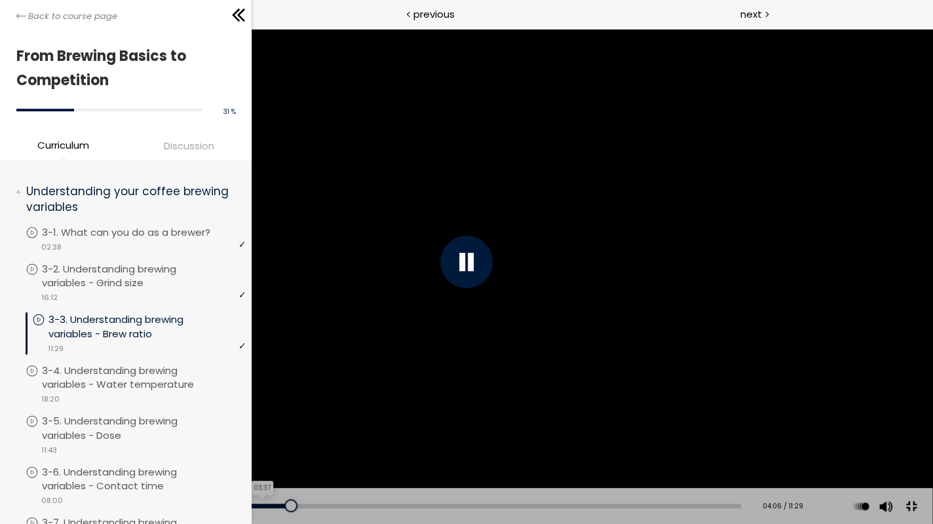
click at [256, 505] on div "03:37" at bounding box center [390, 506] width 701 height 5
click at [310, 505] on div at bounding box center [316, 505] width 13 height 13
click at [453, 269] on div at bounding box center [466, 262] width 52 height 52
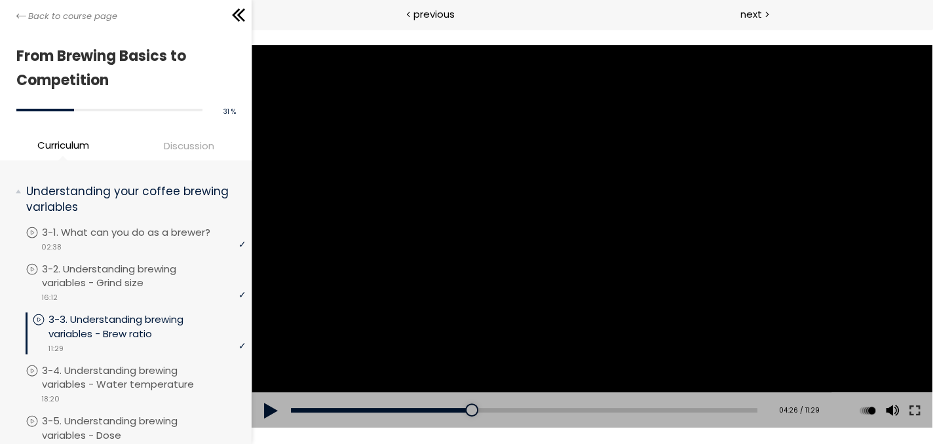
click at [478, 203] on div at bounding box center [592, 236] width 681 height 383
click at [918, 411] on button at bounding box center [915, 410] width 24 height 37
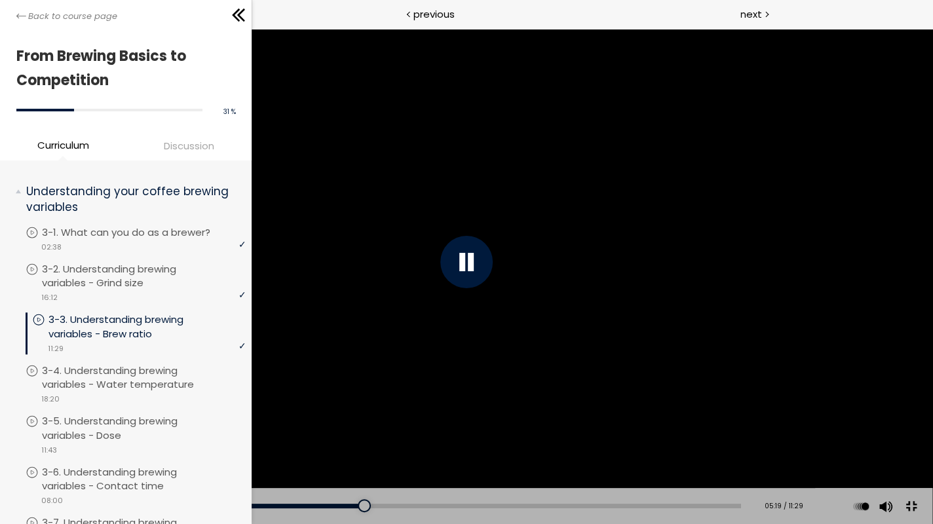
click at [835, 393] on div at bounding box center [467, 262] width 932 height 524
click at [693, 376] on div at bounding box center [467, 262] width 932 height 524
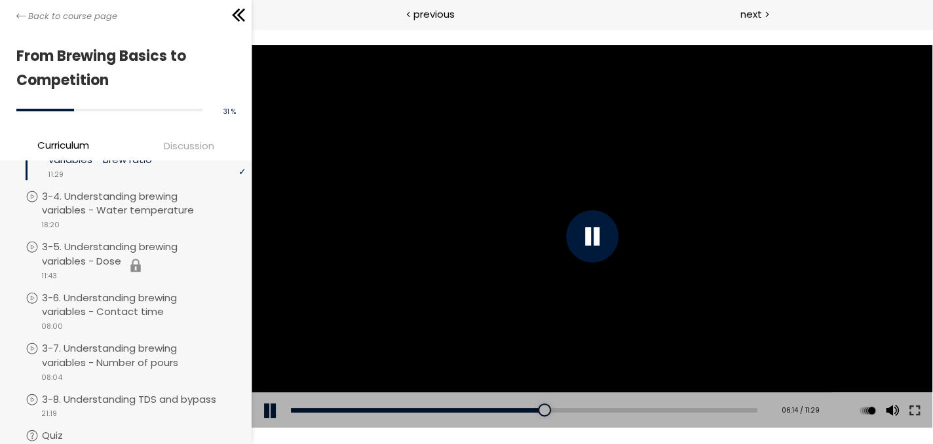
scroll to position [612, 0]
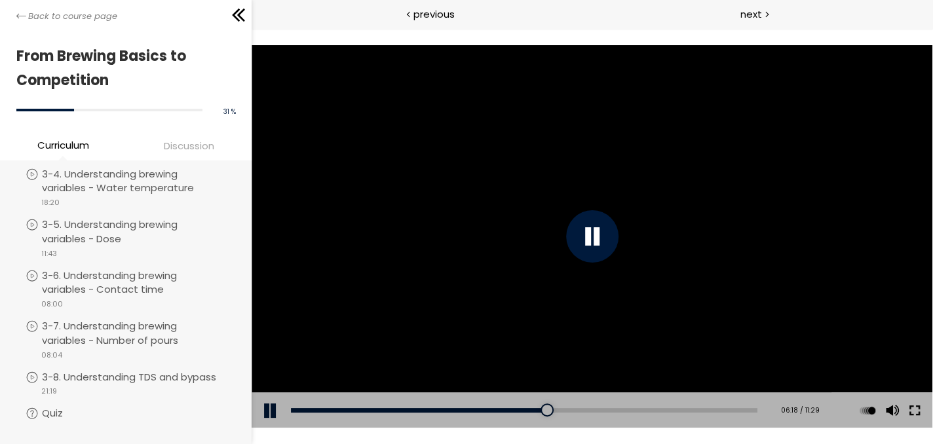
click at [913, 419] on button at bounding box center [915, 410] width 24 height 37
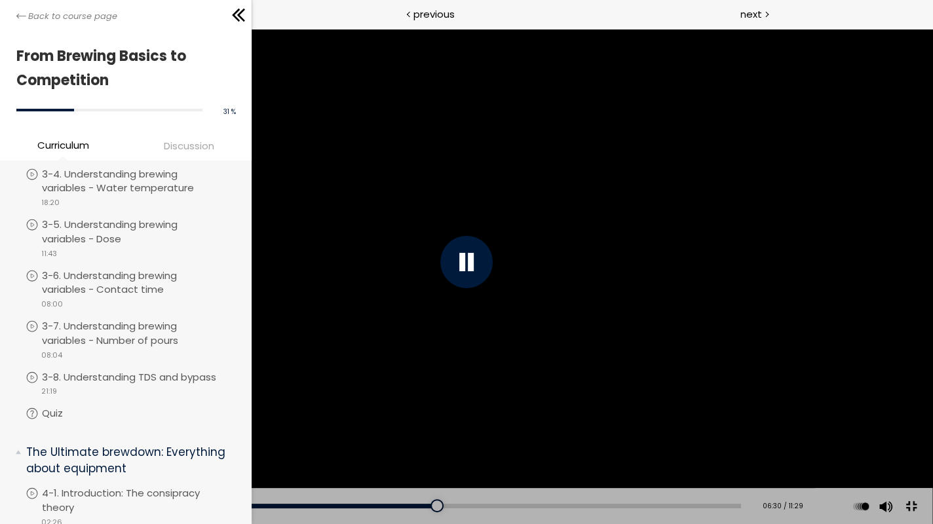
click at [753, 233] on div at bounding box center [467, 262] width 932 height 524
click at [732, 243] on div at bounding box center [467, 262] width 932 height 524
click at [745, 332] on div at bounding box center [467, 262] width 932 height 524
drag, startPoint x: 745, startPoint y: 332, endPoint x: 771, endPoint y: 334, distance: 26.3
click at [771, 346] on div at bounding box center [467, 262] width 932 height 524
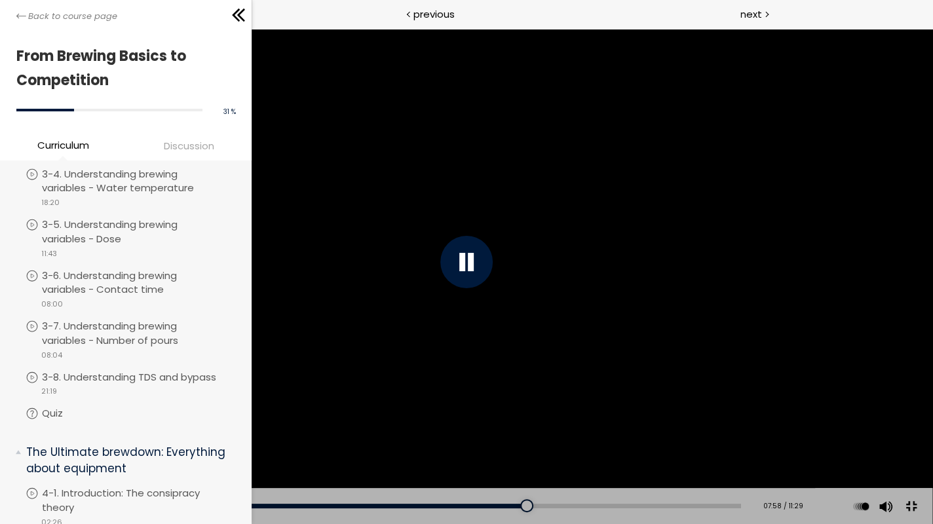
click at [802, 428] on div at bounding box center [467, 262] width 932 height 524
click at [758, 325] on div at bounding box center [467, 262] width 932 height 524
click at [783, 394] on div at bounding box center [467, 262] width 932 height 524
click at [776, 389] on div at bounding box center [467, 262] width 932 height 524
click at [695, 436] on div at bounding box center [467, 262] width 932 height 524
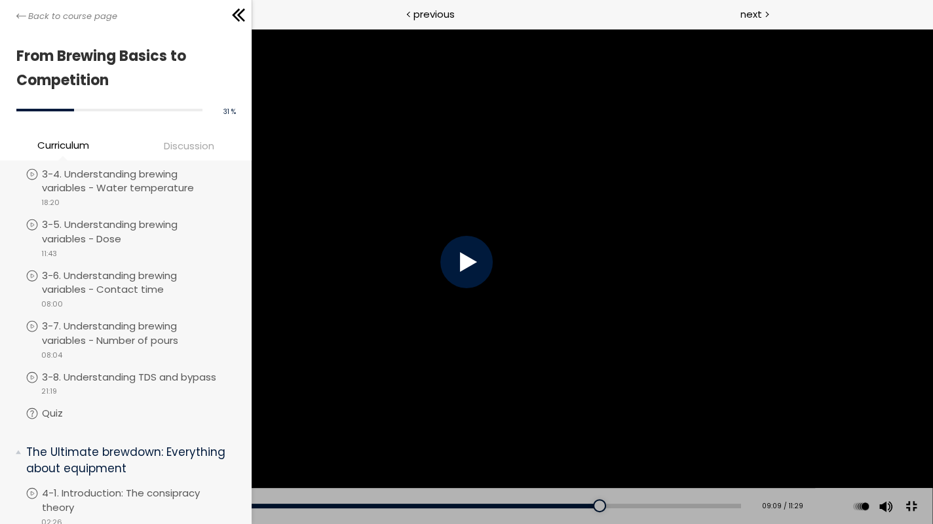
click at [682, 457] on div at bounding box center [467, 262] width 932 height 524
click at [605, 504] on div "09:24" at bounding box center [390, 506] width 701 height 5
click at [582, 506] on div "09:01" at bounding box center [390, 506] width 701 height 5
click at [563, 507] on div "08:43" at bounding box center [390, 506] width 701 height 5
click at [738, 443] on div at bounding box center [467, 262] width 932 height 524
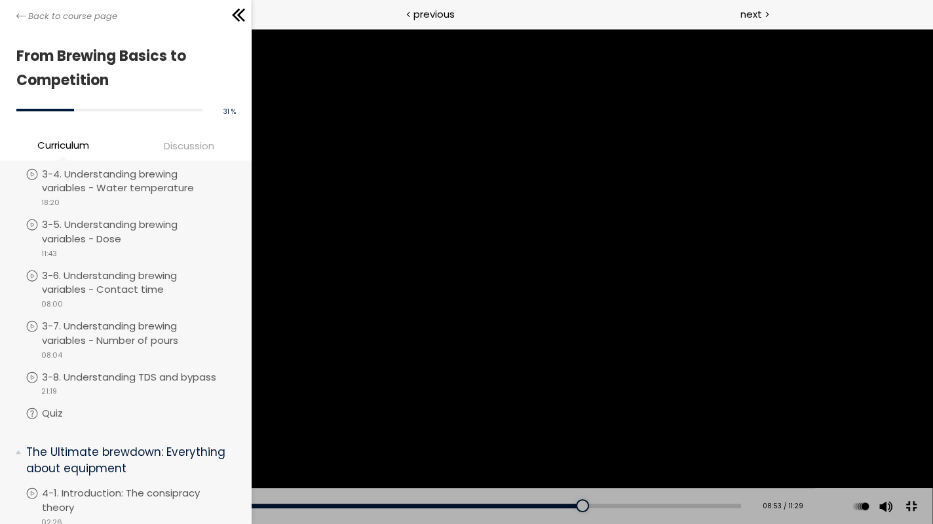
click at [799, 366] on div at bounding box center [467, 262] width 932 height 524
click at [793, 416] on div at bounding box center [467, 262] width 932 height 524
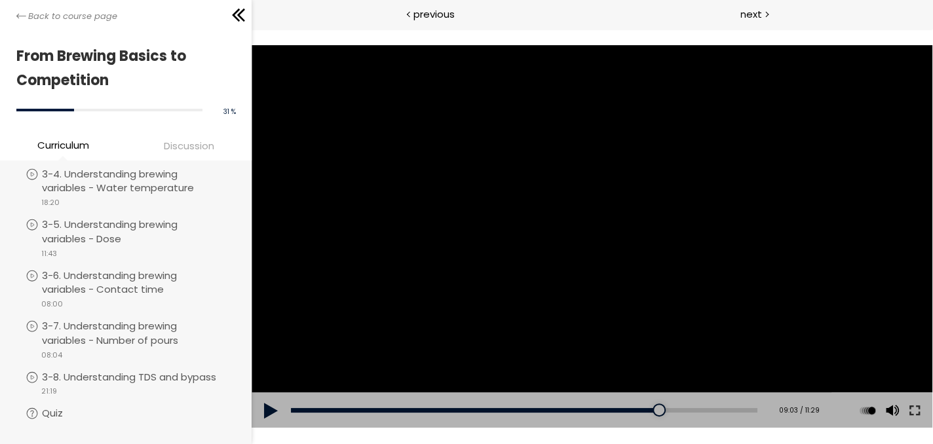
click at [522, 213] on div at bounding box center [592, 236] width 681 height 383
click at [910, 414] on button at bounding box center [915, 410] width 24 height 37
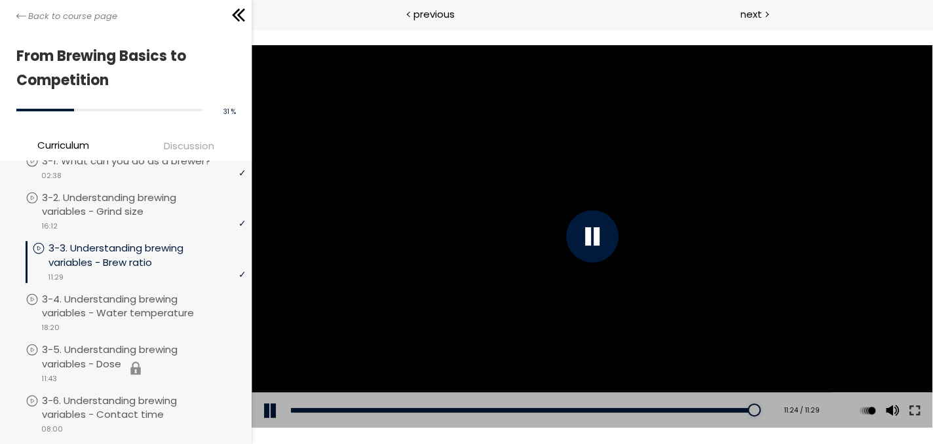
scroll to position [481, 0]
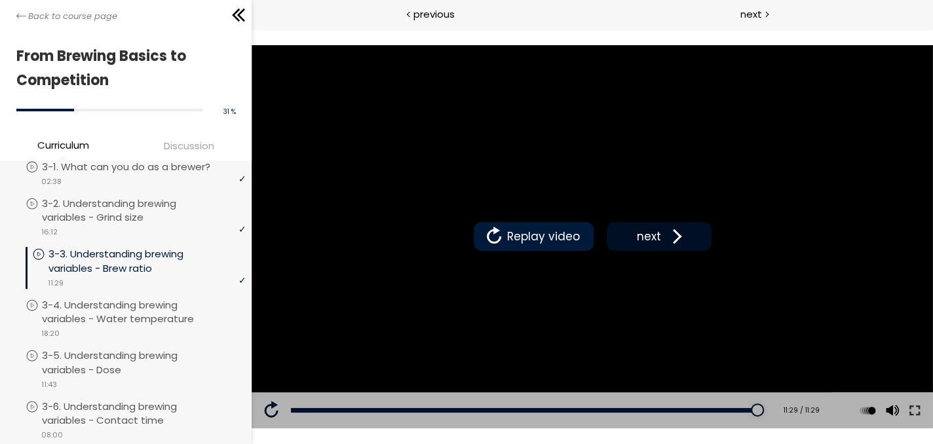
click at [690, 232] on button "next" at bounding box center [659, 236] width 105 height 29
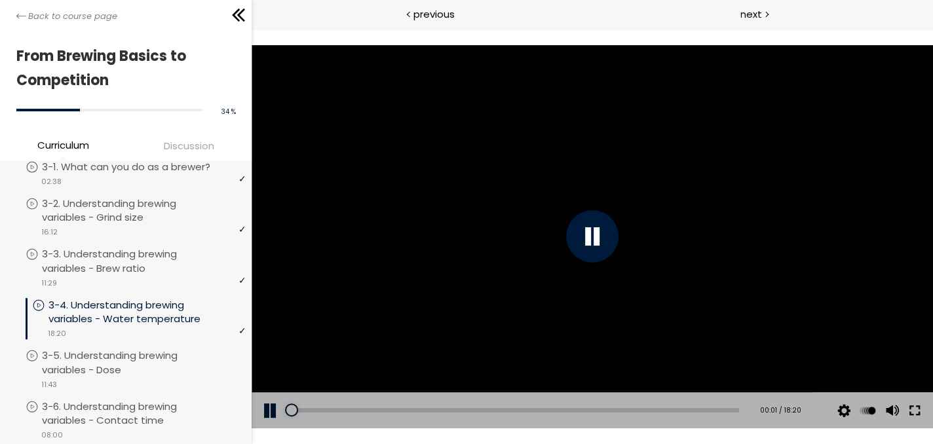
click at [905, 413] on div "The video is loading... Click for sound @keyframes VOLUME_SMALL_WAVE_FLASH { 0%…" at bounding box center [592, 236] width 681 height 383
click at [915, 409] on button at bounding box center [915, 410] width 24 height 37
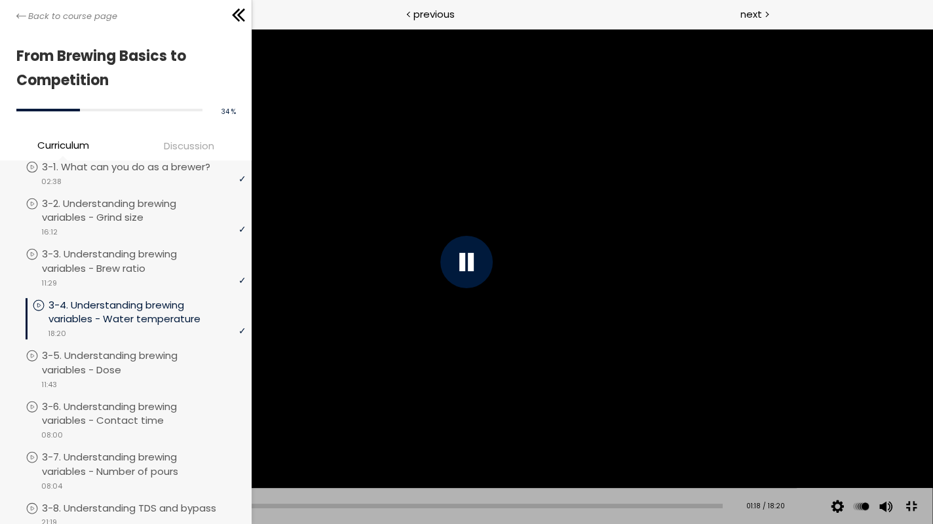
click at [826, 345] on div at bounding box center [467, 262] width 932 height 524
click at [809, 353] on div at bounding box center [467, 262] width 932 height 524
click at [822, 365] on div at bounding box center [467, 262] width 932 height 524
click at [817, 349] on div at bounding box center [467, 262] width 932 height 524
click at [864, 410] on span "1.25" at bounding box center [863, 407] width 17 height 12
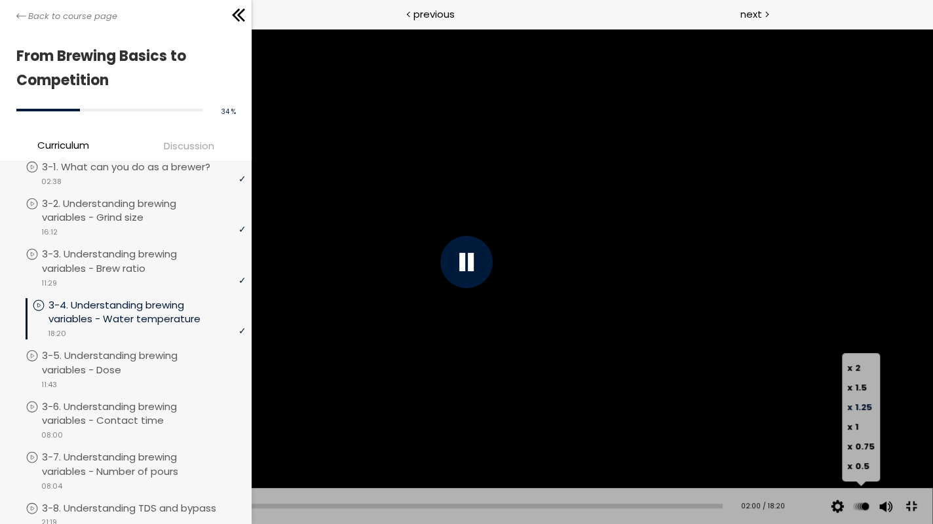
click at [863, 406] on span "1.25" at bounding box center [863, 407] width 17 height 12
click at [859, 387] on span "1.5" at bounding box center [861, 387] width 12 height 12
click at [858, 367] on span "2" at bounding box center [857, 368] width 5 height 12
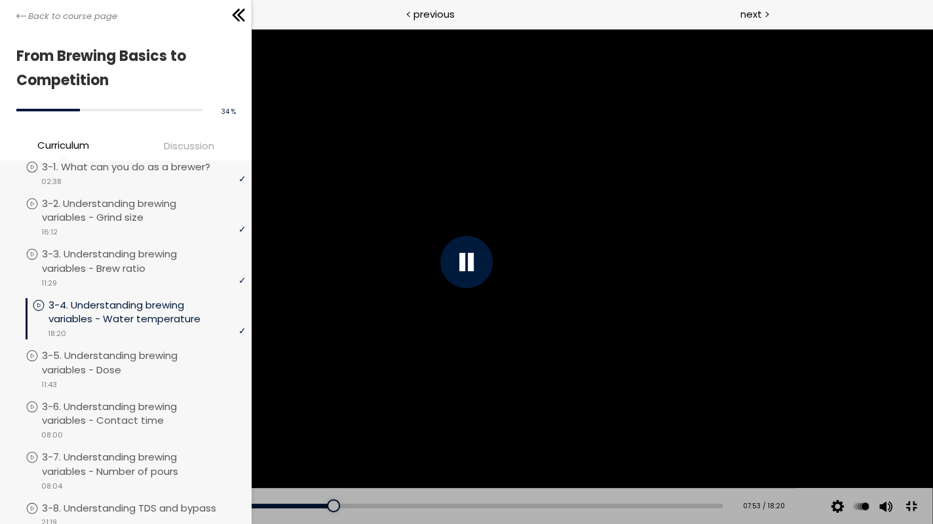
click at [820, 410] on div at bounding box center [467, 262] width 932 height 524
click at [720, 366] on div at bounding box center [467, 262] width 932 height 524
click at [343, 505] on div at bounding box center [349, 505] width 13 height 13
click at [343, 507] on div at bounding box center [349, 505] width 13 height 13
click at [329, 507] on div "07:56" at bounding box center [381, 506] width 683 height 5
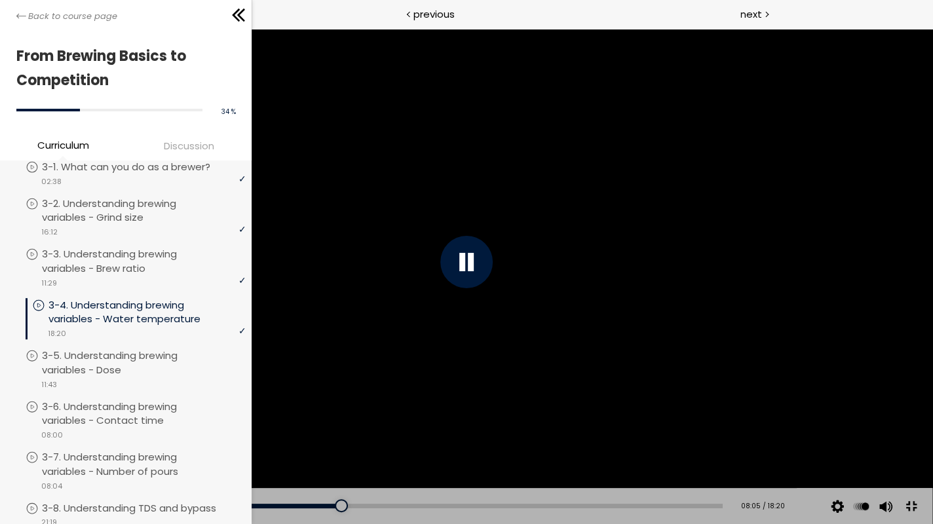
click at [475, 271] on div at bounding box center [466, 262] width 52 height 52
click at [465, 267] on div at bounding box center [466, 262] width 52 height 52
click at [470, 273] on div at bounding box center [466, 262] width 52 height 52
click at [469, 267] on div at bounding box center [466, 262] width 52 height 52
click at [472, 275] on div at bounding box center [466, 262] width 52 height 52
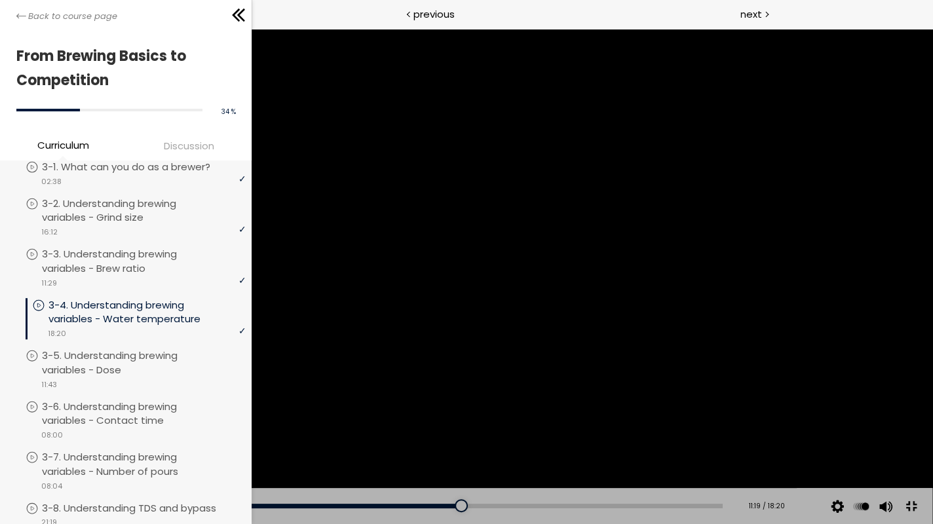
click at [464, 238] on div at bounding box center [467, 262] width 932 height 524
click at [461, 247] on div at bounding box center [466, 262] width 52 height 52
click at [463, 249] on div at bounding box center [466, 262] width 52 height 52
click at [842, 435] on div at bounding box center [467, 262] width 932 height 524
click at [486, 241] on div at bounding box center [467, 262] width 932 height 524
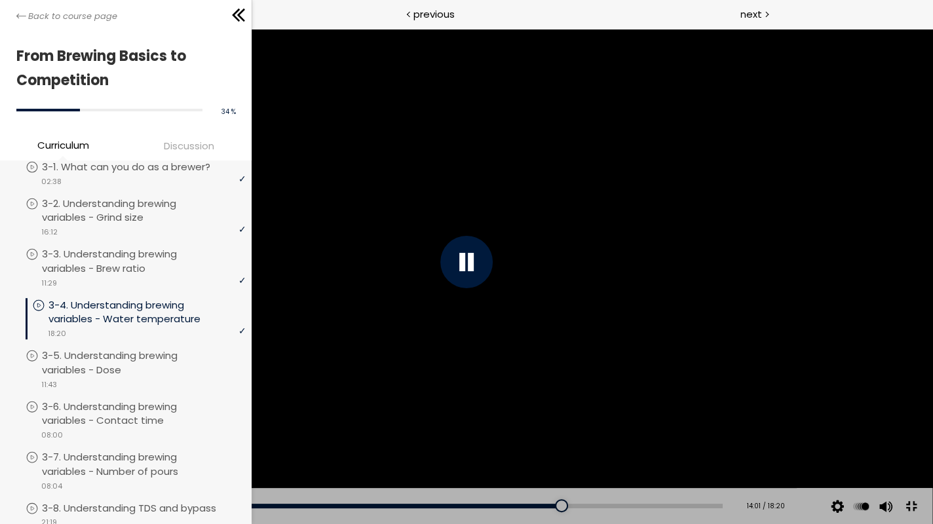
click at [531, 501] on div "Add chapter 13:31" at bounding box center [381, 506] width 683 height 37
click at [516, 507] on div "13:06" at bounding box center [381, 506] width 683 height 5
click at [478, 507] on div "12:02" at bounding box center [381, 506] width 683 height 5
click at [822, 410] on div at bounding box center [467, 262] width 932 height 524
click at [401, 330] on div at bounding box center [467, 262] width 932 height 524
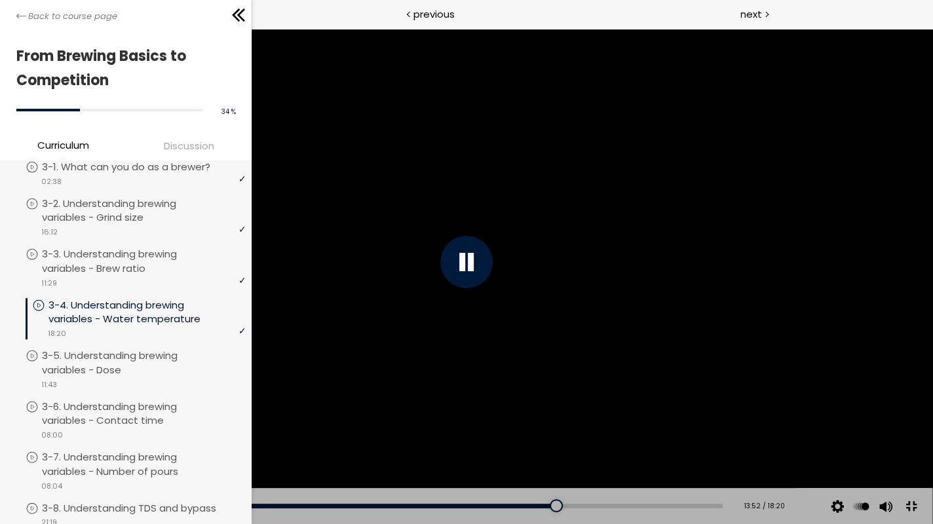
click at [480, 256] on div at bounding box center [466, 262] width 52 height 52
click at [527, 294] on div at bounding box center [467, 262] width 932 height 524
drag, startPoint x: 776, startPoint y: 229, endPoint x: 778, endPoint y: 221, distance: 8.1
click at [778, 223] on div at bounding box center [467, 262] width 932 height 524
click at [777, 226] on div at bounding box center [467, 262] width 932 height 524
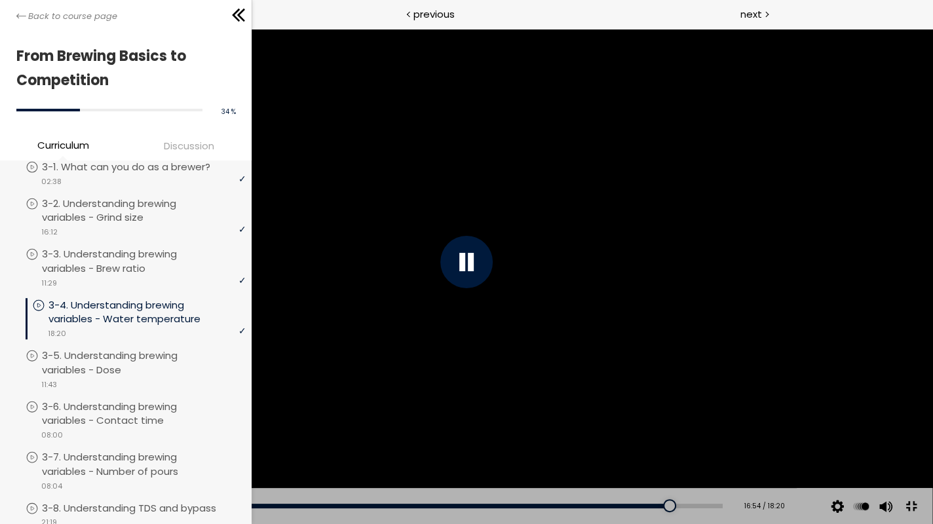
click at [715, 229] on div at bounding box center [467, 262] width 932 height 524
click at [718, 244] on div at bounding box center [467, 262] width 932 height 524
click at [740, 301] on div at bounding box center [467, 262] width 932 height 524
click at [725, 312] on div at bounding box center [467, 262] width 932 height 524
click at [726, 324] on div at bounding box center [467, 262] width 932 height 524
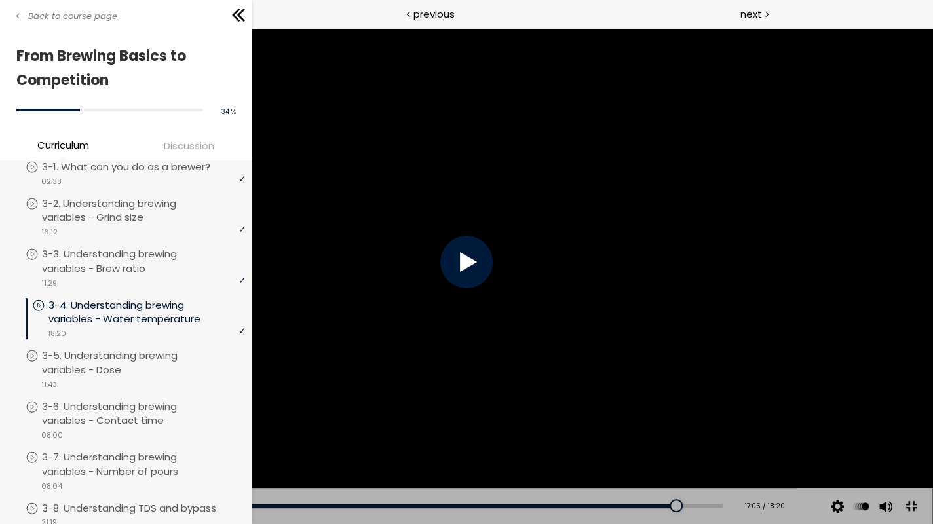
click at [719, 322] on div at bounding box center [467, 262] width 932 height 524
click at [767, 347] on div at bounding box center [467, 262] width 932 height 524
click at [769, 353] on div at bounding box center [467, 262] width 932 height 524
click at [584, 505] on div "14:57" at bounding box center [381, 506] width 683 height 5
click at [469, 272] on div at bounding box center [466, 262] width 52 height 52
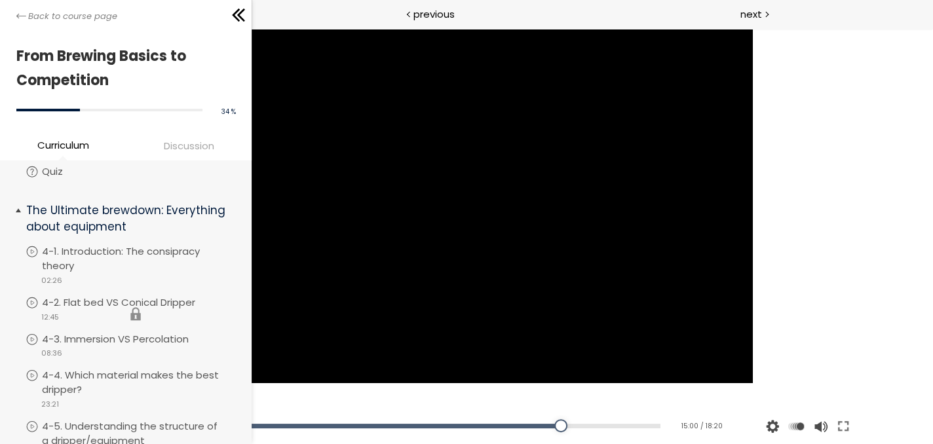
scroll to position [873, 0]
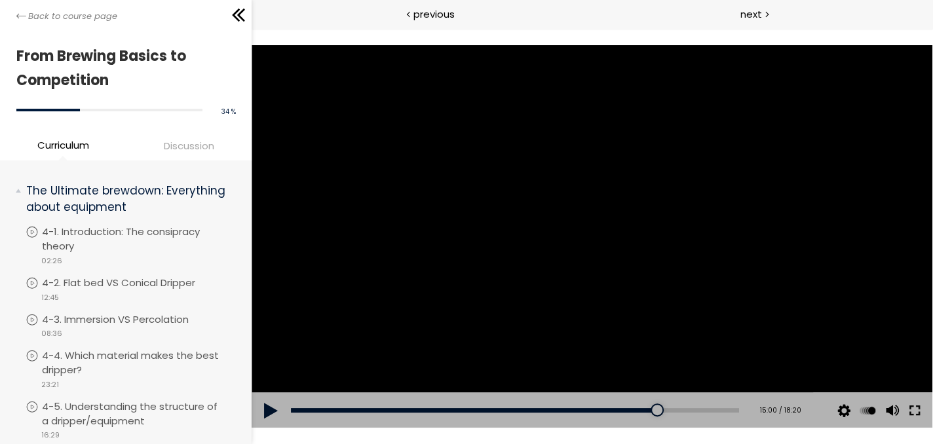
click at [916, 414] on button at bounding box center [915, 410] width 24 height 37
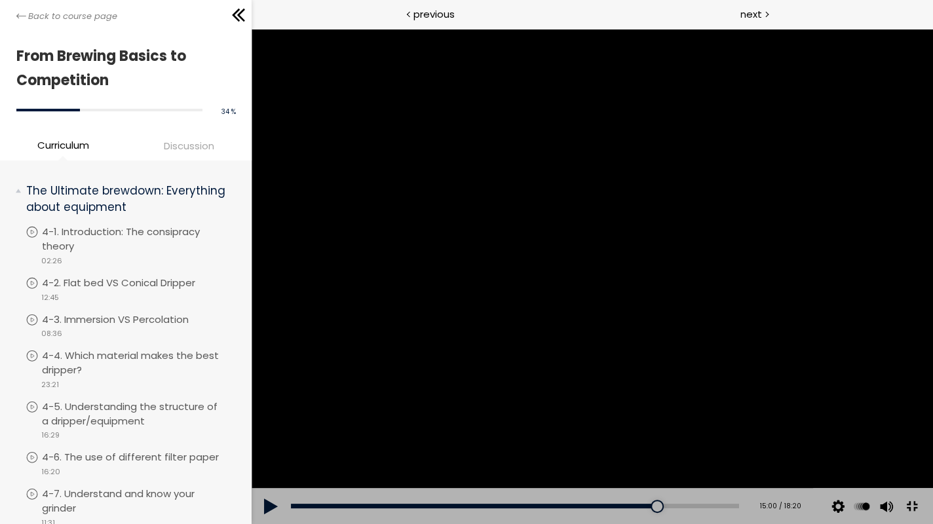
click at [778, 415] on div at bounding box center [592, 276] width 681 height 495
click at [933, 430] on div at bounding box center [592, 276] width 681 height 495
click at [933, 429] on div at bounding box center [592, 276] width 681 height 495
click at [933, 432] on div at bounding box center [592, 276] width 681 height 495
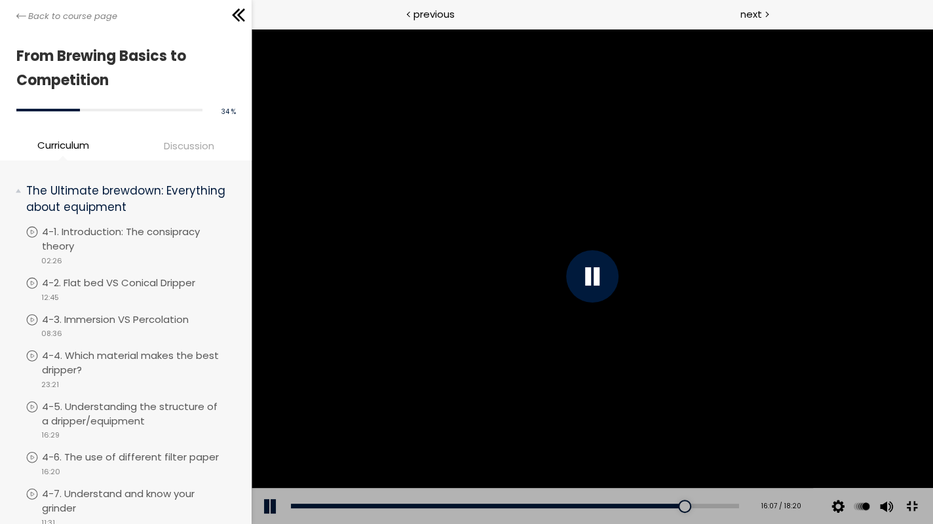
click at [933, 432] on div at bounding box center [592, 276] width 681 height 495
click at [933, 444] on div at bounding box center [592, 276] width 681 height 495
click at [933, 438] on div at bounding box center [592, 276] width 681 height 495
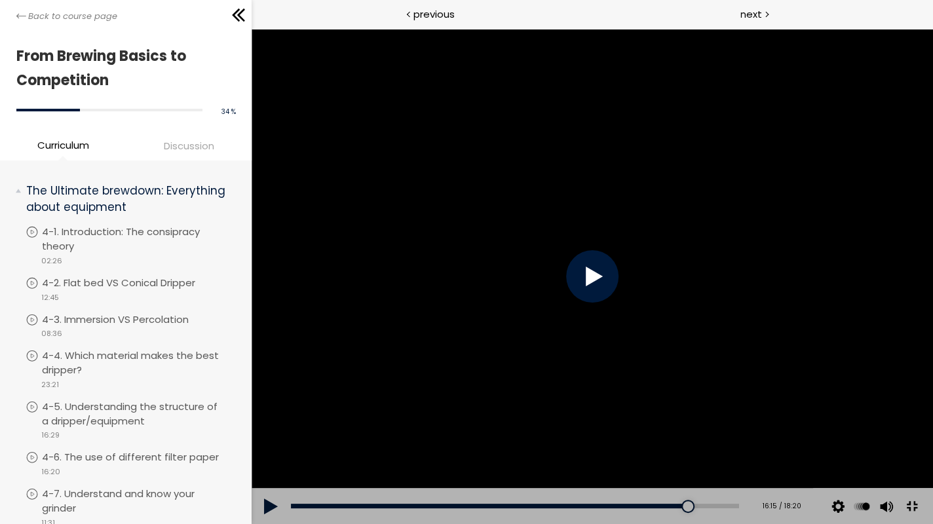
click at [933, 438] on div at bounding box center [592, 276] width 681 height 495
click at [933, 440] on div at bounding box center [592, 276] width 681 height 495
click at [933, 441] on div at bounding box center [592, 276] width 681 height 495
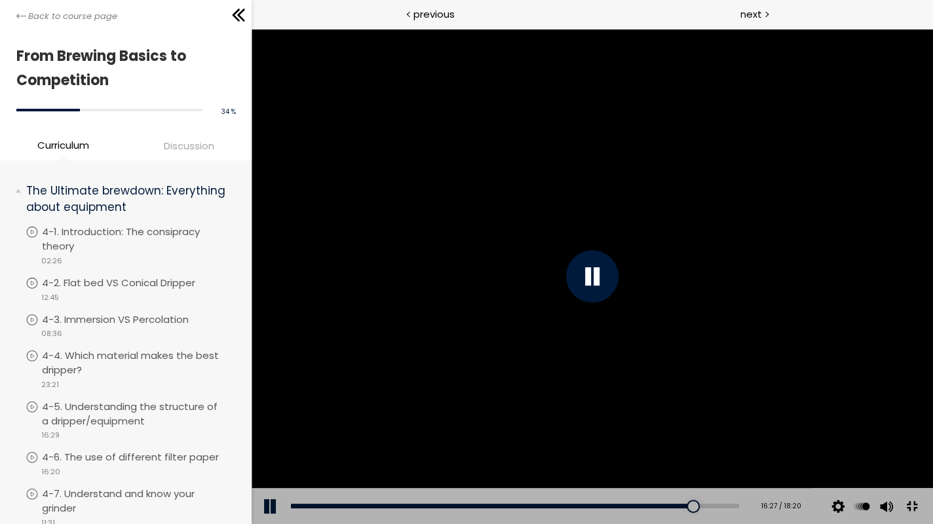
click at [933, 441] on div at bounding box center [592, 276] width 681 height 495
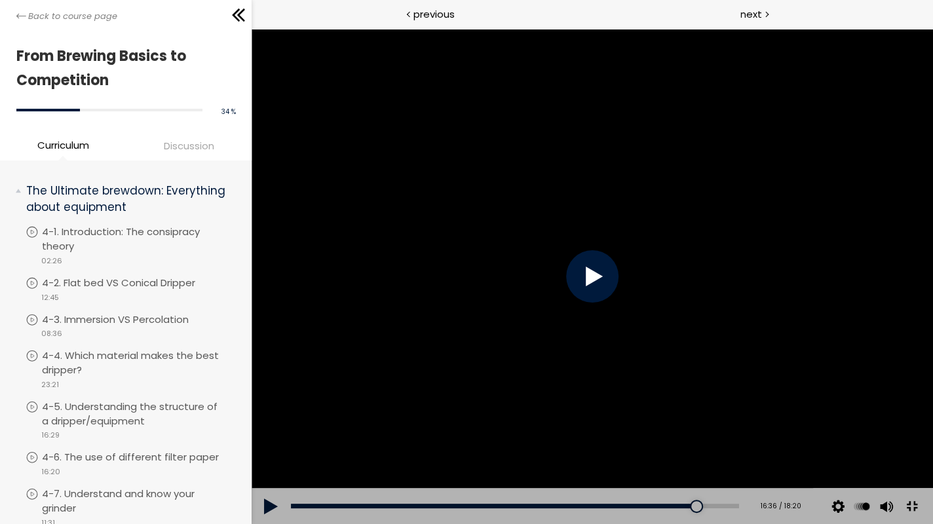
click at [933, 441] on div at bounding box center [592, 276] width 681 height 495
click at [933, 443] on div at bounding box center [592, 276] width 681 height 495
click at [933, 440] on div at bounding box center [592, 276] width 681 height 495
click at [933, 450] on div at bounding box center [592, 276] width 681 height 495
click at [933, 433] on div at bounding box center [592, 276] width 681 height 495
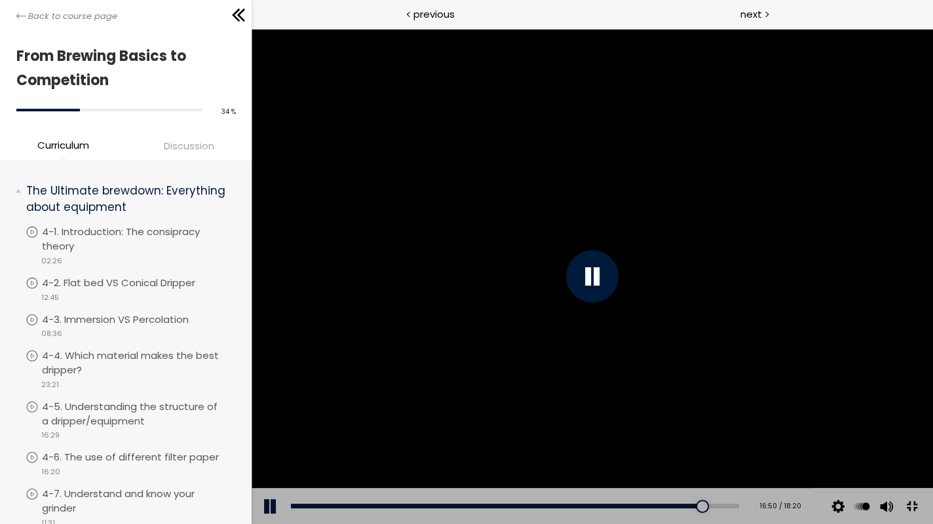
click at [933, 438] on div at bounding box center [592, 276] width 681 height 495
click at [933, 447] on div at bounding box center [592, 276] width 681 height 495
click at [933, 442] on div at bounding box center [592, 276] width 681 height 495
click at [933, 444] on div at bounding box center [592, 276] width 681 height 495
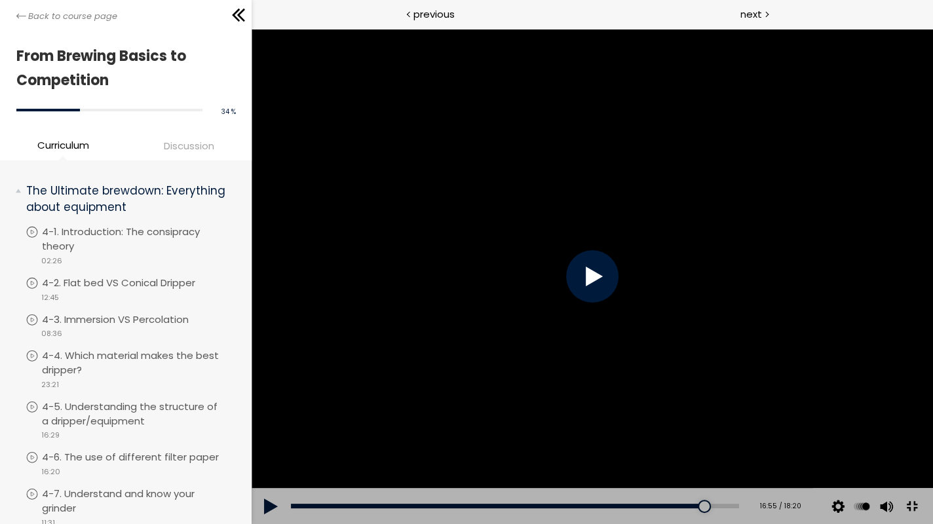
click at [933, 444] on div at bounding box center [592, 276] width 681 height 495
click at [933, 446] on div at bounding box center [592, 276] width 681 height 495
click at [933, 445] on div at bounding box center [592, 276] width 681 height 495
click at [933, 429] on div at bounding box center [592, 276] width 681 height 495
click at [933, 433] on div at bounding box center [592, 276] width 681 height 495
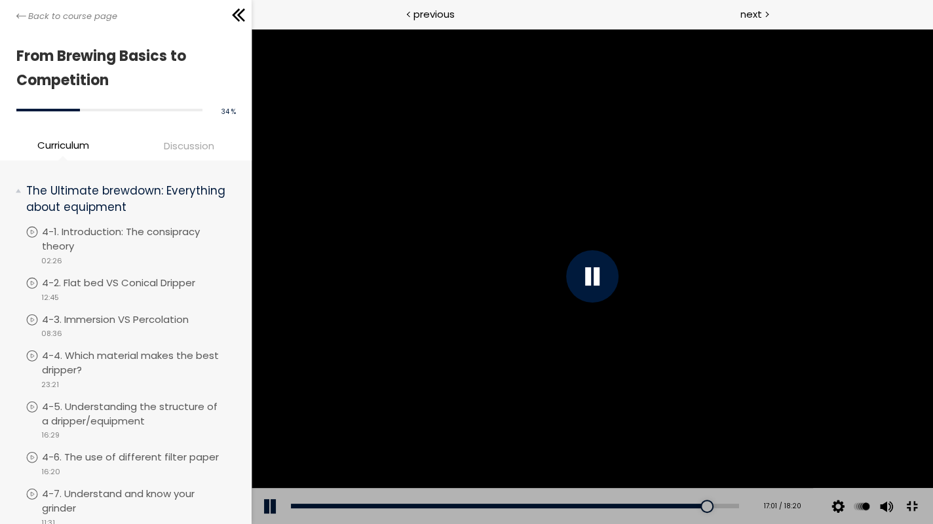
click at [933, 448] on div at bounding box center [592, 276] width 681 height 495
click at [933, 431] on div at bounding box center [592, 276] width 681 height 495
click at [933, 440] on div at bounding box center [592, 276] width 681 height 495
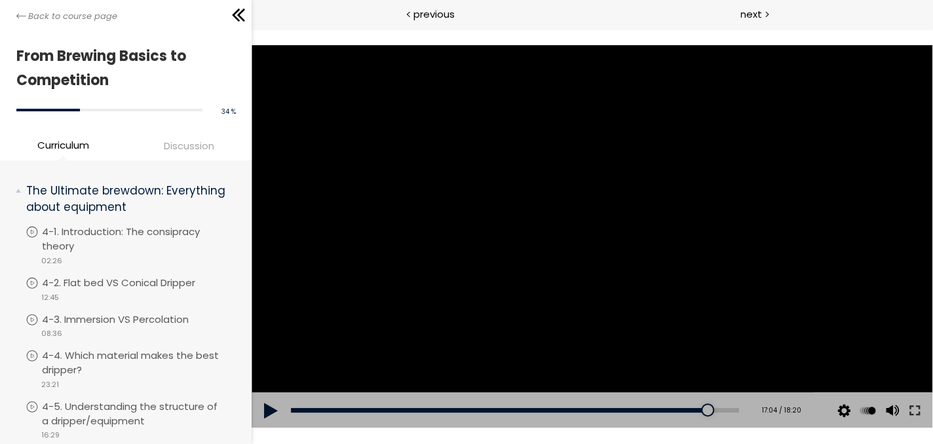
click at [471, 233] on div at bounding box center [592, 236] width 681 height 383
click at [881, 336] on div at bounding box center [592, 236] width 681 height 383
click at [801, 299] on div at bounding box center [592, 236] width 681 height 383
click at [908, 415] on button at bounding box center [915, 410] width 24 height 37
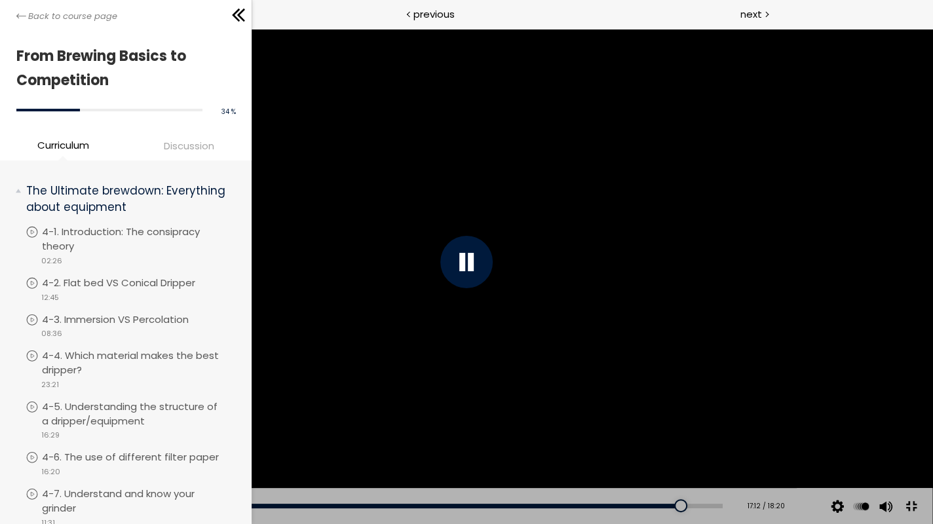
click at [641, 377] on div at bounding box center [467, 262] width 932 height 524
click at [626, 368] on div at bounding box center [467, 262] width 932 height 524
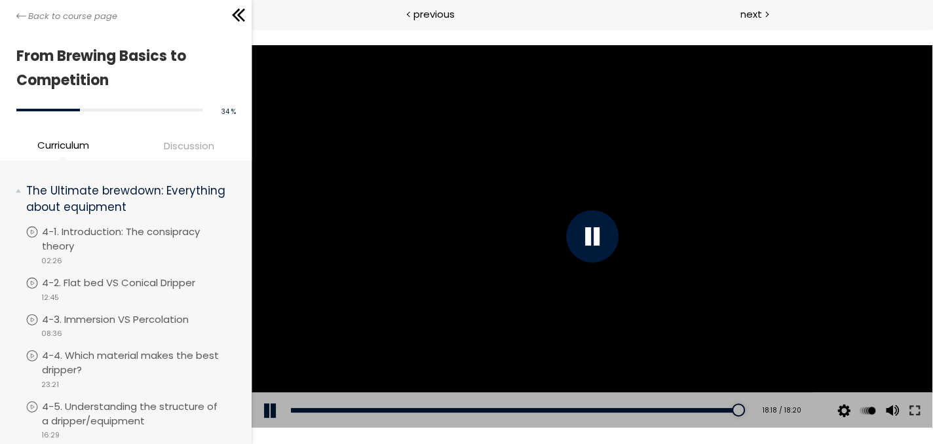
click at [573, 238] on div at bounding box center [592, 236] width 52 height 52
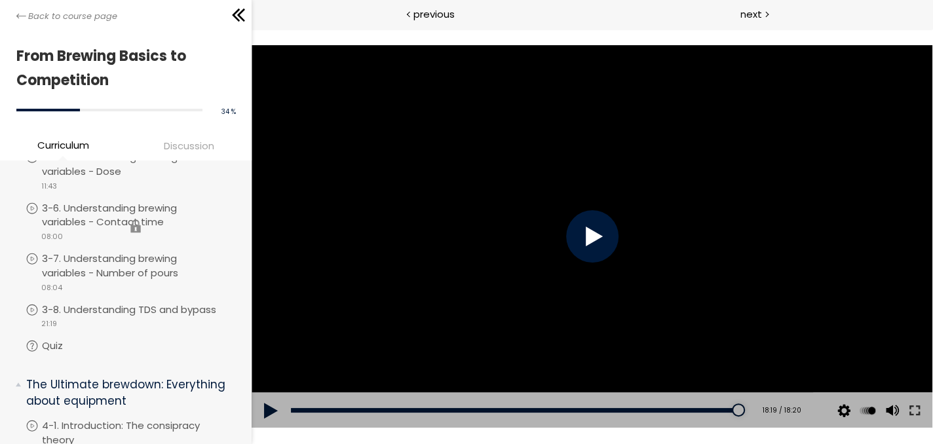
scroll to position [611, 0]
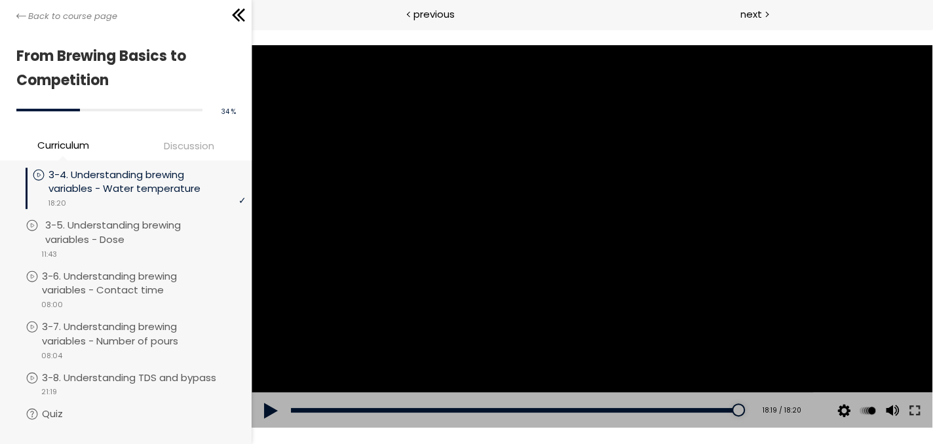
click at [185, 239] on p "3-5. Understanding brewing variables - Dose" at bounding box center [146, 232] width 203 height 29
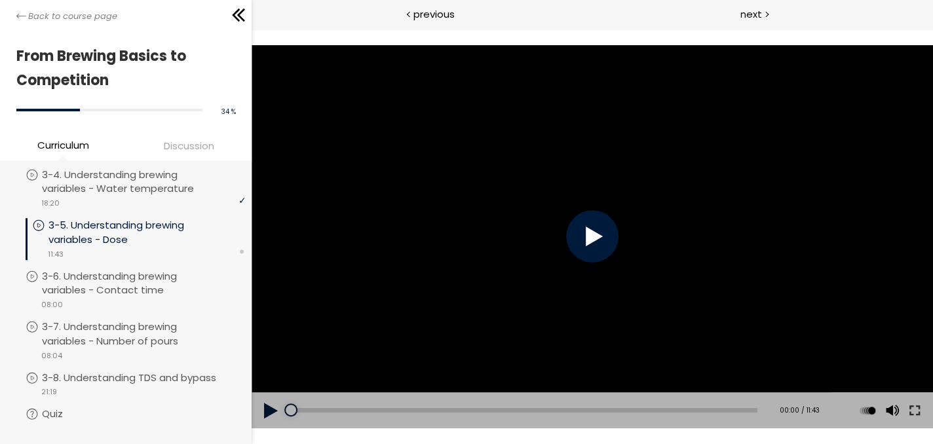
click at [584, 261] on div at bounding box center [592, 236] width 52 height 52
click at [578, 227] on div at bounding box center [592, 236] width 52 height 52
click at [915, 409] on button at bounding box center [915, 410] width 24 height 37
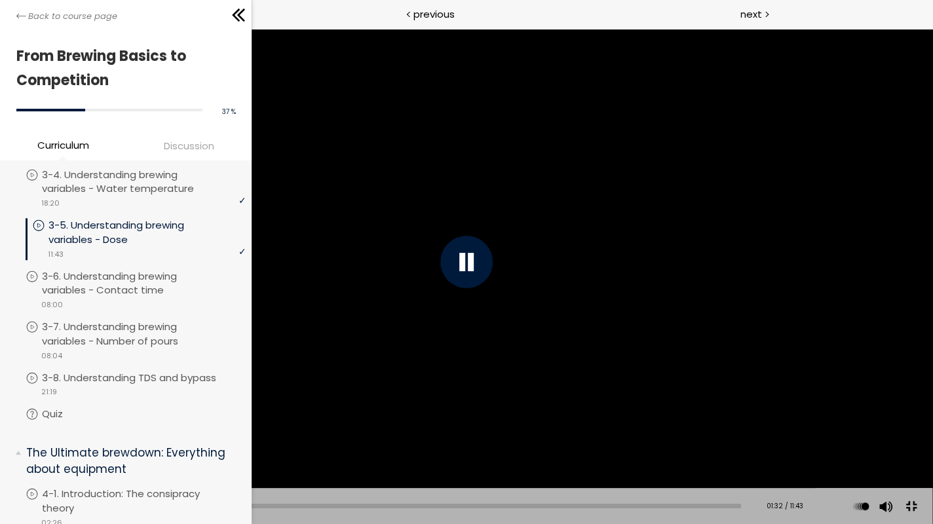
click at [812, 399] on div at bounding box center [467, 262] width 932 height 524
click at [691, 393] on div at bounding box center [467, 262] width 932 height 524
click at [812, 398] on div at bounding box center [467, 262] width 932 height 524
click at [639, 267] on div at bounding box center [467, 262] width 932 height 524
click at [345, 505] on div "05:11" at bounding box center [390, 506] width 701 height 5
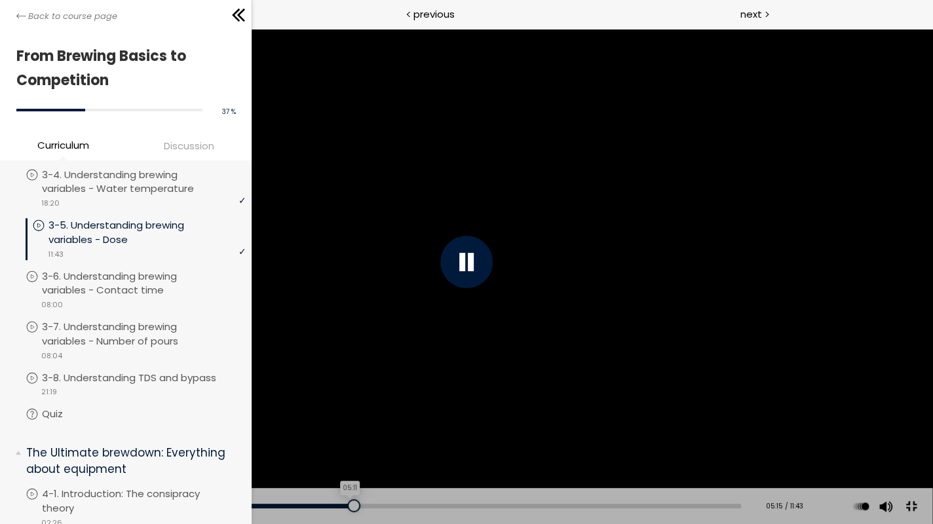
click at [326, 505] on div "Add chapter 05:11" at bounding box center [390, 506] width 701 height 37
click at [326, 504] on div "04:52" at bounding box center [390, 506] width 701 height 5
click at [490, 415] on div at bounding box center [467, 262] width 932 height 524
click at [497, 402] on div at bounding box center [467, 262] width 932 height 524
drag, startPoint x: 681, startPoint y: 248, endPoint x: 678, endPoint y: 255, distance: 7.1
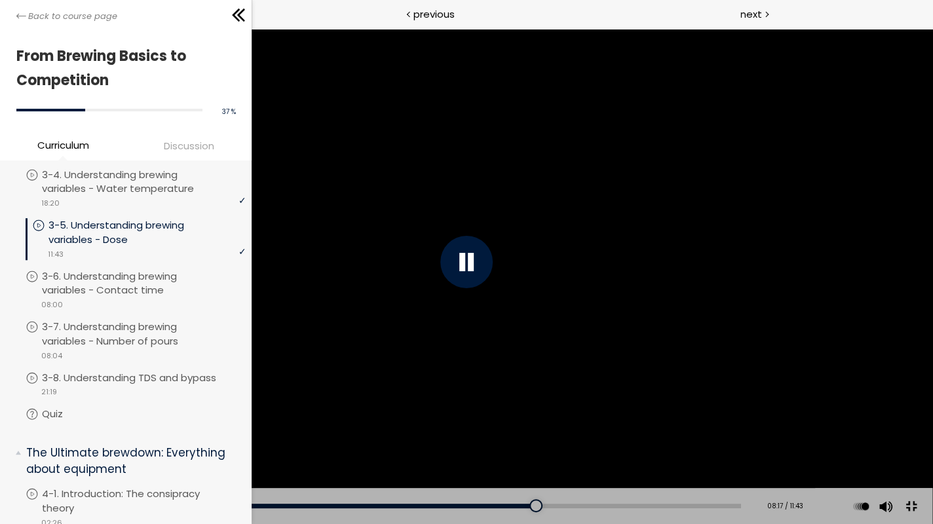
click at [679, 254] on div at bounding box center [467, 262] width 932 height 524
click at [419, 203] on div at bounding box center [467, 262] width 932 height 524
drag, startPoint x: 475, startPoint y: 260, endPoint x: 481, endPoint y: 256, distance: 7.1
click at [480, 256] on div at bounding box center [466, 262] width 52 height 52
click at [481, 256] on div at bounding box center [467, 262] width 932 height 524
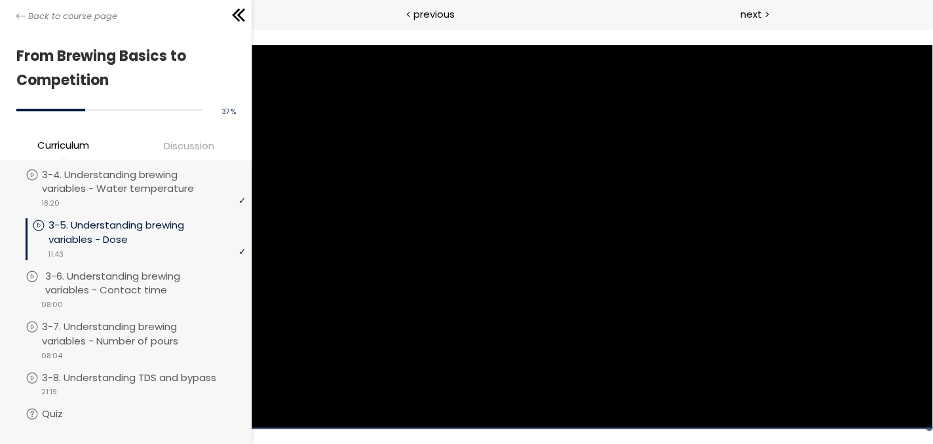
click at [170, 285] on p "3-6. Understanding brewing variables - Contact time" at bounding box center [146, 283] width 203 height 29
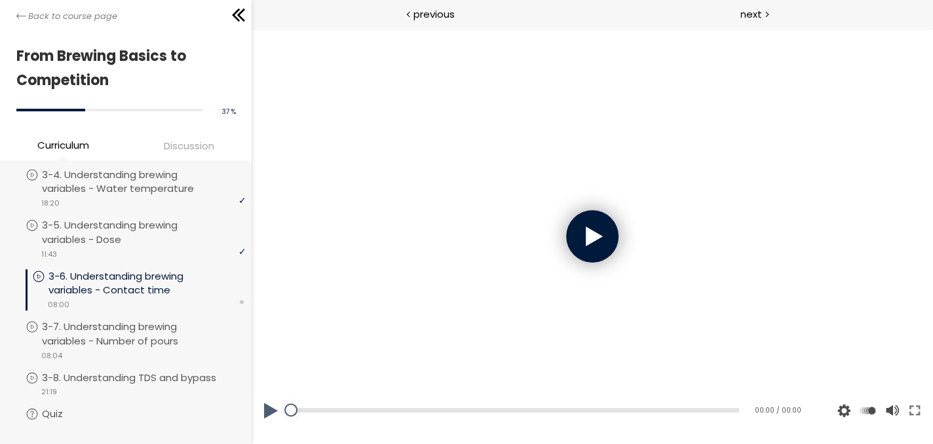
click at [590, 249] on div at bounding box center [592, 236] width 52 height 52
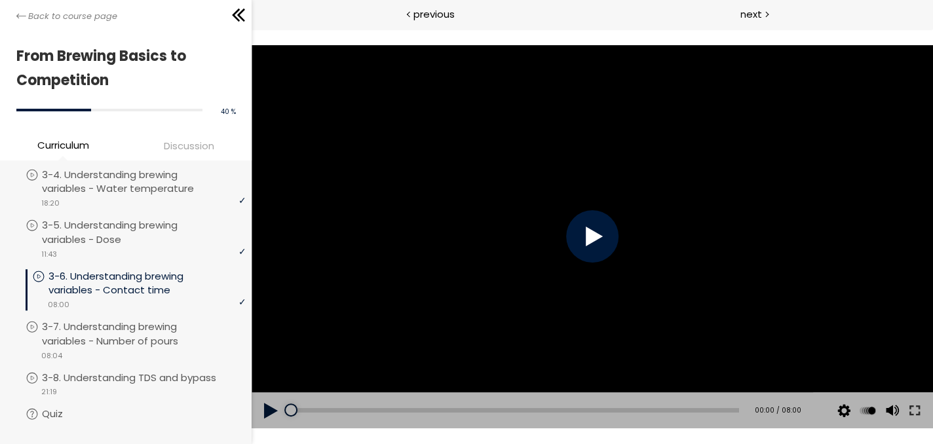
click at [270, 411] on button at bounding box center [271, 410] width 39 height 37
click at [270, 410] on button at bounding box center [271, 410] width 39 height 37
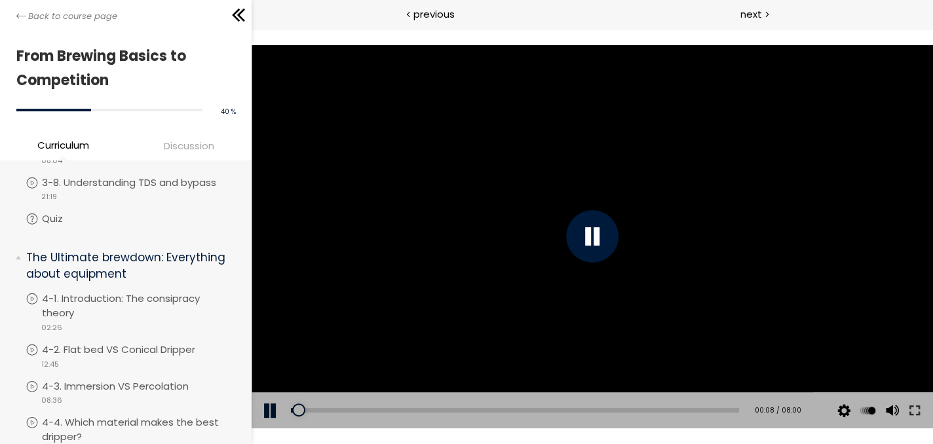
scroll to position [808, 0]
click at [915, 411] on button at bounding box center [915, 410] width 24 height 37
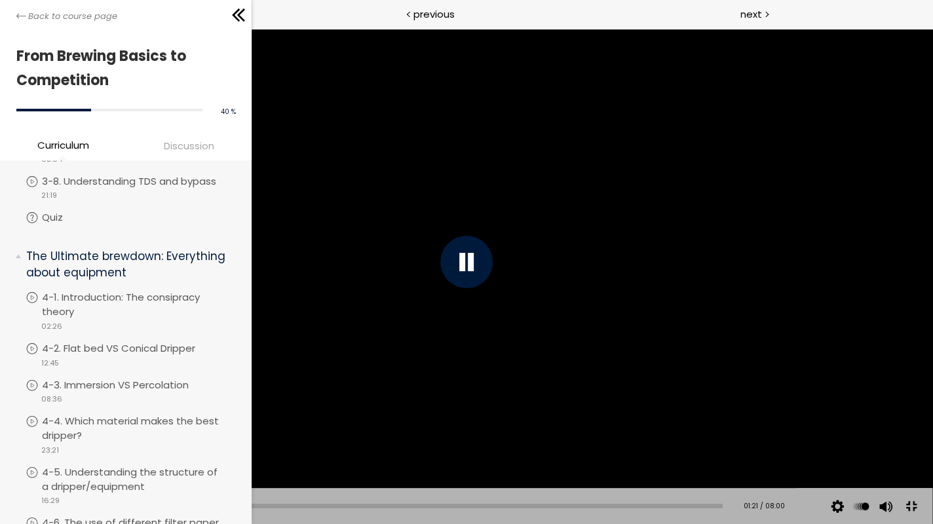
click at [780, 323] on div at bounding box center [467, 262] width 932 height 524
click at [666, 276] on div at bounding box center [467, 262] width 932 height 524
click at [180, 505] on div "01:41" at bounding box center [381, 506] width 683 height 5
click at [172, 504] on div "01:36" at bounding box center [381, 506] width 683 height 5
click at [157, 500] on div "Add chapter 01:36" at bounding box center [381, 506] width 683 height 37
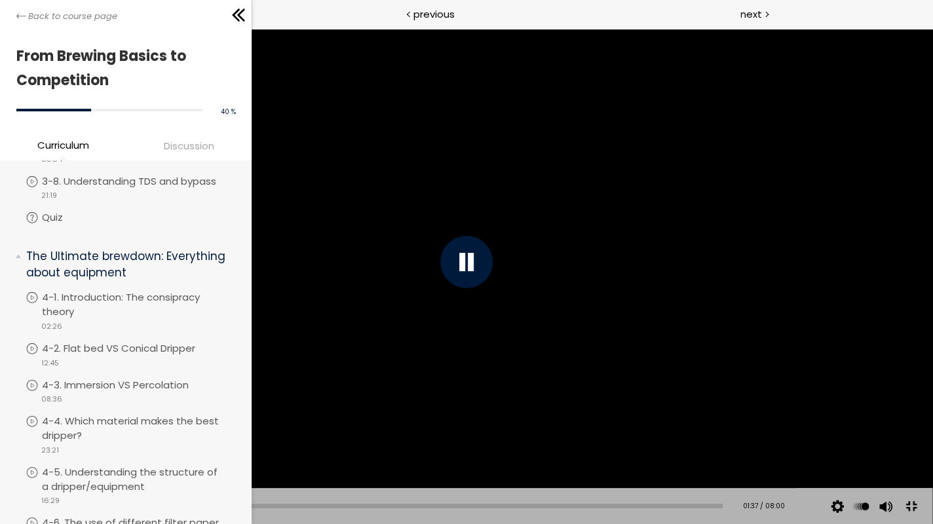
click at [157, 510] on div "Add chapter 01:26" at bounding box center [381, 506] width 683 height 37
click at [154, 504] on div "01:22" at bounding box center [381, 506] width 683 height 5
drag, startPoint x: 885, startPoint y: 448, endPoint x: 878, endPoint y: 410, distance: 39.3
click at [879, 410] on div "Click for sound @keyframes VOLUME_SMALL_WAVE_FLASH { 0% { opacity: 0; } 33% { o…" at bounding box center [467, 262] width 932 height 524
click at [760, 348] on div at bounding box center [467, 262] width 932 height 524
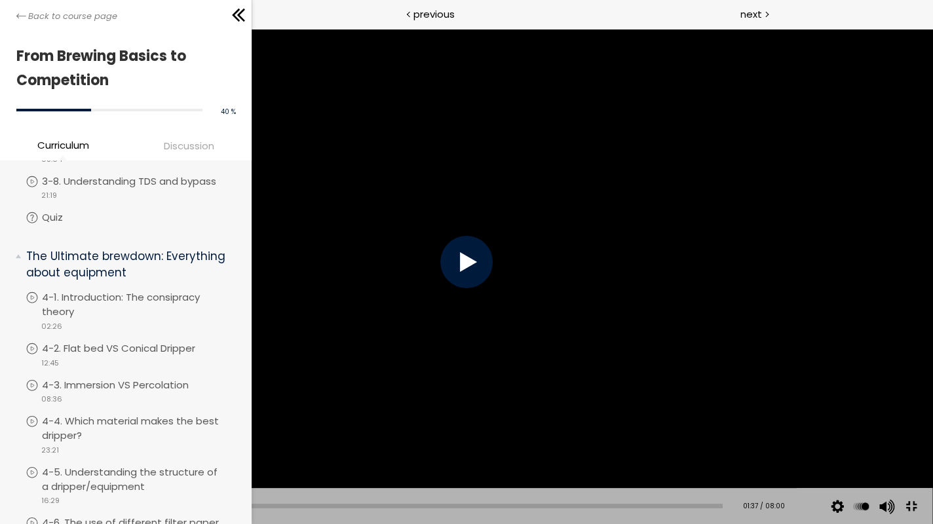
click at [773, 359] on div at bounding box center [467, 262] width 932 height 524
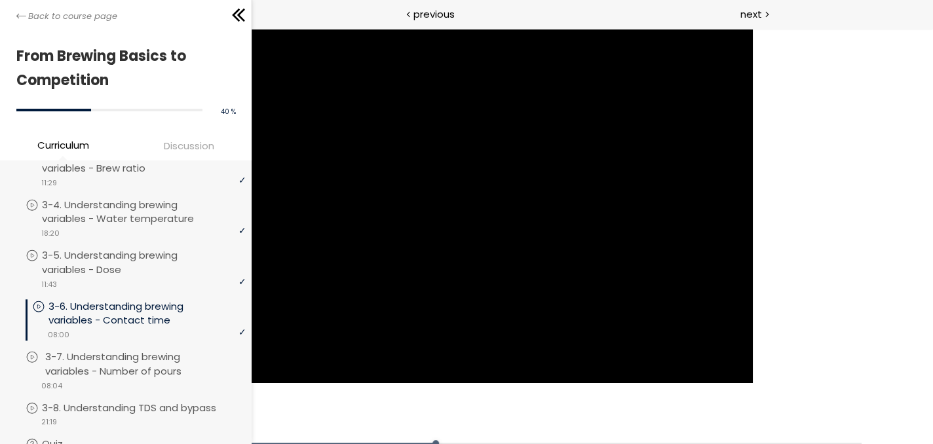
scroll to position [611, 0]
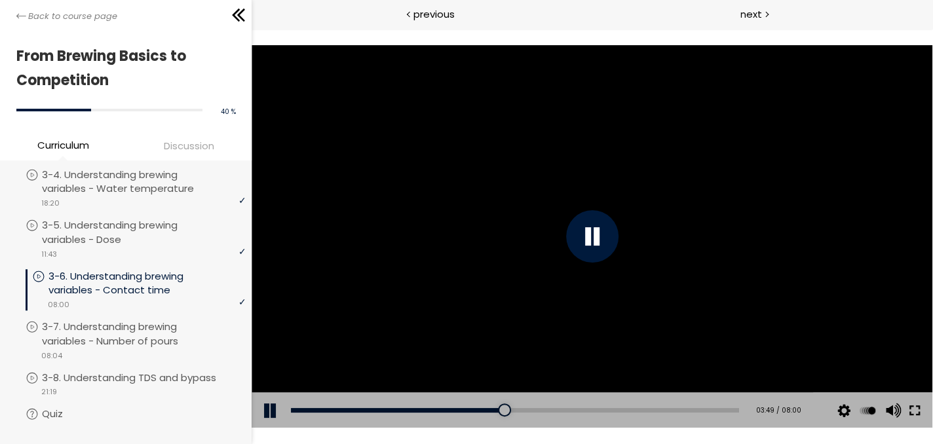
click at [920, 417] on button at bounding box center [915, 410] width 24 height 37
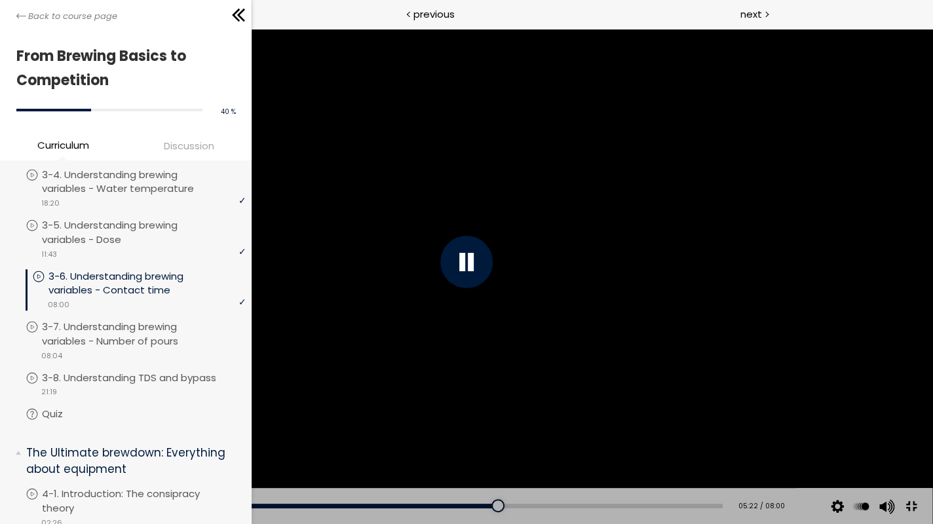
click at [780, 301] on div at bounding box center [467, 262] width 932 height 524
click at [772, 307] on div at bounding box center [467, 262] width 932 height 524
click at [774, 313] on div at bounding box center [467, 262] width 932 height 524
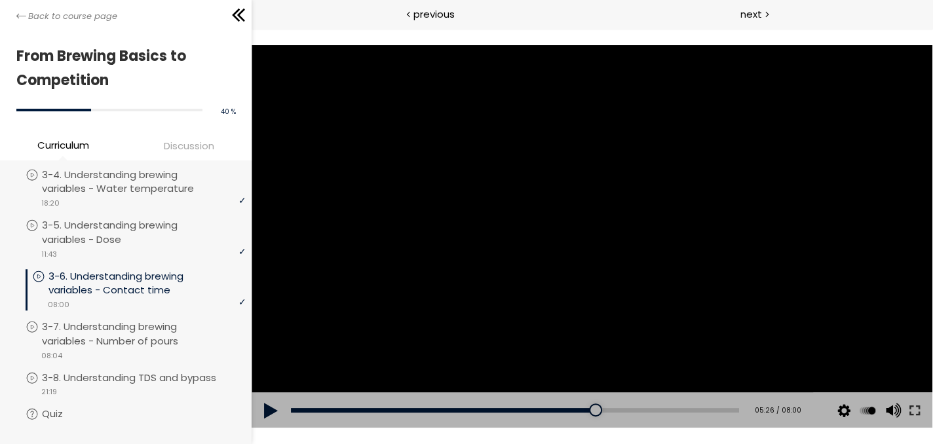
click at [524, 243] on div at bounding box center [592, 236] width 681 height 383
click at [915, 416] on button at bounding box center [915, 410] width 24 height 37
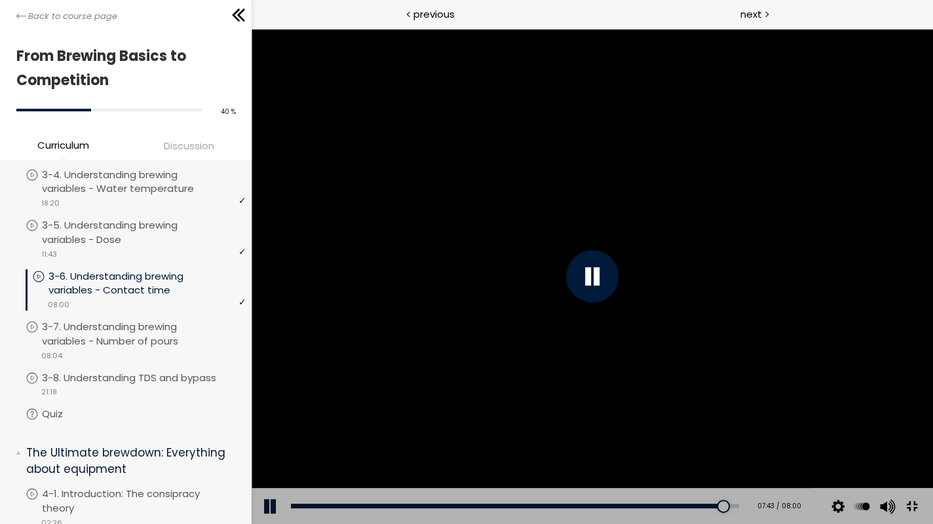
click at [739, 525] on div "Add chapter 07:30" at bounding box center [515, 506] width 448 height 37
click at [739, 508] on div "07:23" at bounding box center [515, 506] width 448 height 5
click at [619, 302] on div at bounding box center [592, 276] width 52 height 52
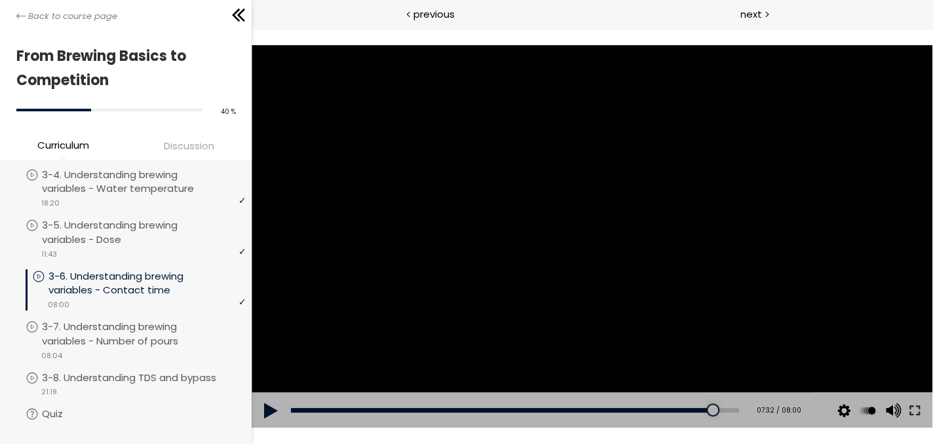
click at [497, 310] on div at bounding box center [592, 236] width 681 height 383
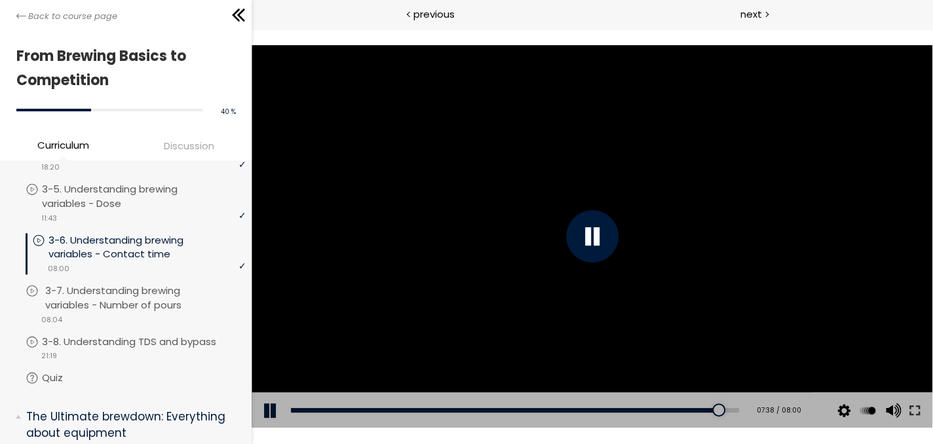
scroll to position [677, 0]
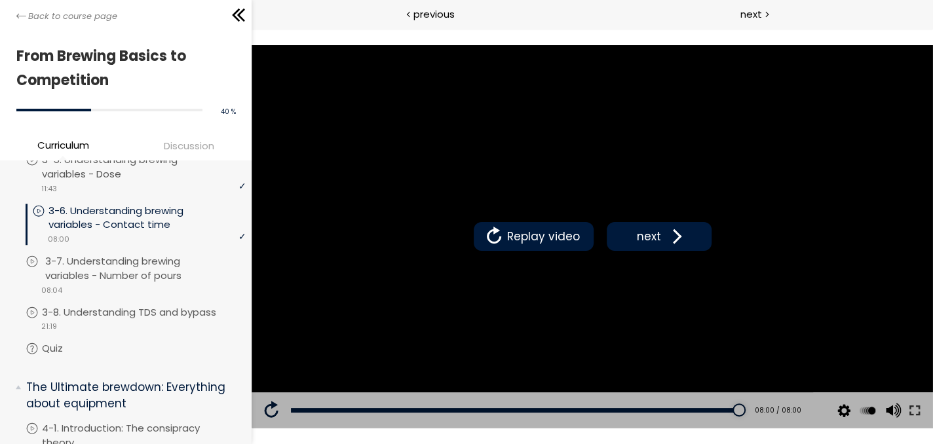
click at [151, 265] on p "3-7. Understanding brewing variables - Number of pours" at bounding box center [146, 268] width 203 height 29
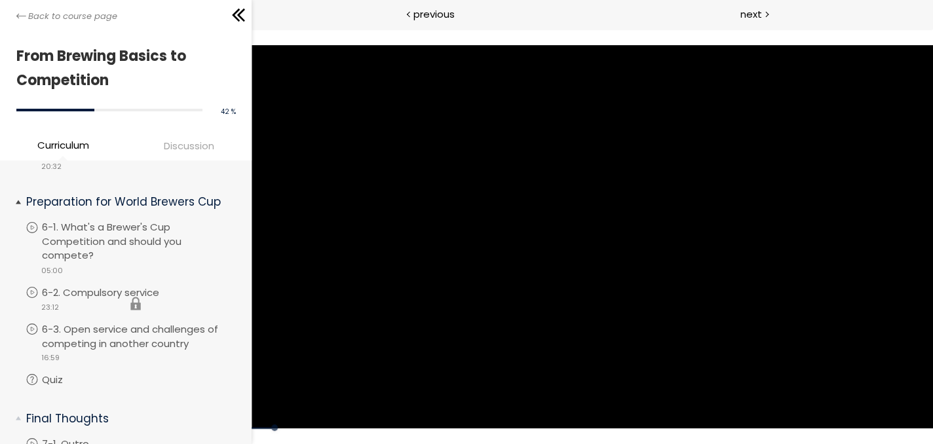
scroll to position [1463, 0]
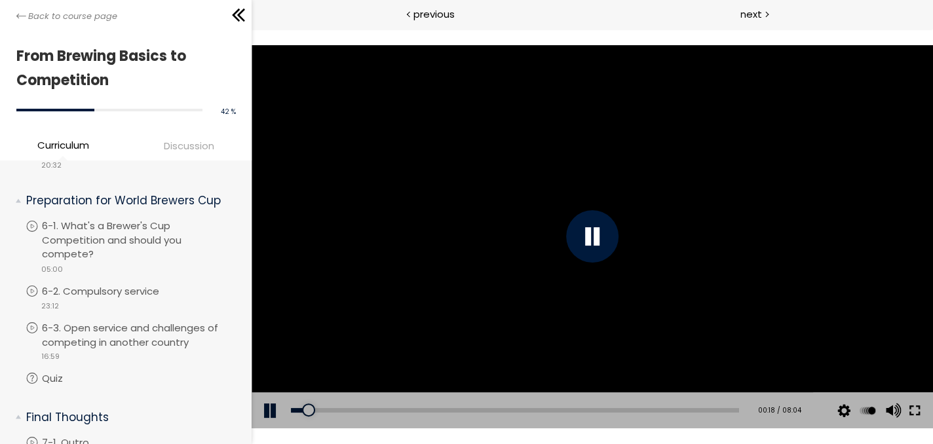
click at [923, 415] on button at bounding box center [915, 410] width 24 height 37
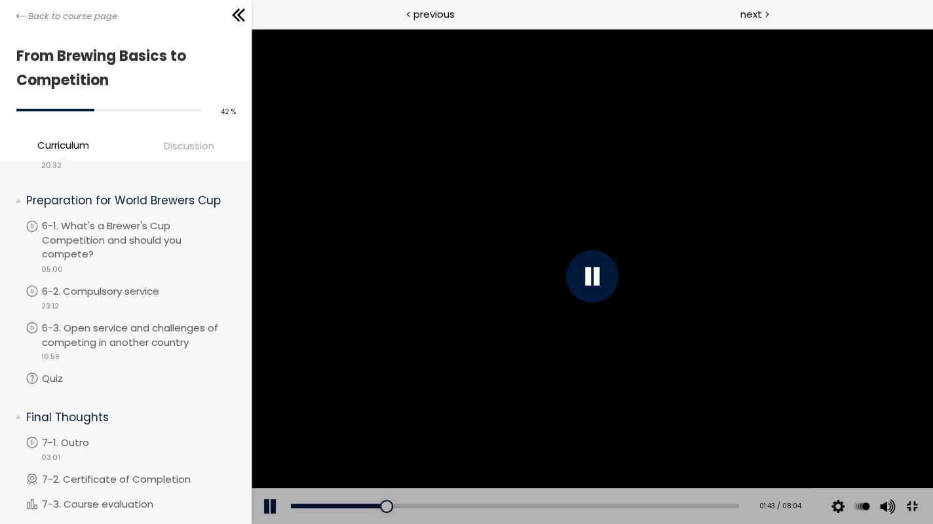
click at [933, 410] on div at bounding box center [592, 276] width 681 height 495
click at [933, 397] on div at bounding box center [592, 276] width 681 height 495
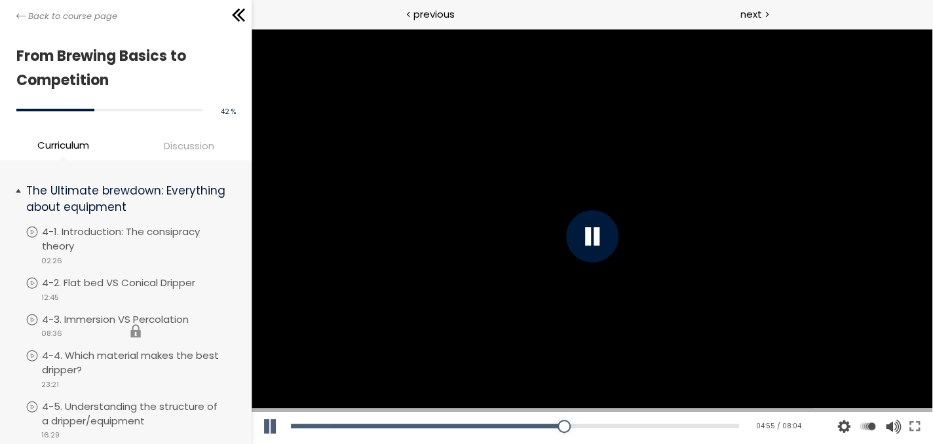
scroll to position [742, 0]
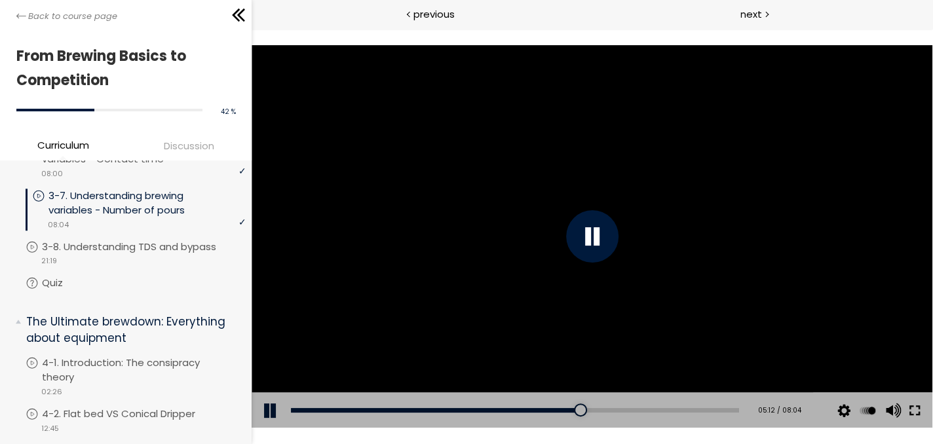
click at [915, 414] on button at bounding box center [915, 410] width 24 height 37
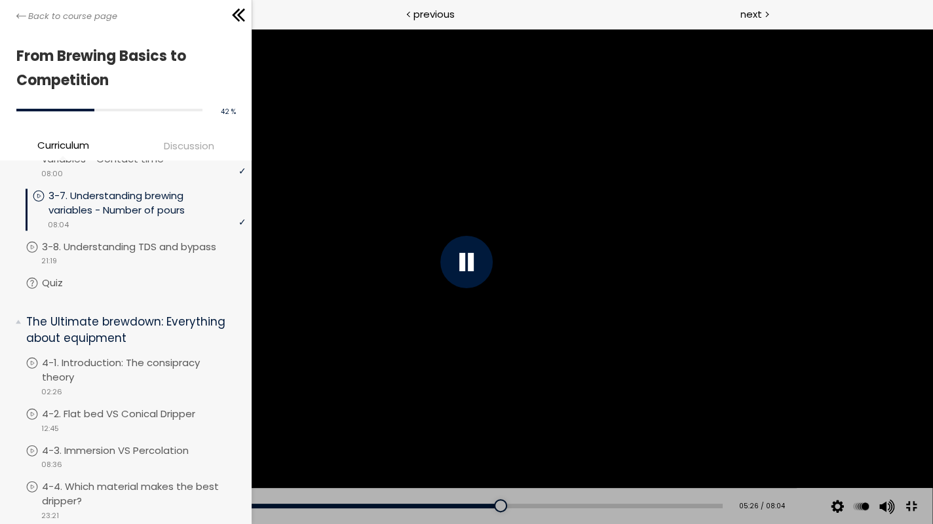
click at [798, 397] on div at bounding box center [467, 262] width 932 height 524
click at [790, 342] on div at bounding box center [467, 262] width 932 height 524
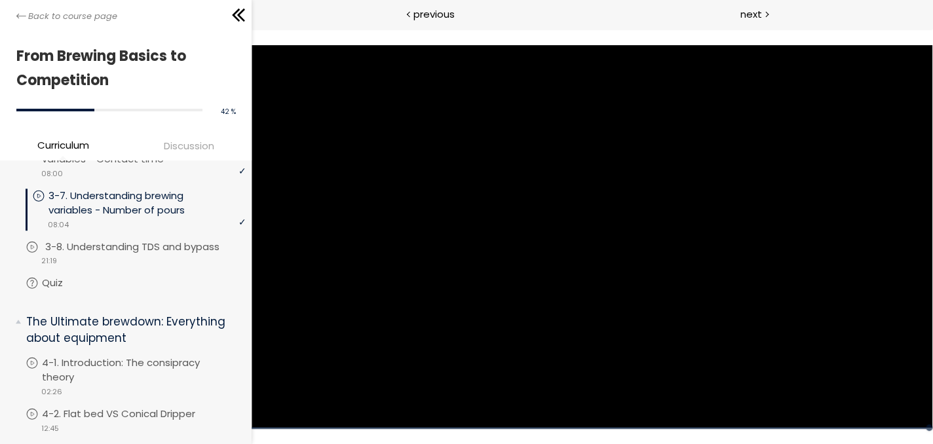
click at [145, 252] on p "3-8. Understanding TDS and bypass" at bounding box center [145, 247] width 200 height 14
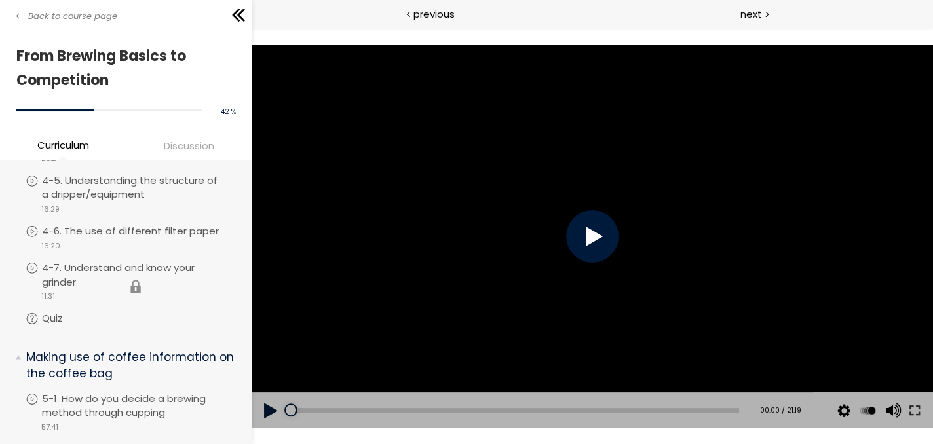
scroll to position [1135, 0]
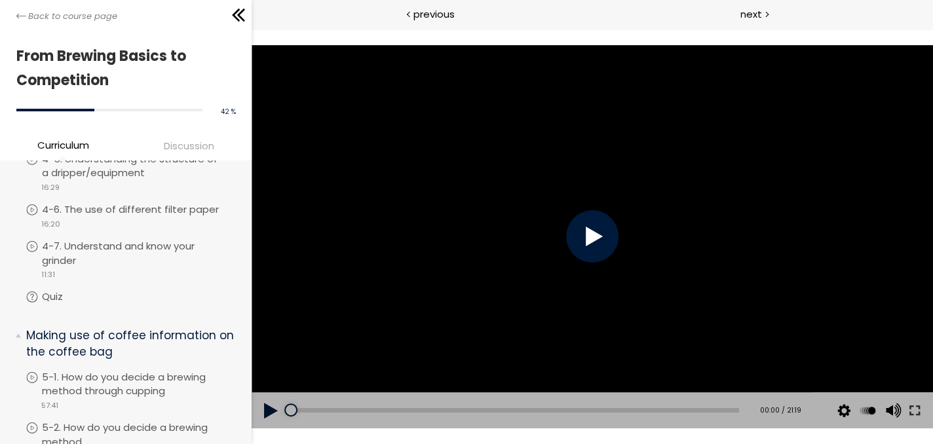
click at [514, 267] on div at bounding box center [592, 236] width 681 height 383
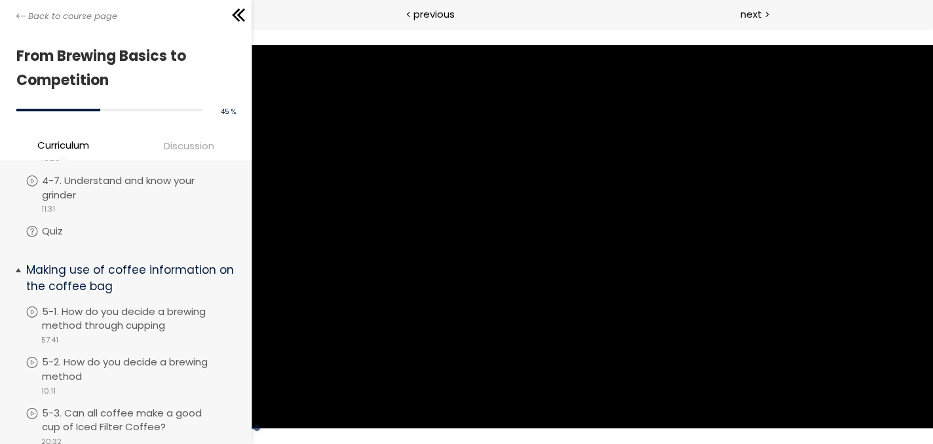
scroll to position [1267, 0]
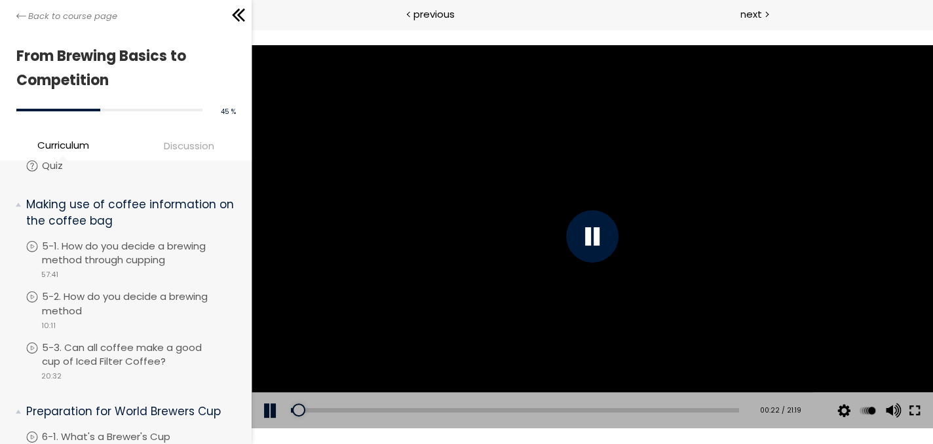
click at [912, 407] on button at bounding box center [915, 410] width 24 height 37
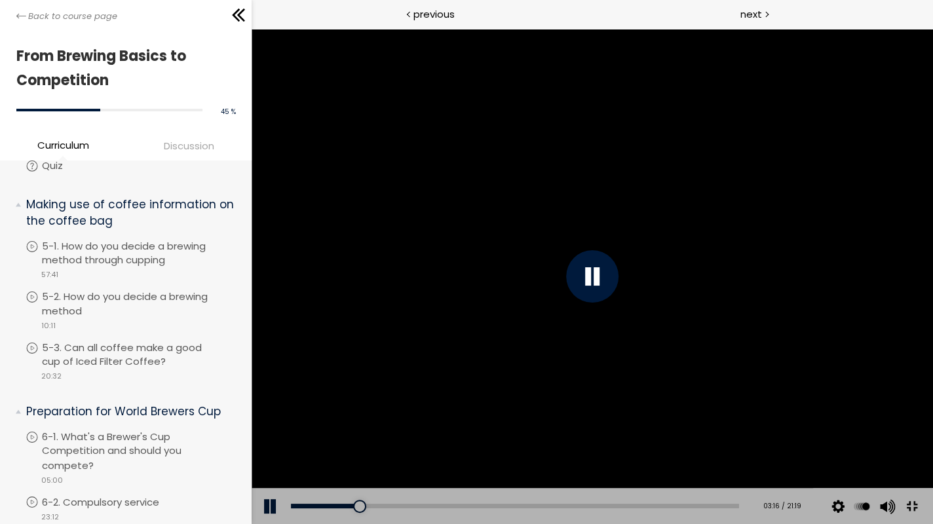
click at [932, 335] on div at bounding box center [592, 276] width 681 height 495
click at [903, 318] on div at bounding box center [592, 276] width 681 height 495
click at [428, 444] on div "Add chapter 04:23" at bounding box center [515, 506] width 448 height 37
click at [432, 444] on div "Add chapter 04:30" at bounding box center [515, 506] width 448 height 37
click at [432, 444] on div "04:29" at bounding box center [515, 506] width 448 height 5
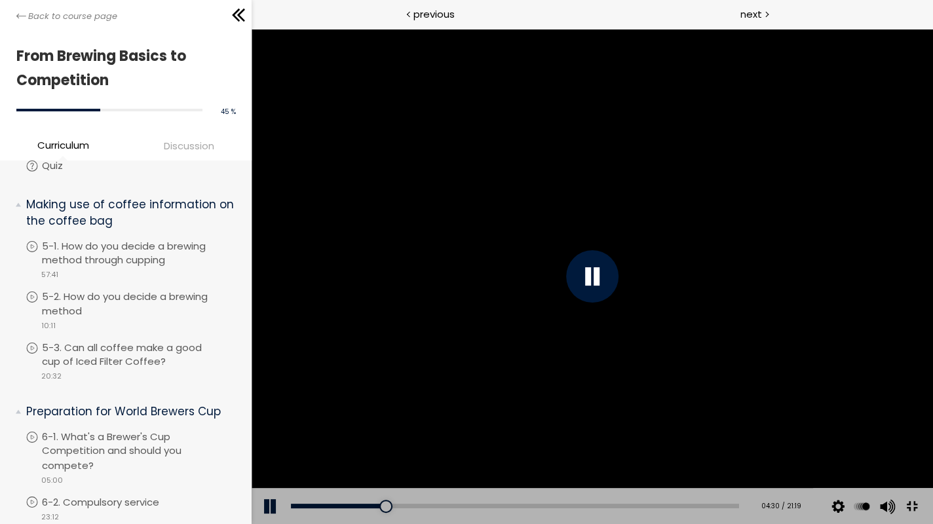
click at [469, 444] on div "Add chapter 05:14" at bounding box center [515, 506] width 448 height 37
click at [492, 444] on div "Add chapter 05:14" at bounding box center [515, 506] width 448 height 37
click at [465, 444] on div "05:32" at bounding box center [515, 506] width 448 height 5
click at [619, 289] on div at bounding box center [592, 276] width 52 height 52
click at [619, 285] on div at bounding box center [592, 276] width 52 height 52
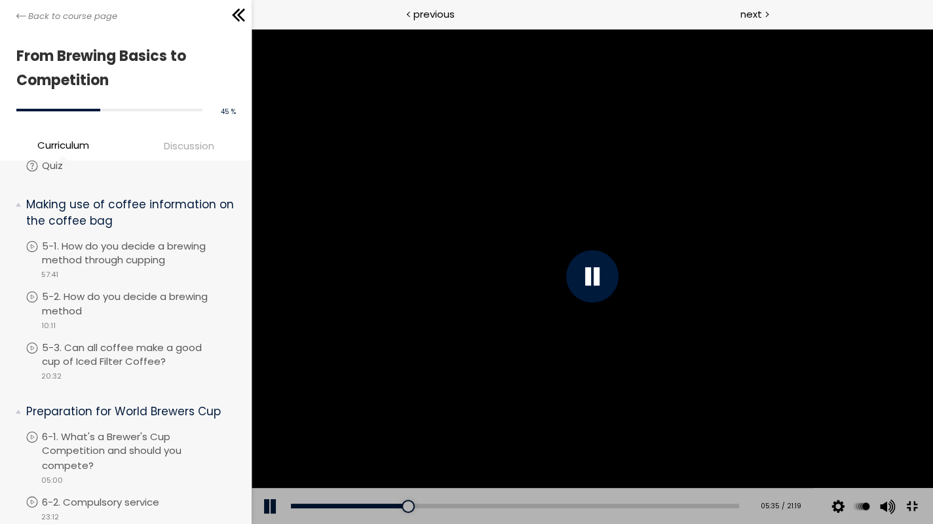
click at [619, 284] on div at bounding box center [592, 276] width 52 height 52
click at [391, 444] on div "Add chapter 03:11" at bounding box center [515, 506] width 448 height 37
click at [389, 444] on div "03:06" at bounding box center [515, 506] width 448 height 5
click at [406, 444] on div "03:40" at bounding box center [515, 506] width 448 height 5
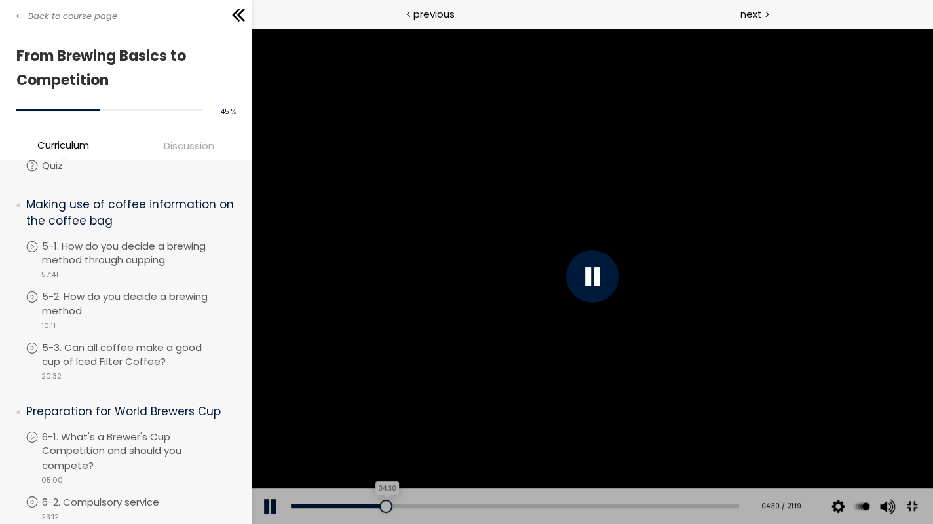
click at [432, 444] on div "04:30" at bounding box center [515, 506] width 448 height 5
click at [451, 444] on div "Add chapter 04:30" at bounding box center [515, 506] width 448 height 37
click at [451, 444] on div "05:08" at bounding box center [515, 506] width 448 height 5
click at [478, 444] on div "05:57" at bounding box center [515, 506] width 448 height 5
click at [500, 444] on div "Add chapter 06:18" at bounding box center [515, 506] width 448 height 37
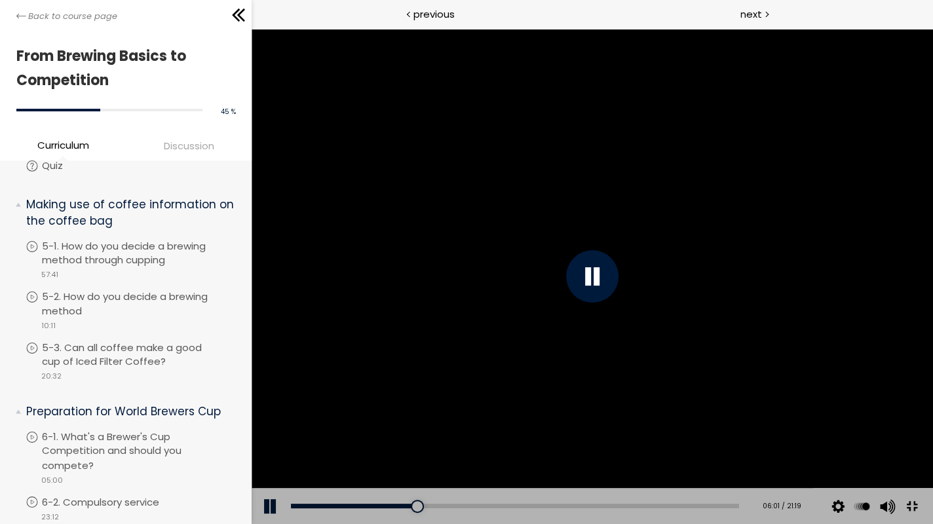
click at [619, 299] on div at bounding box center [592, 276] width 52 height 52
click at [619, 290] on div at bounding box center [592, 276] width 52 height 52
click at [535, 444] on div "07:47" at bounding box center [515, 506] width 448 height 5
click at [562, 444] on div "08:39" at bounding box center [515, 506] width 448 height 5
click at [584, 444] on div "09:20" at bounding box center [515, 506] width 448 height 5
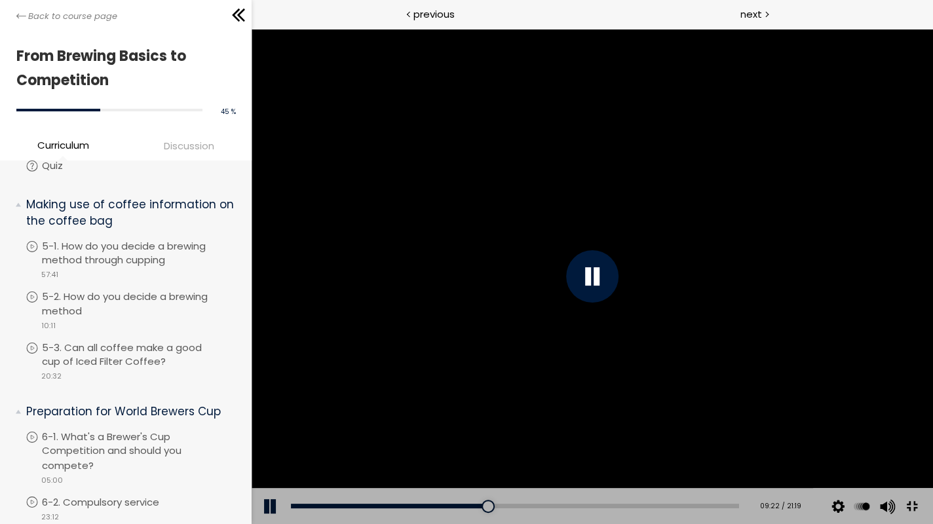
click at [601, 444] on div "Add chapter 09:21" at bounding box center [515, 506] width 448 height 37
click at [598, 444] on div "09:46" at bounding box center [515, 506] width 448 height 5
click at [619, 297] on div at bounding box center [592, 276] width 52 height 52
click at [619, 288] on div at bounding box center [592, 276] width 52 height 52
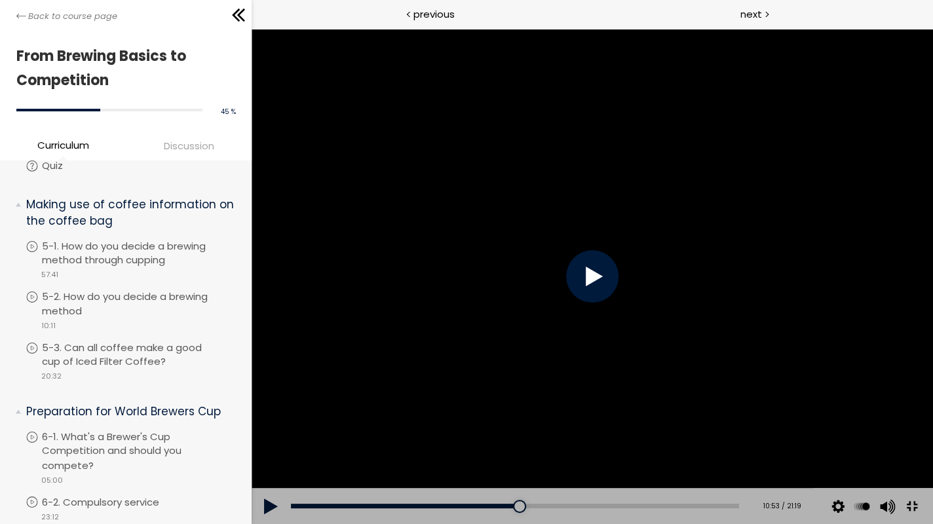
click at [619, 288] on div at bounding box center [592, 276] width 52 height 52
click at [627, 444] on div "10:43" at bounding box center [515, 506] width 448 height 5
click at [618, 444] on div "The video is loading... Click for sound @keyframes VOLUME_SMALL_WAVE_FLASH { 0%…" at bounding box center [592, 276] width 681 height 495
click at [608, 444] on div "10:06" at bounding box center [515, 506] width 448 height 5
click at [602, 444] on div "Add chapter 10:08" at bounding box center [515, 506] width 448 height 37
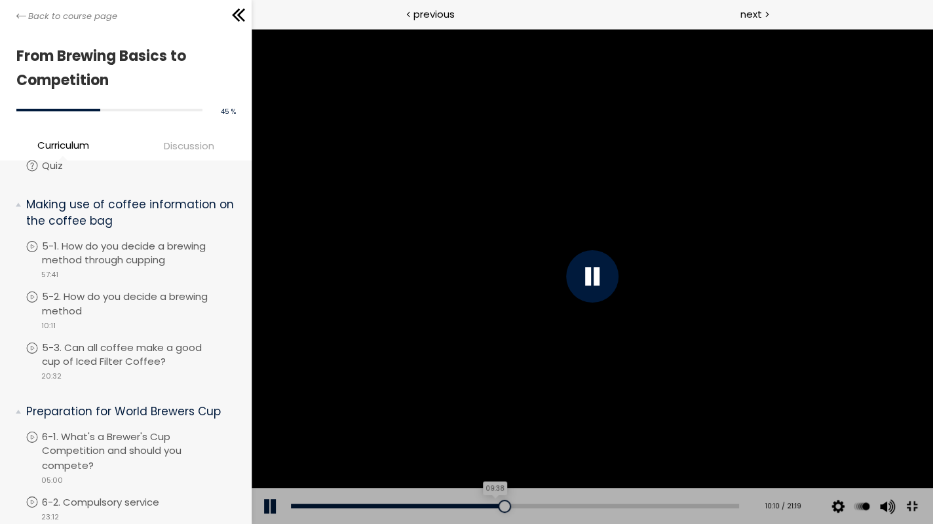
click at [592, 444] on div "09:38" at bounding box center [515, 506] width 448 height 5
click at [619, 296] on div at bounding box center [592, 276] width 52 height 52
click at [619, 291] on div at bounding box center [592, 276] width 52 height 52
click at [619, 287] on div at bounding box center [592, 276] width 52 height 52
click at [265, 444] on button at bounding box center [271, 506] width 39 height 37
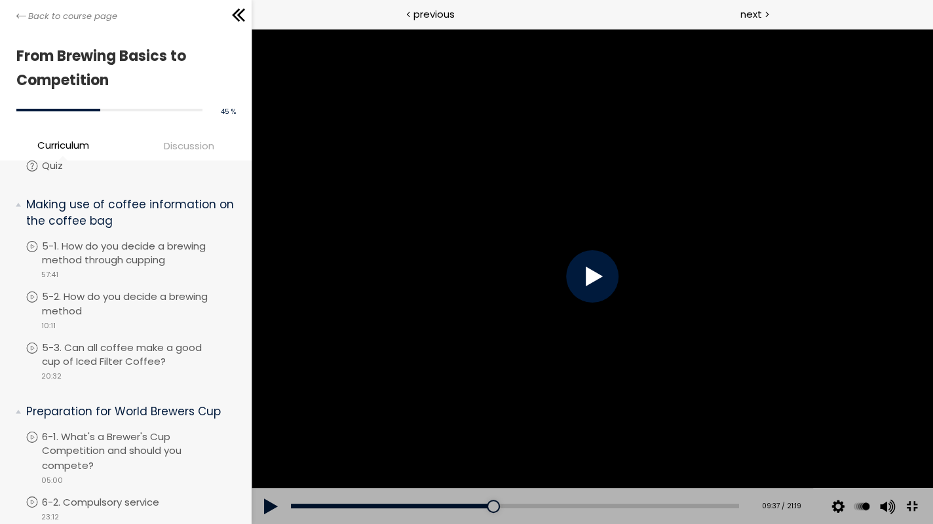
click at [265, 444] on button at bounding box center [271, 506] width 39 height 37
click at [619, 295] on div at bounding box center [592, 276] width 52 height 52
click at [619, 296] on div at bounding box center [592, 276] width 52 height 52
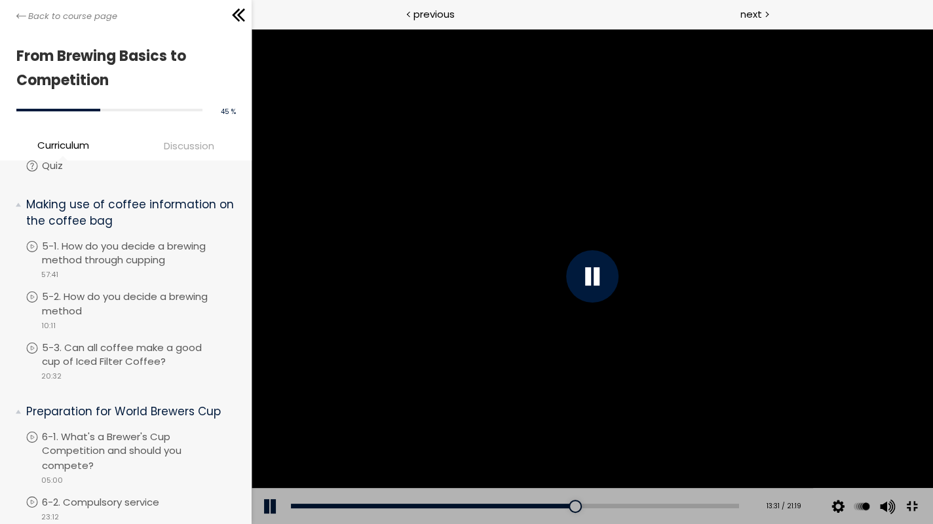
click at [932, 341] on div at bounding box center [592, 276] width 681 height 495
click at [932, 366] on div at bounding box center [592, 276] width 681 height 495
click at [886, 274] on div at bounding box center [592, 276] width 681 height 495
click at [887, 281] on div at bounding box center [592, 276] width 681 height 495
click at [922, 318] on div at bounding box center [592, 276] width 681 height 495
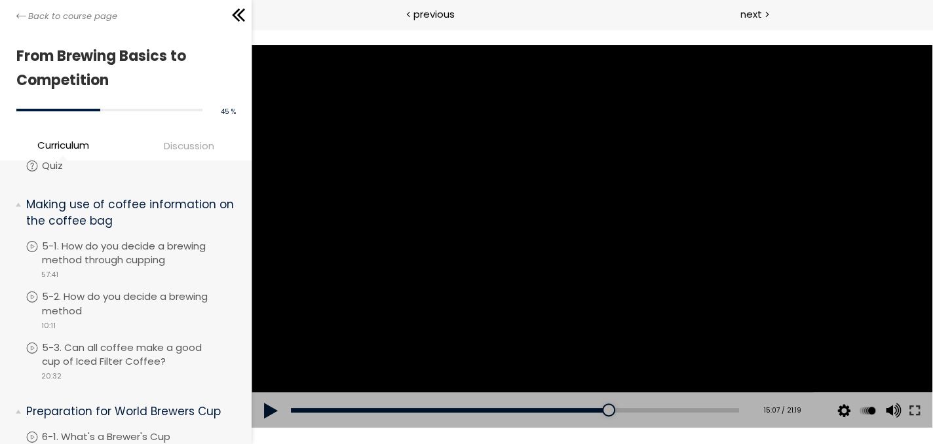
click at [483, 284] on div at bounding box center [592, 236] width 681 height 383
click at [913, 412] on button at bounding box center [915, 410] width 24 height 37
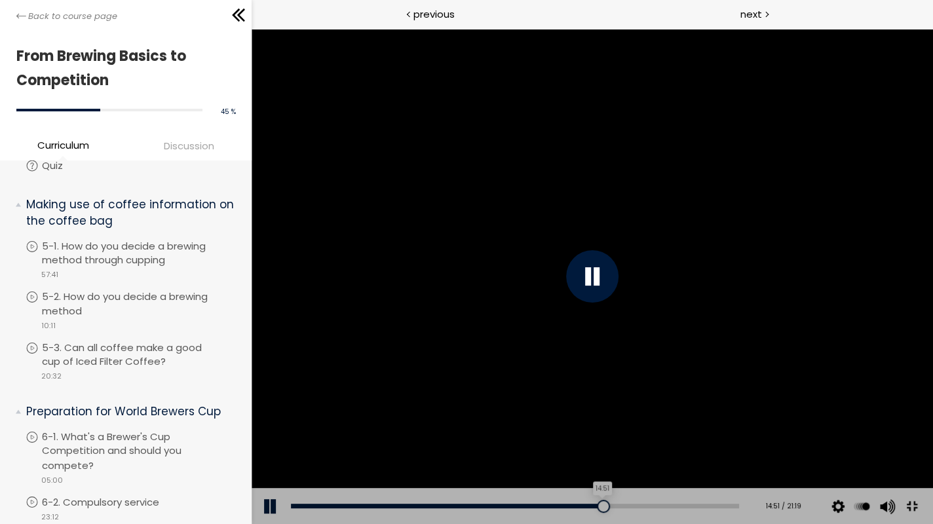
click at [739, 444] on div "14:51" at bounding box center [515, 506] width 448 height 5
click at [739, 444] on div "Add chapter 14:38" at bounding box center [515, 506] width 448 height 37
click at [739, 444] on div "15:05" at bounding box center [515, 506] width 448 height 5
drag, startPoint x: 1045, startPoint y: 429, endPoint x: 1038, endPoint y: 421, distance: 11.2
click at [932, 430] on div at bounding box center [592, 276] width 681 height 495
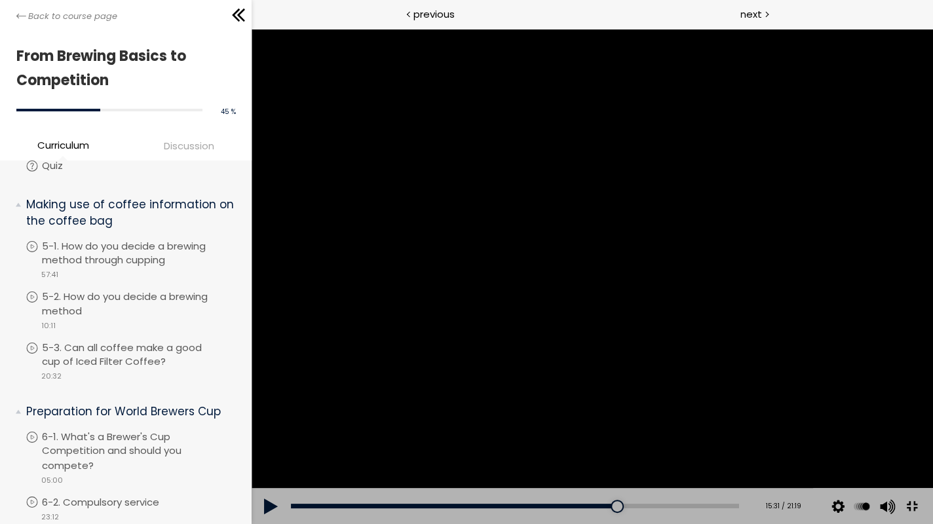
click at [932, 268] on div at bounding box center [592, 276] width 681 height 495
drag, startPoint x: 929, startPoint y: 235, endPoint x: 934, endPoint y: 250, distance: 16.0
click at [932, 241] on div at bounding box center [592, 276] width 681 height 495
drag, startPoint x: 807, startPoint y: 201, endPoint x: 811, endPoint y: 223, distance: 22.6
click at [813, 216] on div at bounding box center [592, 276] width 681 height 495
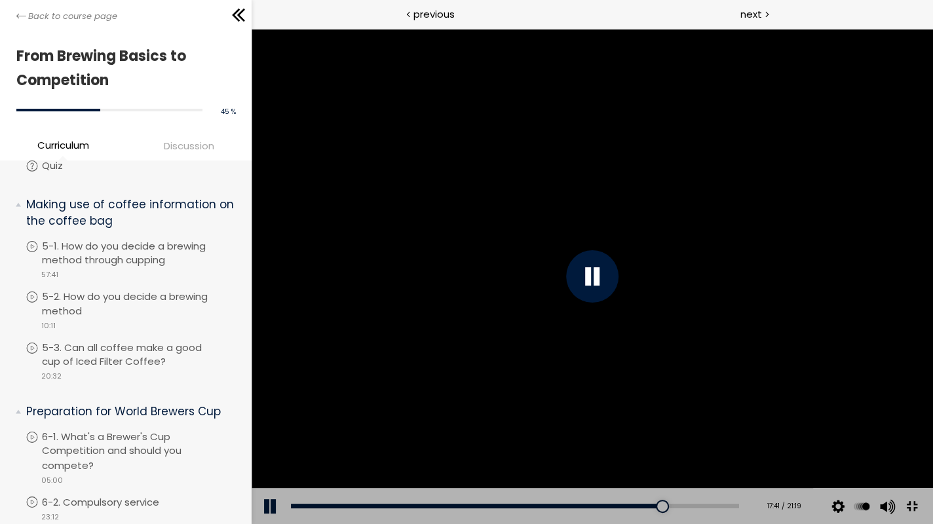
click at [932, 444] on div at bounding box center [592, 276] width 681 height 495
click at [932, 426] on div at bounding box center [592, 276] width 681 height 495
click at [932, 417] on div at bounding box center [592, 276] width 681 height 495
click at [898, 323] on div at bounding box center [592, 276] width 681 height 495
click at [932, 184] on div at bounding box center [592, 276] width 681 height 495
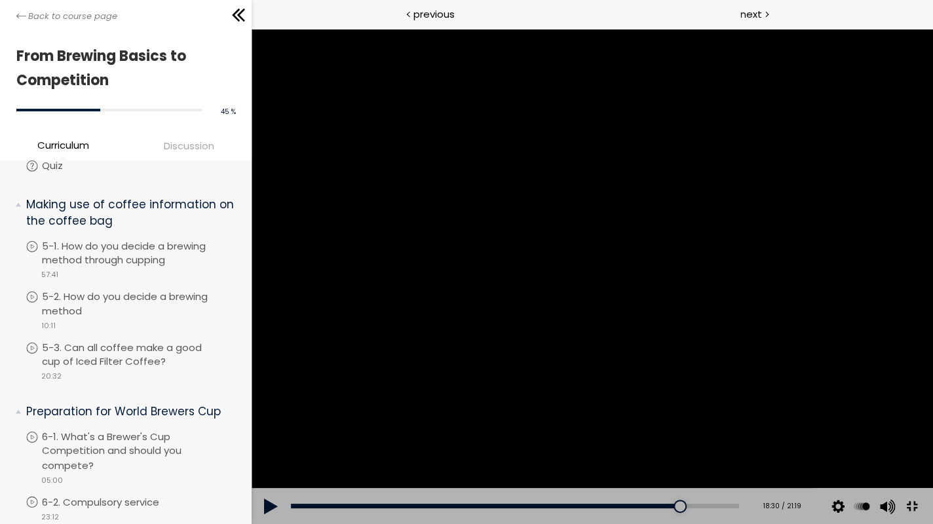
drag, startPoint x: 934, startPoint y: 261, endPoint x: 936, endPoint y: 273, distance: 12.5
click at [932, 273] on div at bounding box center [592, 276] width 681 height 495
click at [871, 331] on div at bounding box center [592, 276] width 681 height 495
click at [869, 294] on div at bounding box center [592, 276] width 681 height 495
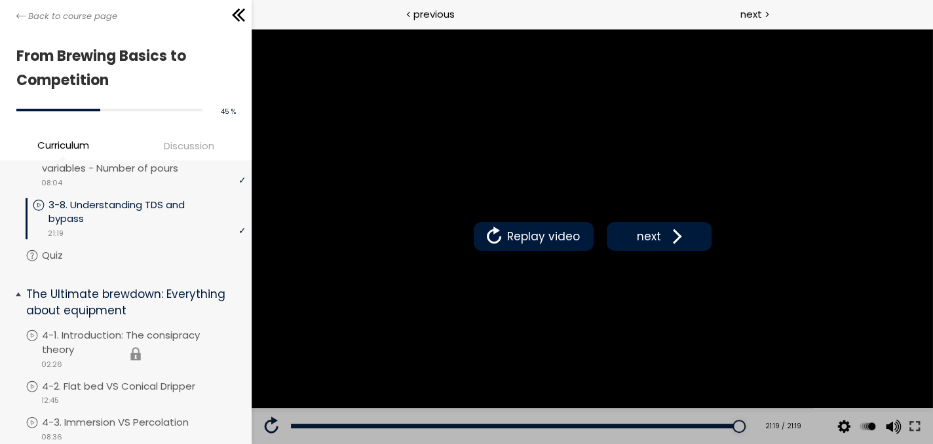
scroll to position [808, 0]
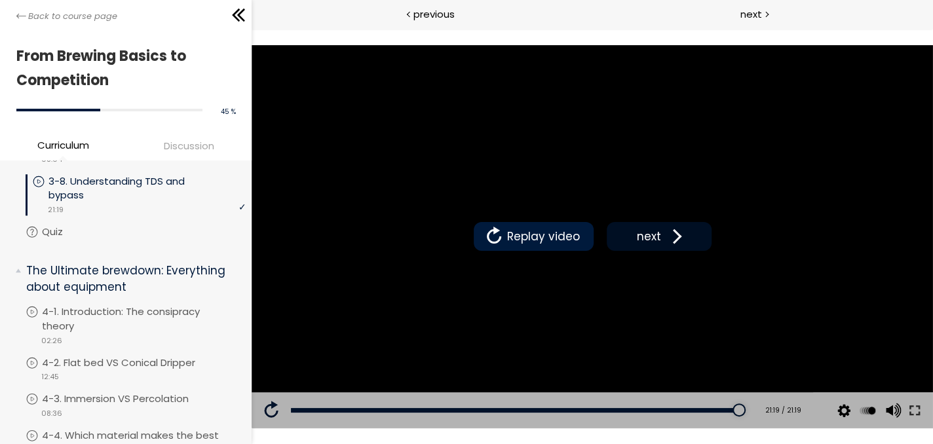
click at [660, 226] on button "next" at bounding box center [659, 236] width 105 height 29
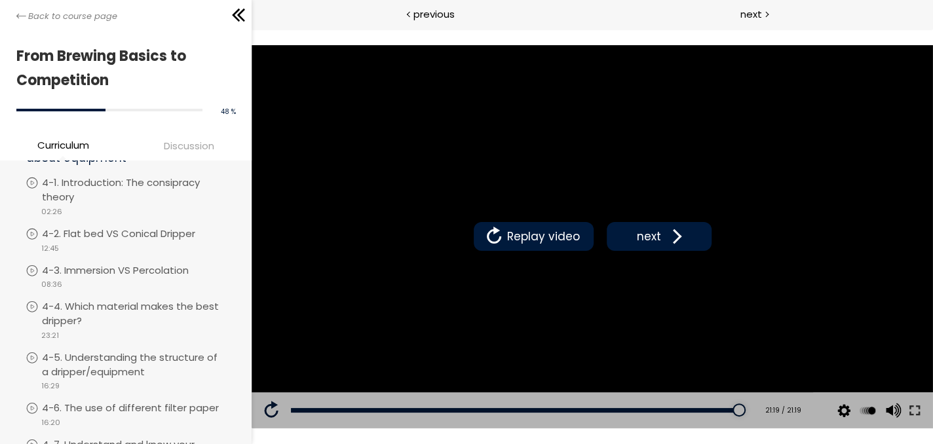
scroll to position [808, 0]
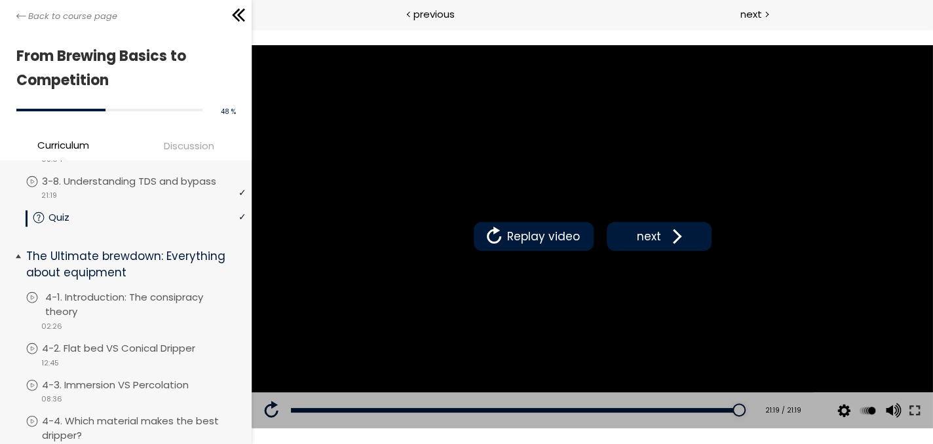
click at [185, 315] on p "4-1. Introduction: The consipracy theory" at bounding box center [146, 304] width 203 height 29
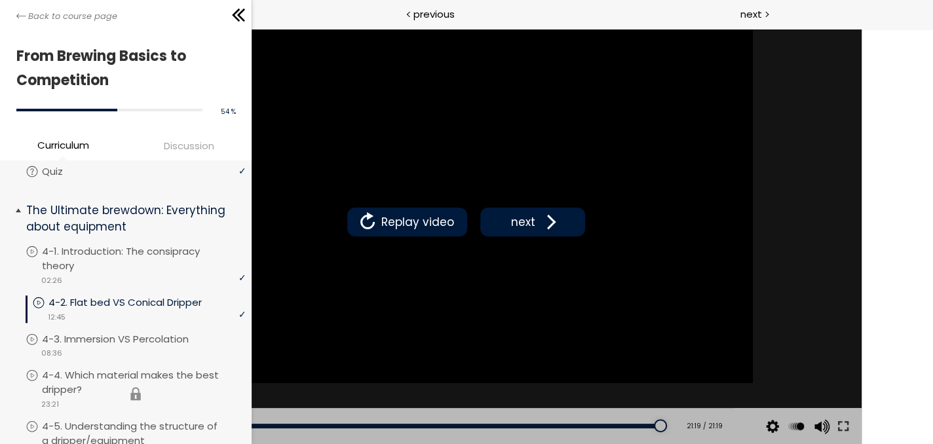
scroll to position [939, 0]
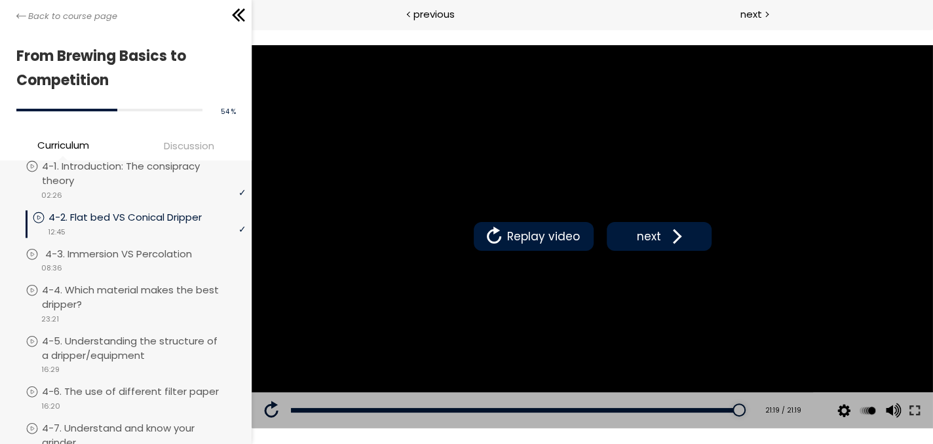
click at [176, 269] on div "video 08:36" at bounding box center [135, 267] width 219 height 13
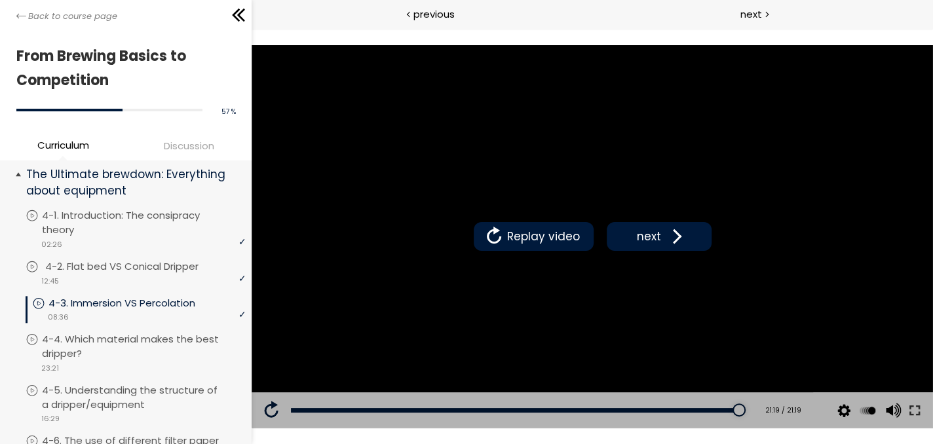
scroll to position [939, 0]
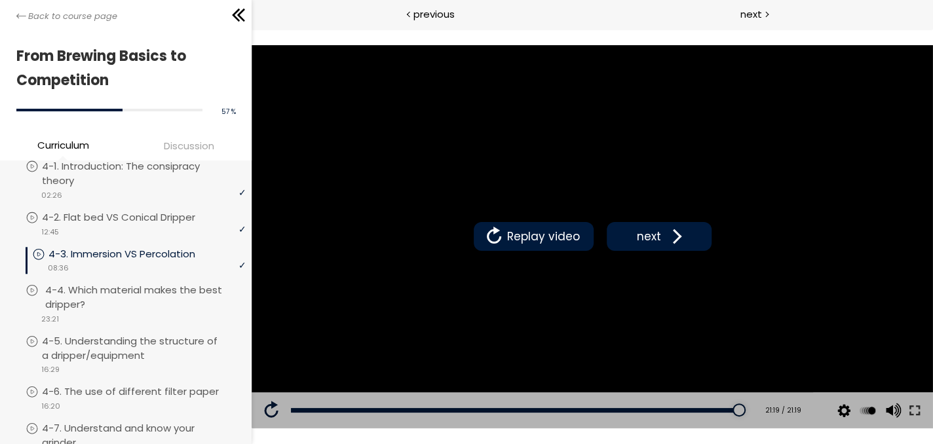
click at [150, 307] on p "4-4. Which material makes the best dripper?" at bounding box center [146, 297] width 203 height 29
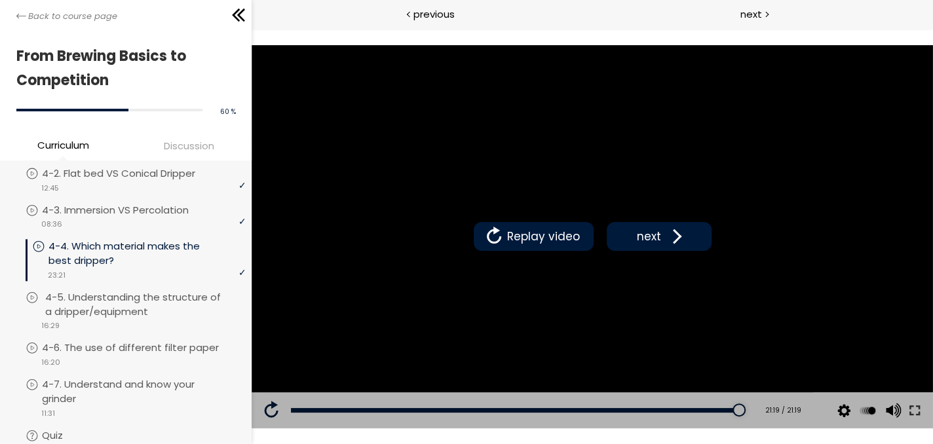
scroll to position [1004, 0]
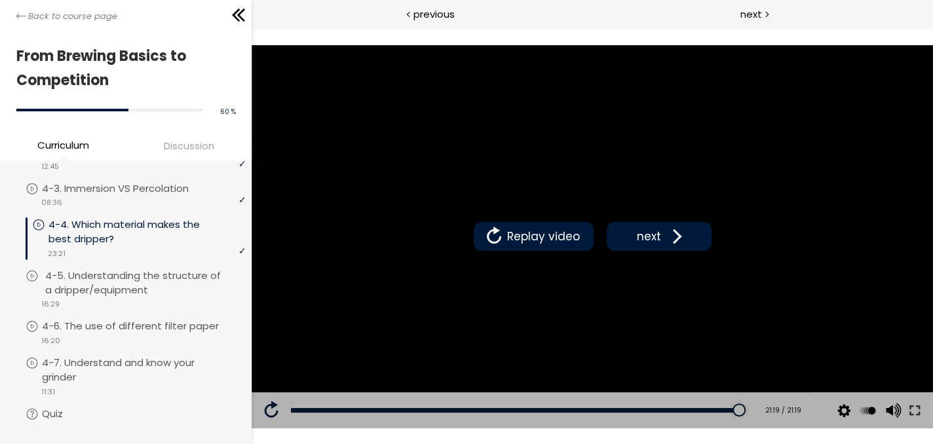
click at [206, 297] on p "4-5. Understanding the structure of a dripper/equipment" at bounding box center [146, 283] width 203 height 29
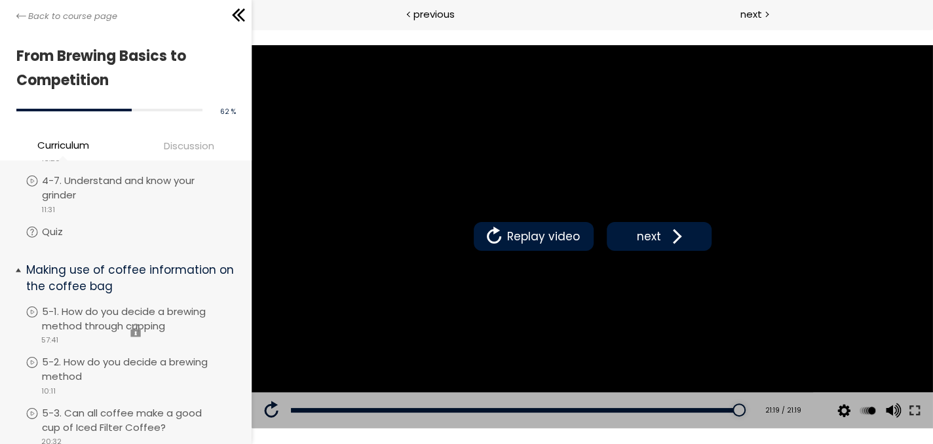
scroll to position [1135, 0]
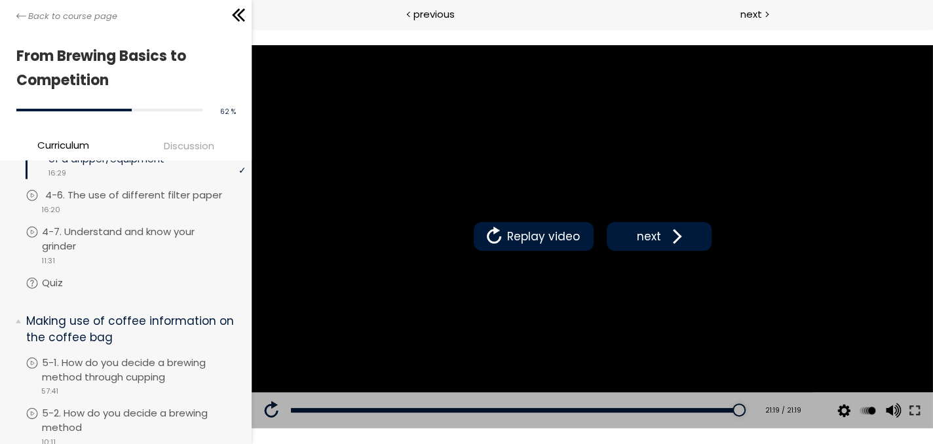
click at [158, 202] on p "4-6. The use of different filter paper" at bounding box center [146, 195] width 203 height 14
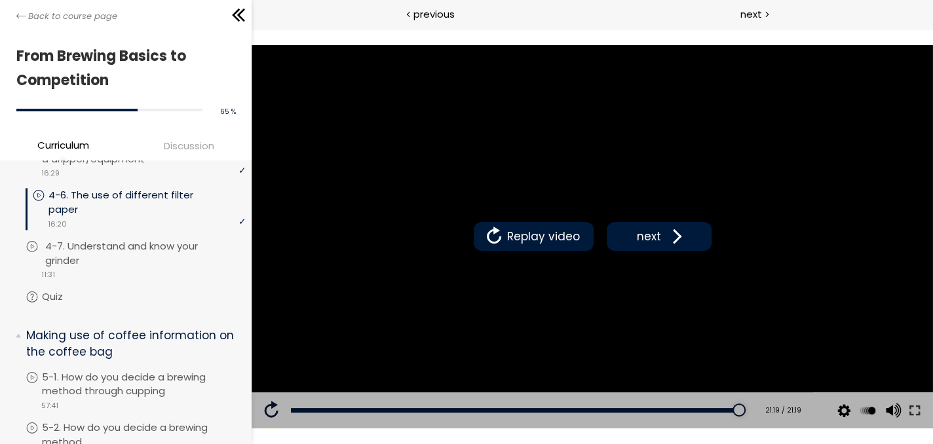
click at [134, 263] on p "4-7. Understand and know your grinder" at bounding box center [146, 253] width 203 height 29
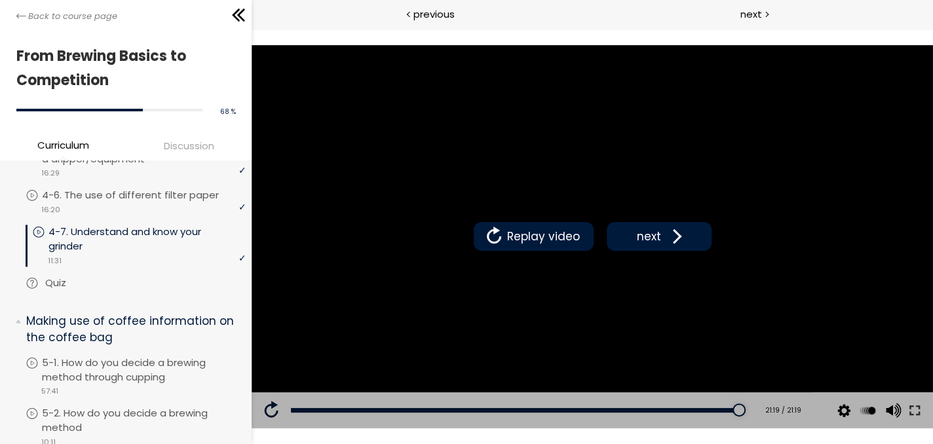
click at [138, 290] on link "Quiz" at bounding box center [135, 283] width 219 height 14
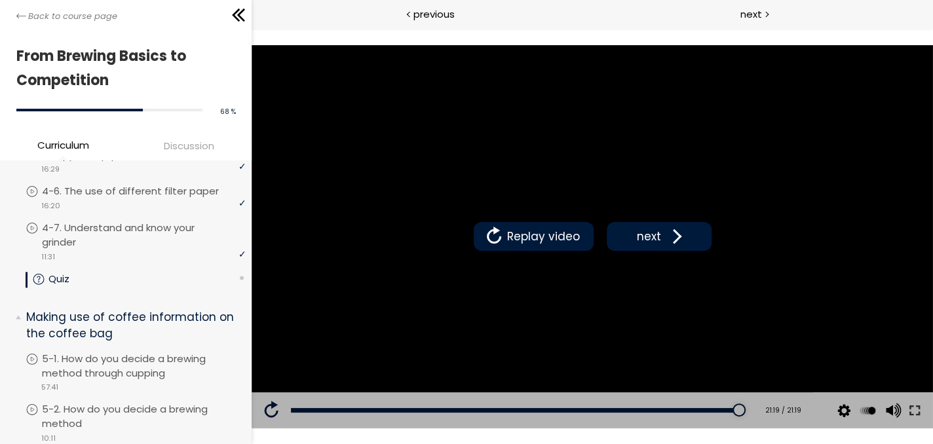
scroll to position [1135, 0]
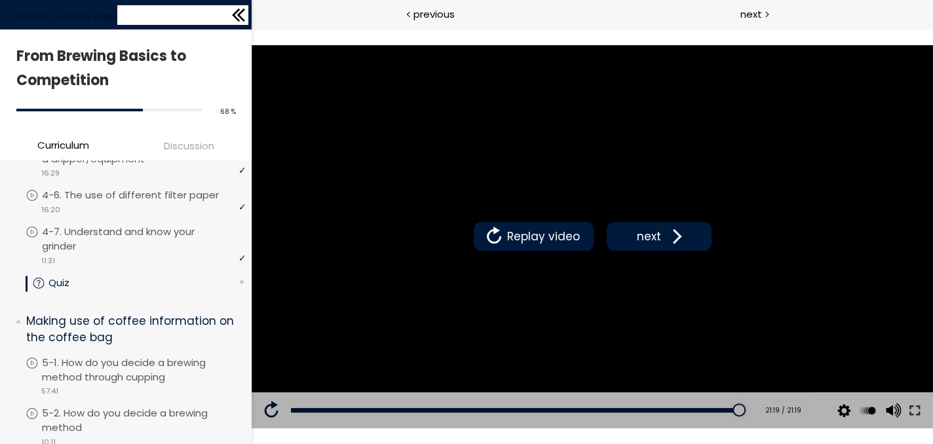
click at [237, 17] on icon at bounding box center [239, 15] width 20 height 20
